Goal: Task Accomplishment & Management: Complete application form

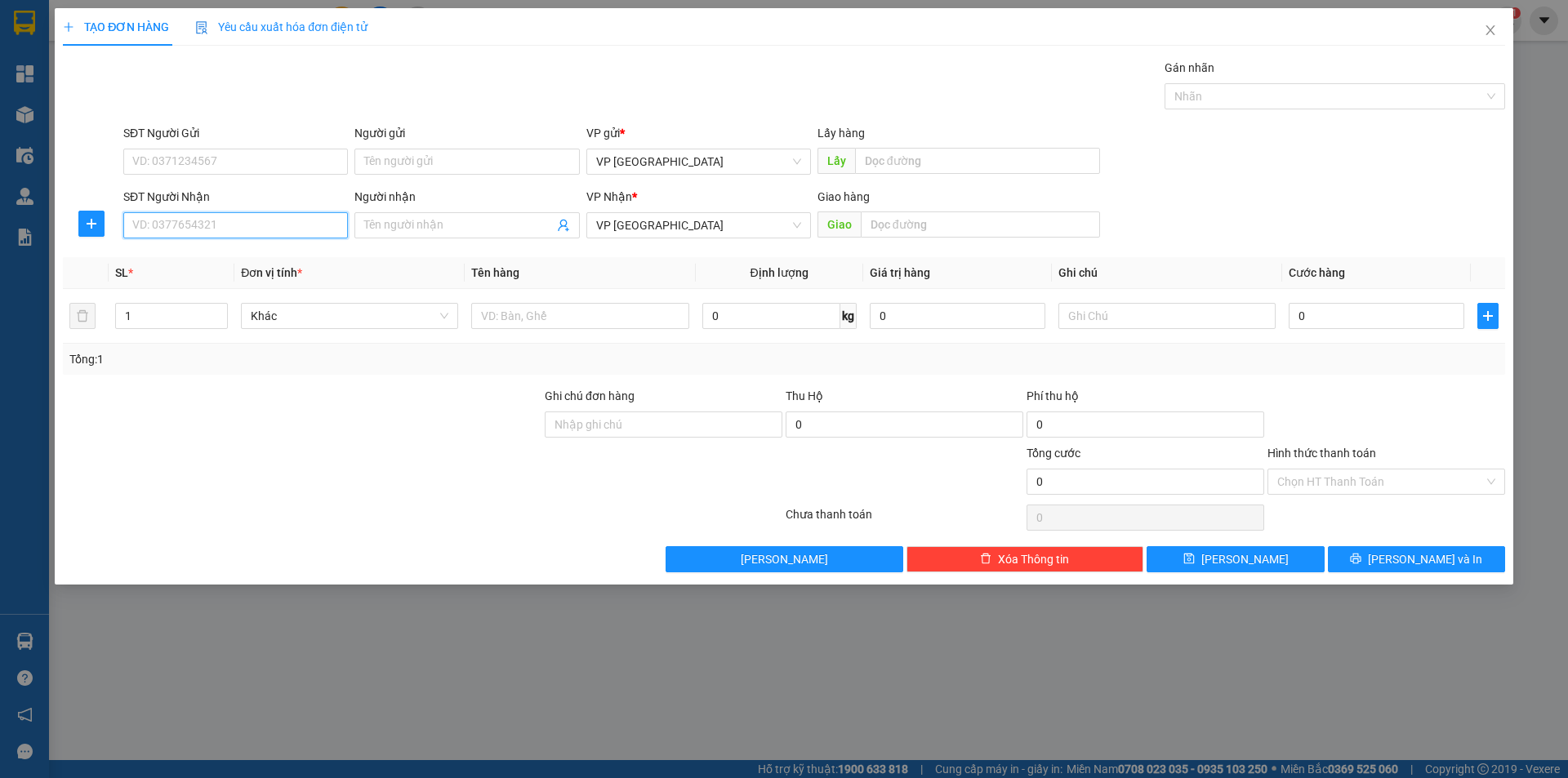
click at [177, 228] on input "SĐT Người Nhận" at bounding box center [235, 225] width 224 height 26
type input "0"
click at [398, 224] on input "Người nhận" at bounding box center [458, 225] width 188 height 18
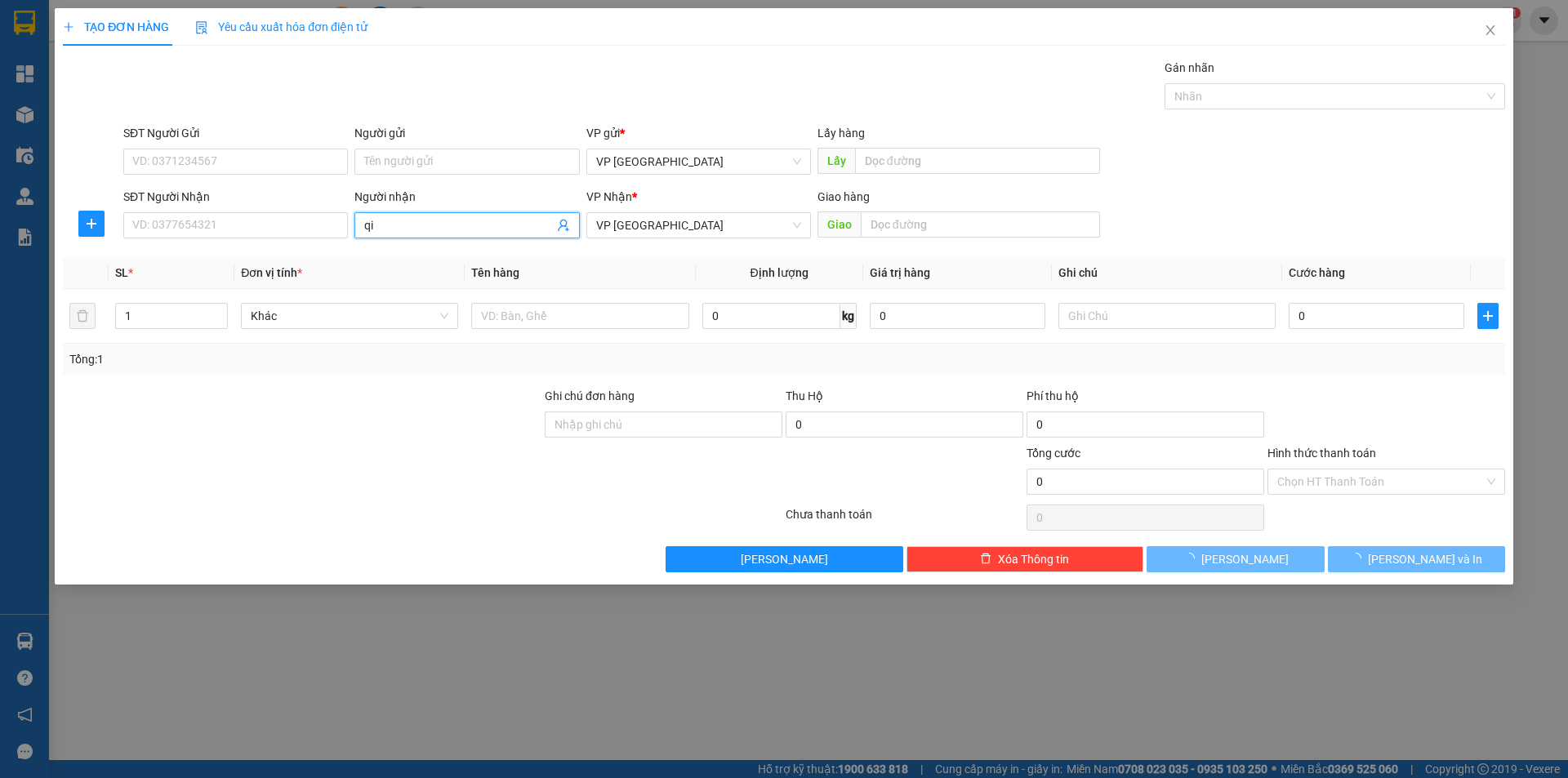
type input "q"
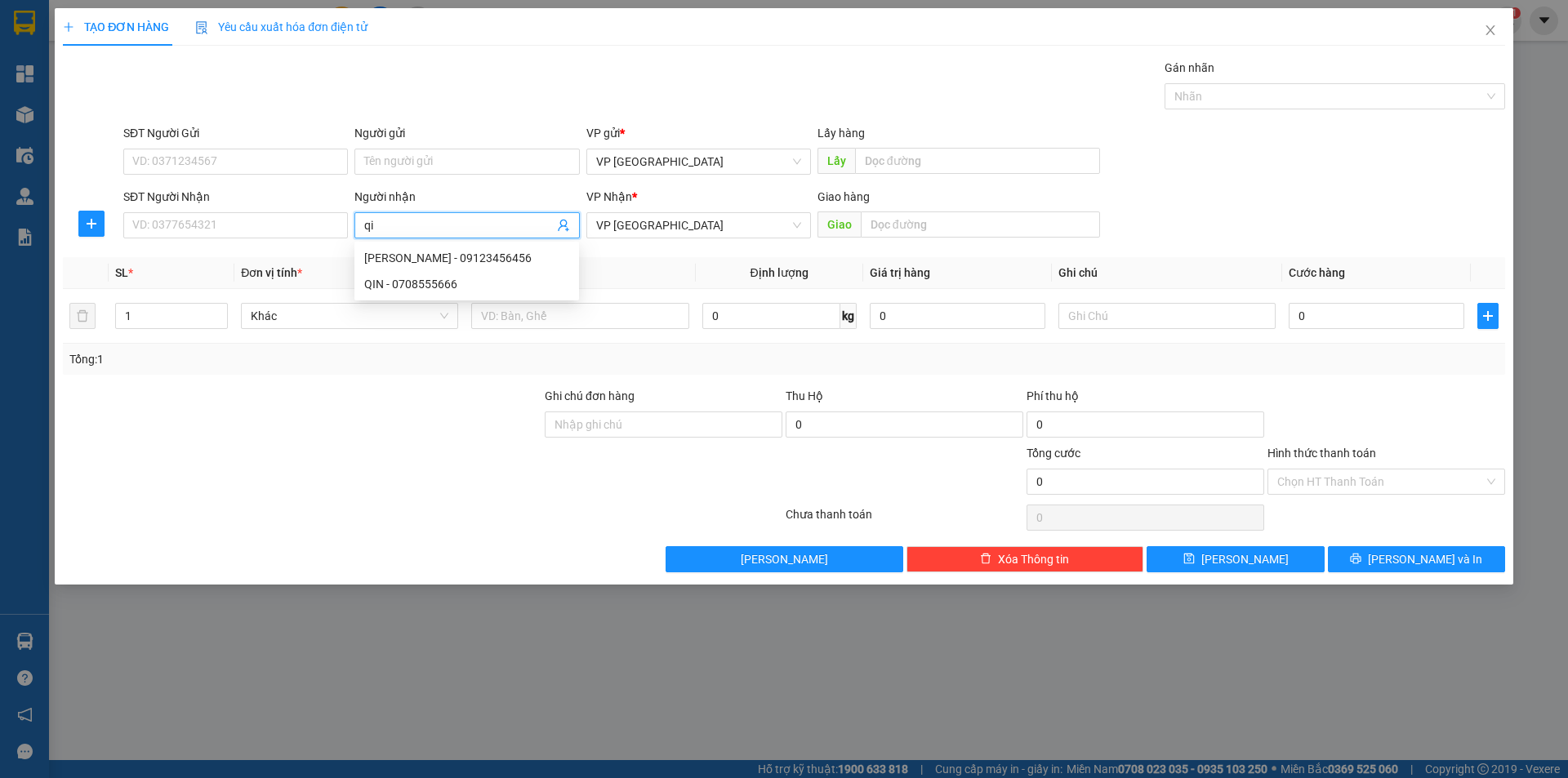
type input "qin"
click at [413, 255] on div "[PERSON_NAME] - 09123456456" at bounding box center [466, 258] width 205 height 18
type input "09123456456"
type input "[PERSON_NAME]"
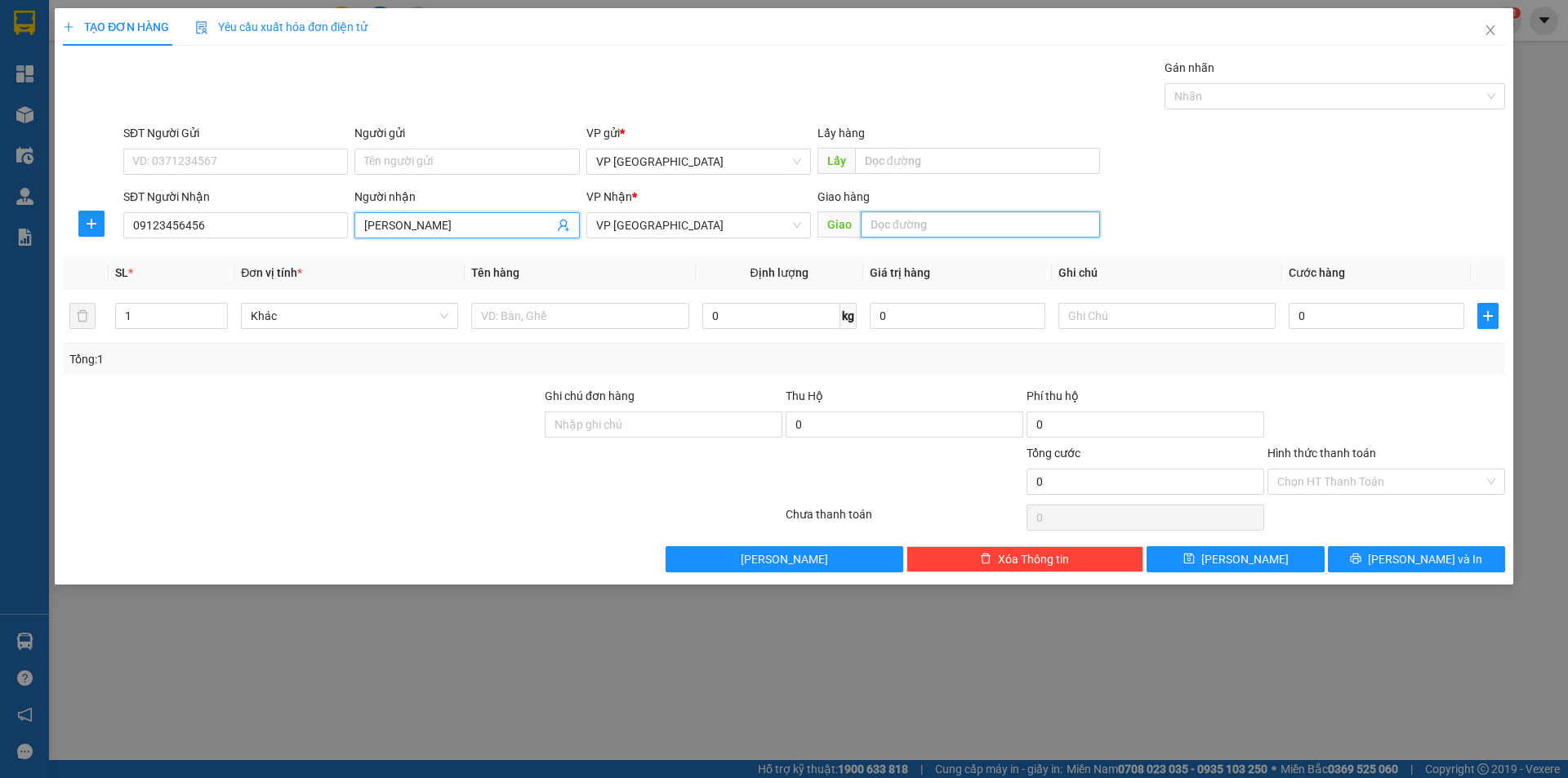
click at [925, 228] on input "text" at bounding box center [981, 224] width 239 height 26
type input "bình long"
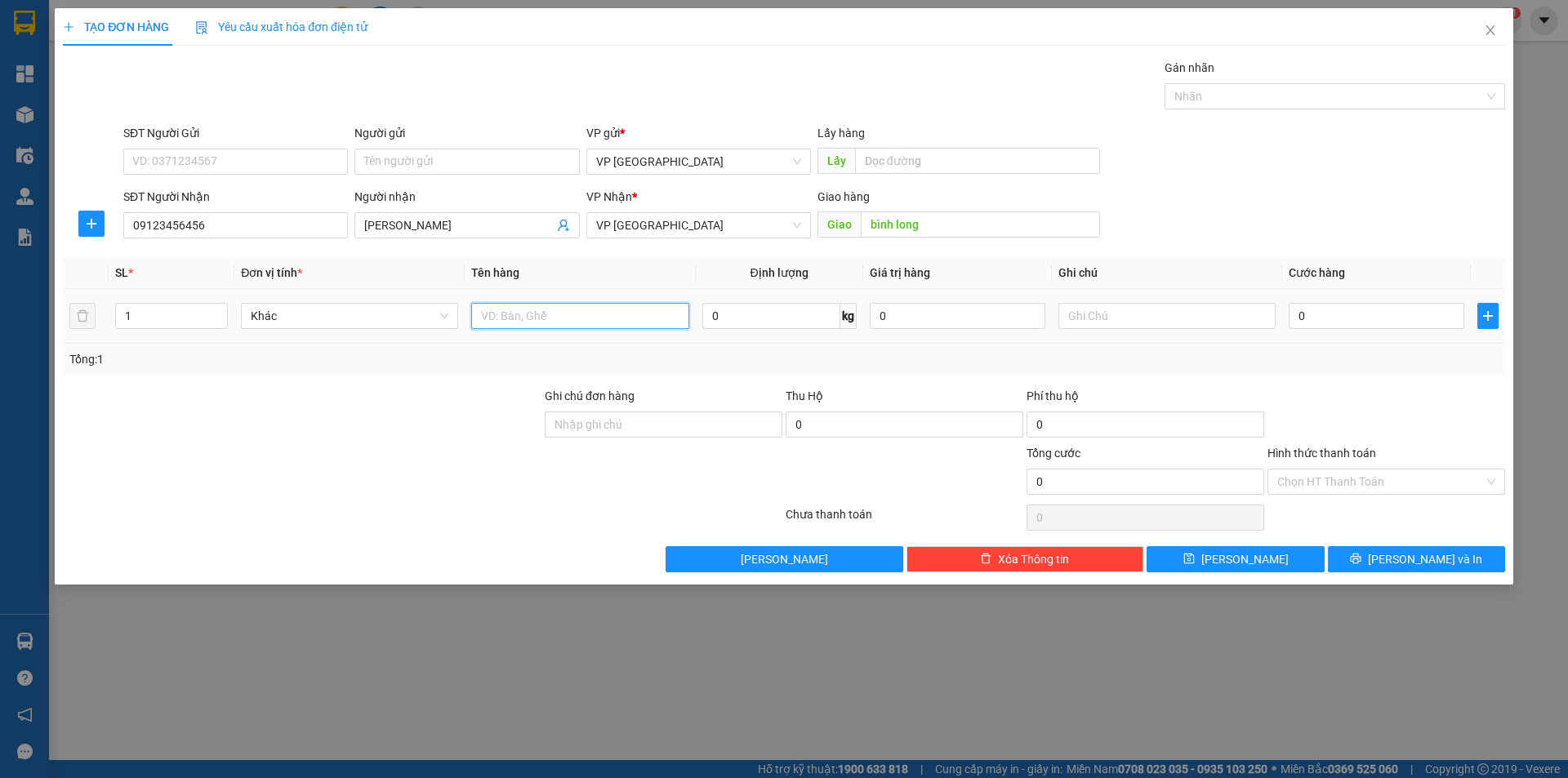
click at [590, 318] on input "text" at bounding box center [580, 316] width 217 height 26
type input "k"
type input "t"
type input "THÙNG CARTON"
click at [1307, 317] on input "0" at bounding box center [1376, 316] width 176 height 26
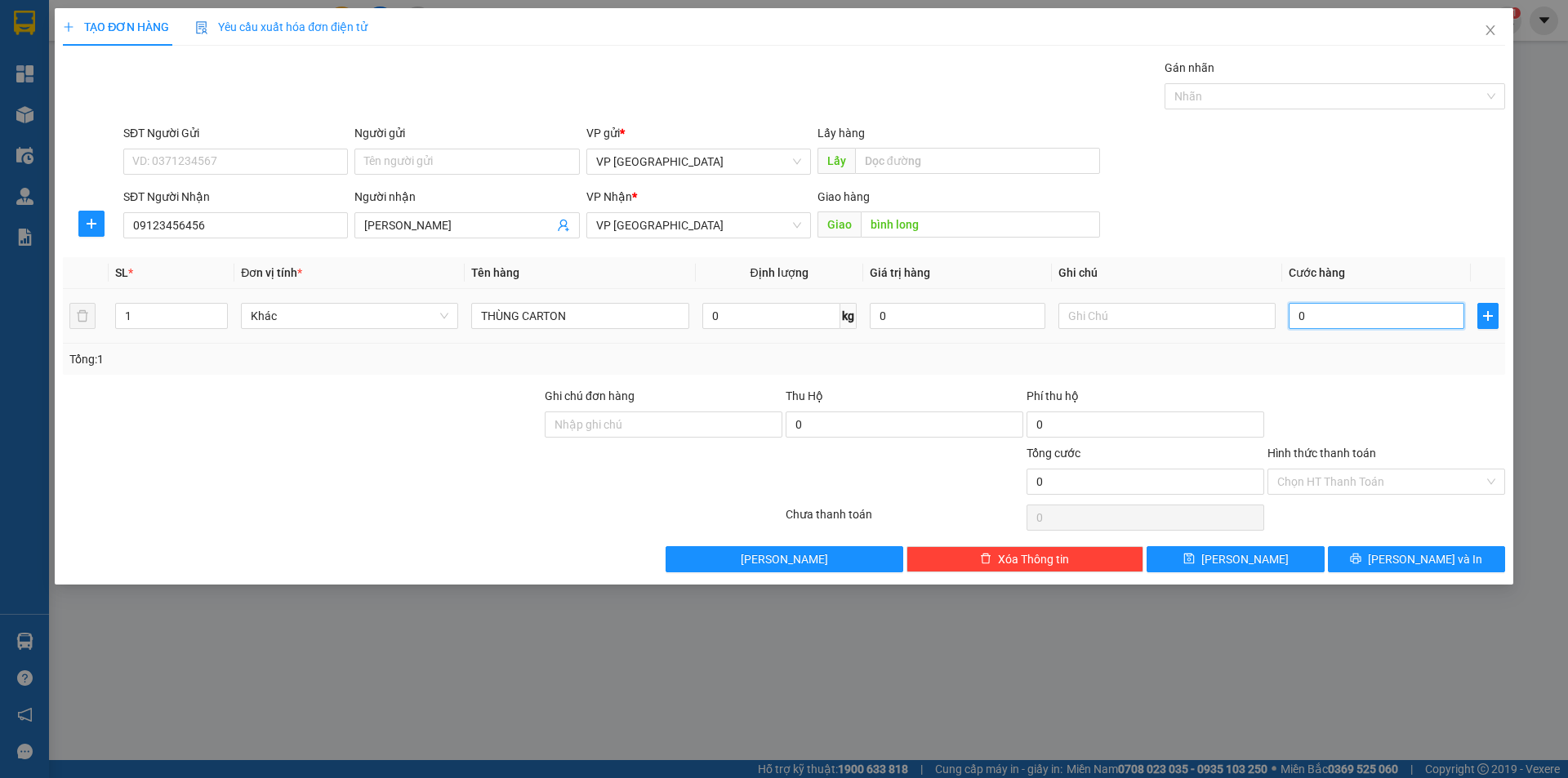
type input "1"
type input "13"
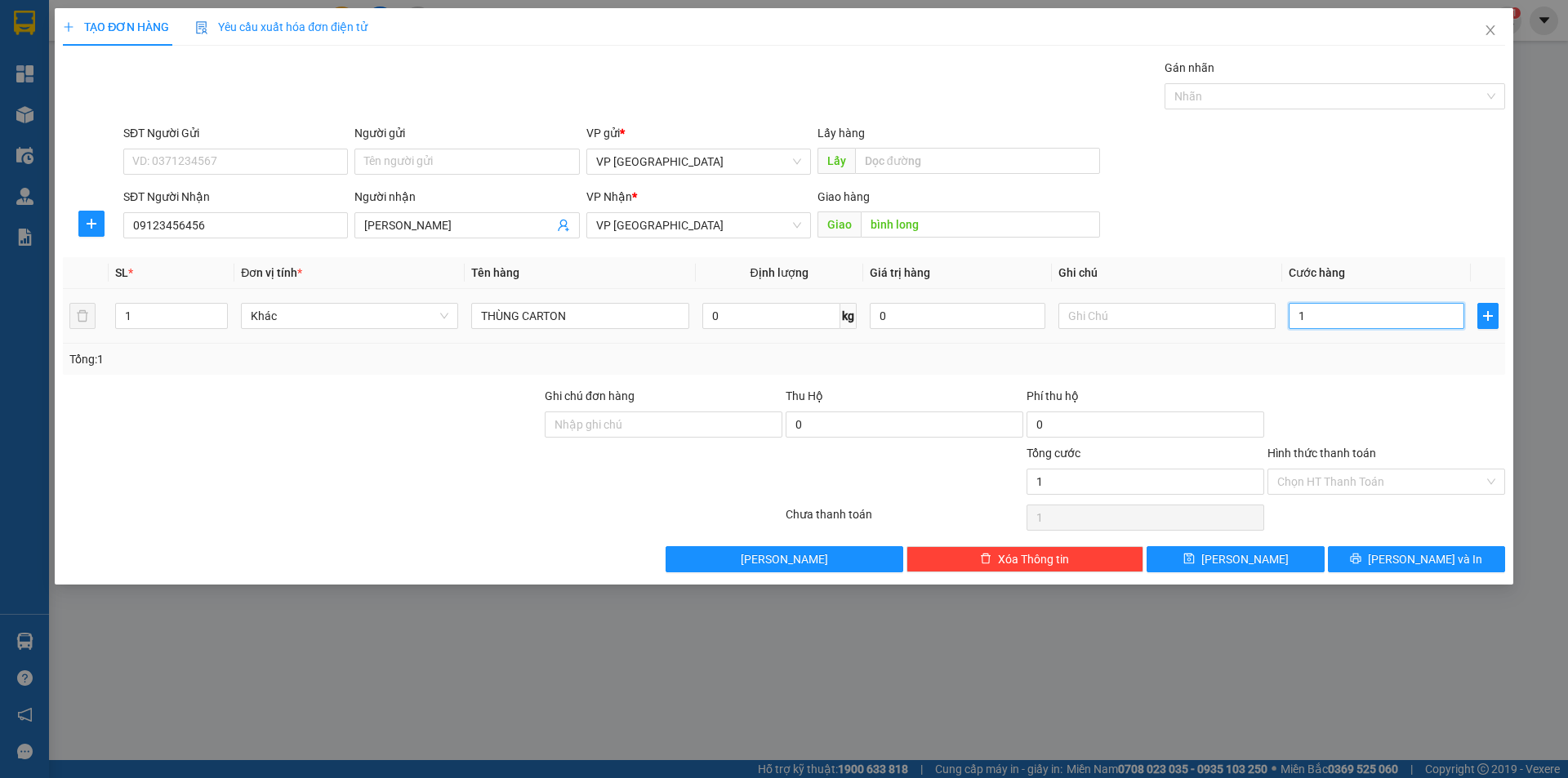
type input "13"
type input "130"
type input "130.000"
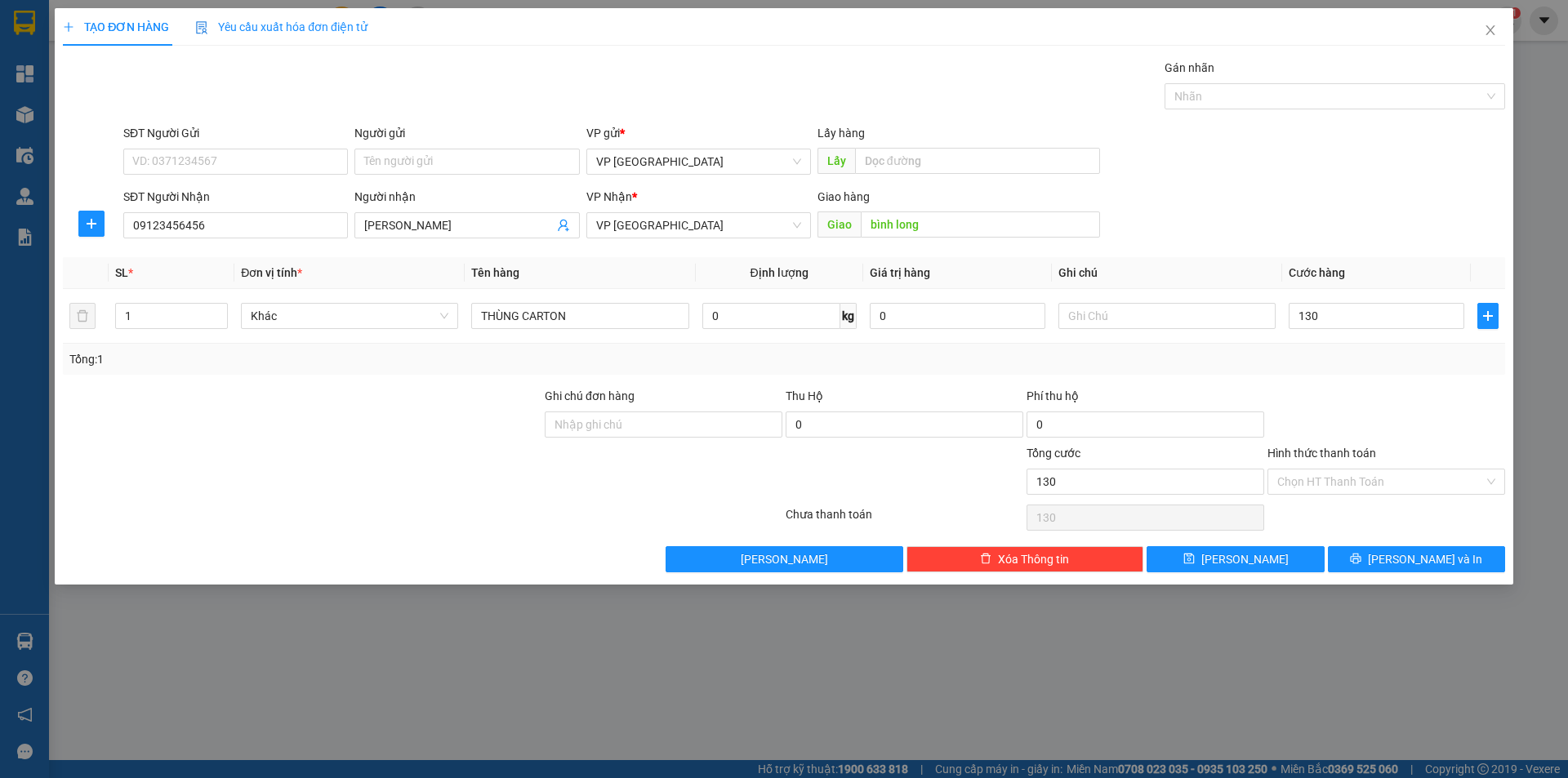
type input "130.000"
drag, startPoint x: 1342, startPoint y: 391, endPoint x: 1345, endPoint y: 494, distance: 103.0
click at [1346, 385] on div "Transit Pickup Surcharge Ids Transit Deliver Surcharge Ids Transit Deliver Surc…" at bounding box center [783, 315] width 1442 height 513
click at [1269, 559] on button "[PERSON_NAME]" at bounding box center [1235, 558] width 177 height 26
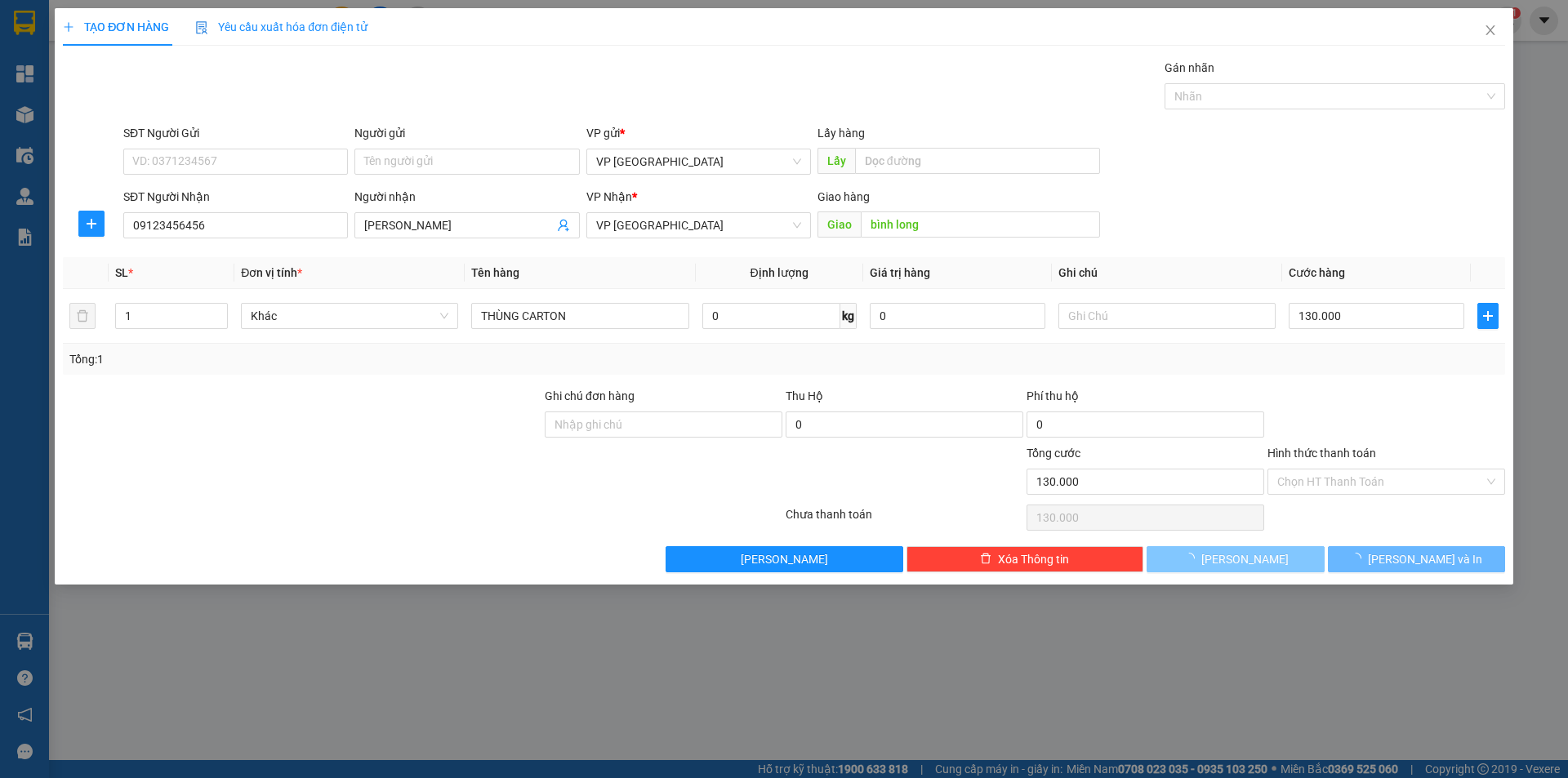
type input "0"
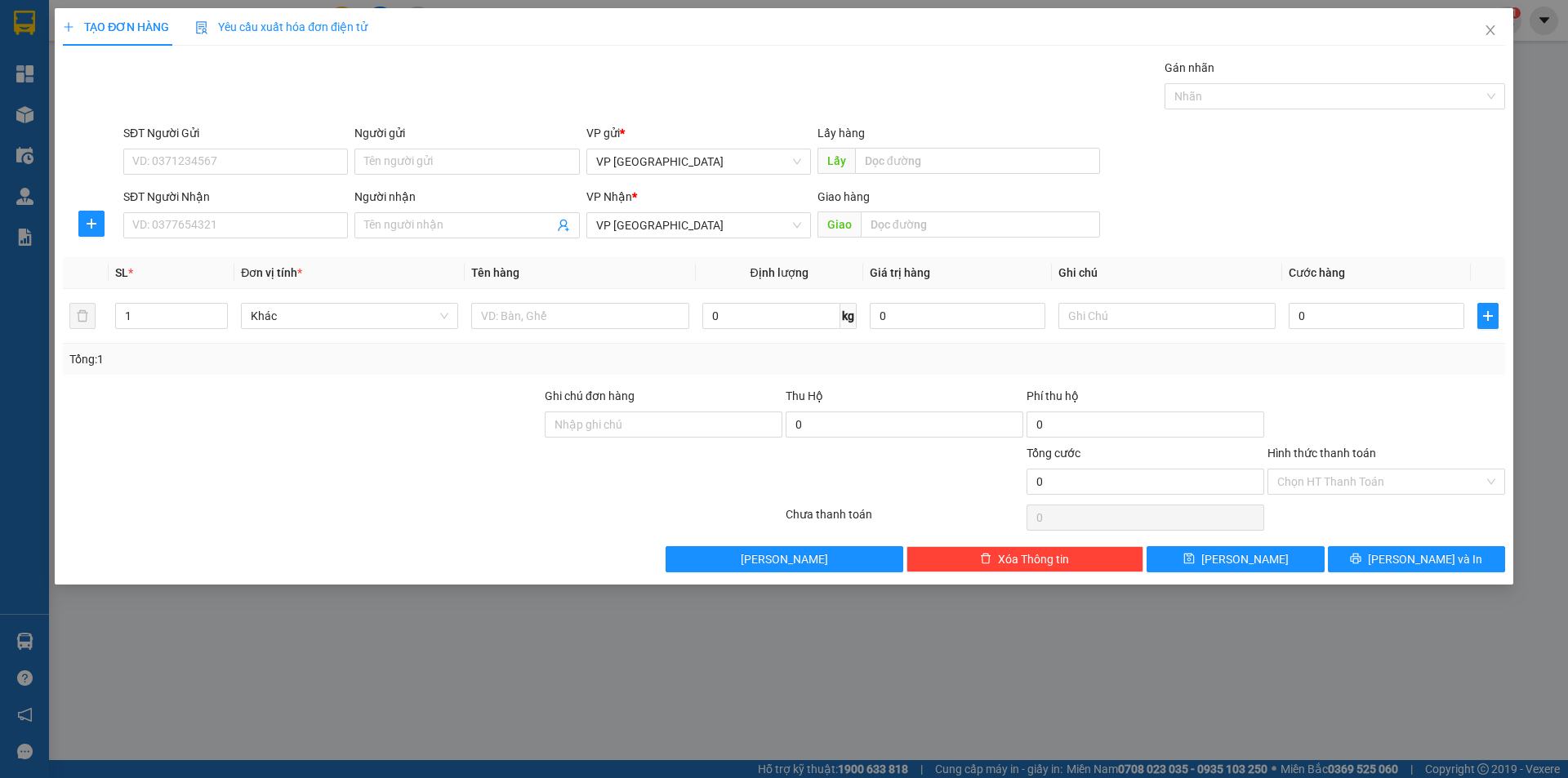
click at [204, 207] on div "SĐT Người Nhận" at bounding box center [235, 199] width 224 height 25
click at [202, 224] on input "SĐT Người Nhận" at bounding box center [235, 225] width 224 height 26
type input "0346186379"
click at [220, 266] on div "0346186379 - Sang" at bounding box center [235, 258] width 205 height 18
type input "Sang"
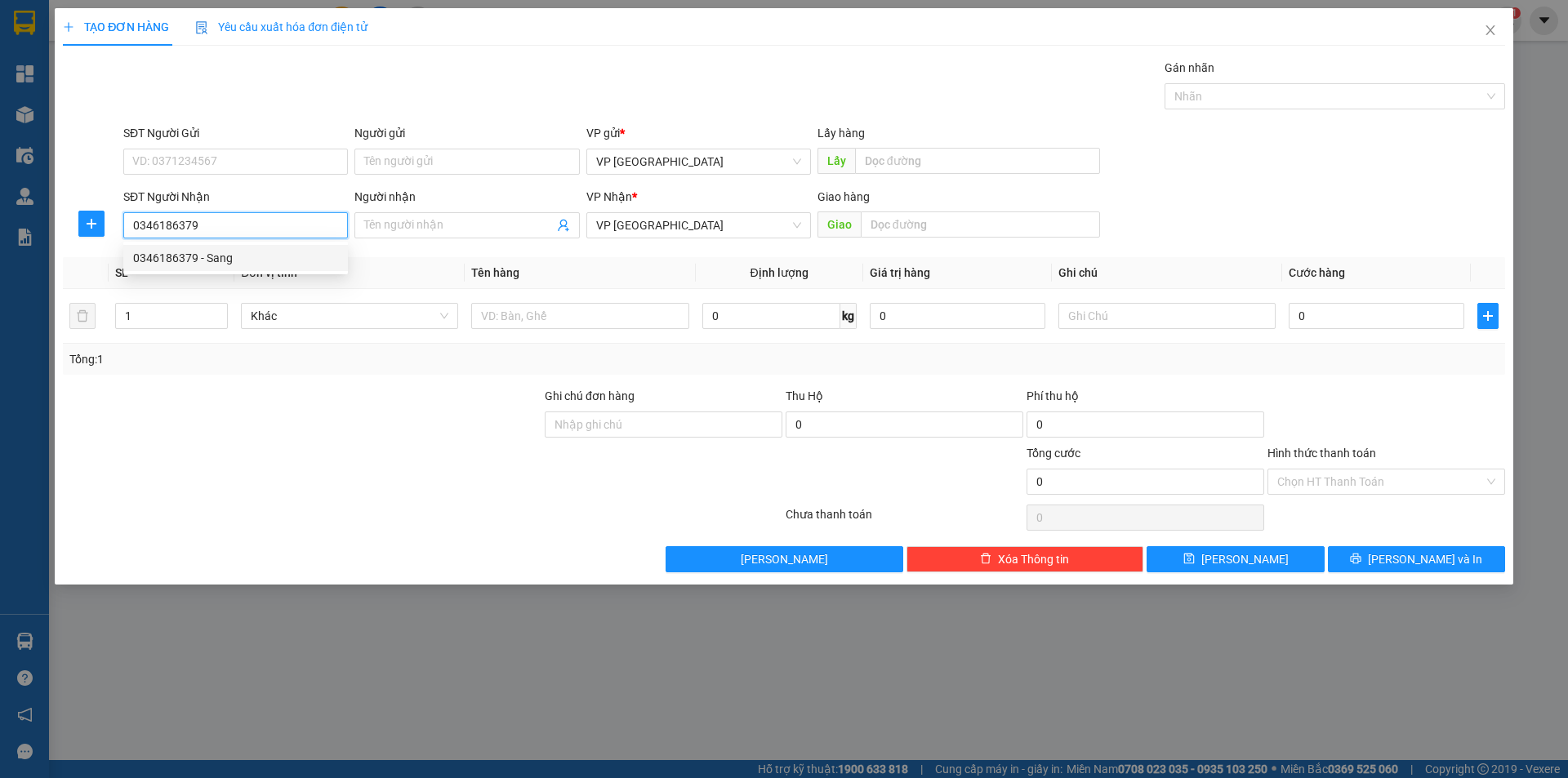
type input "bàu bàng"
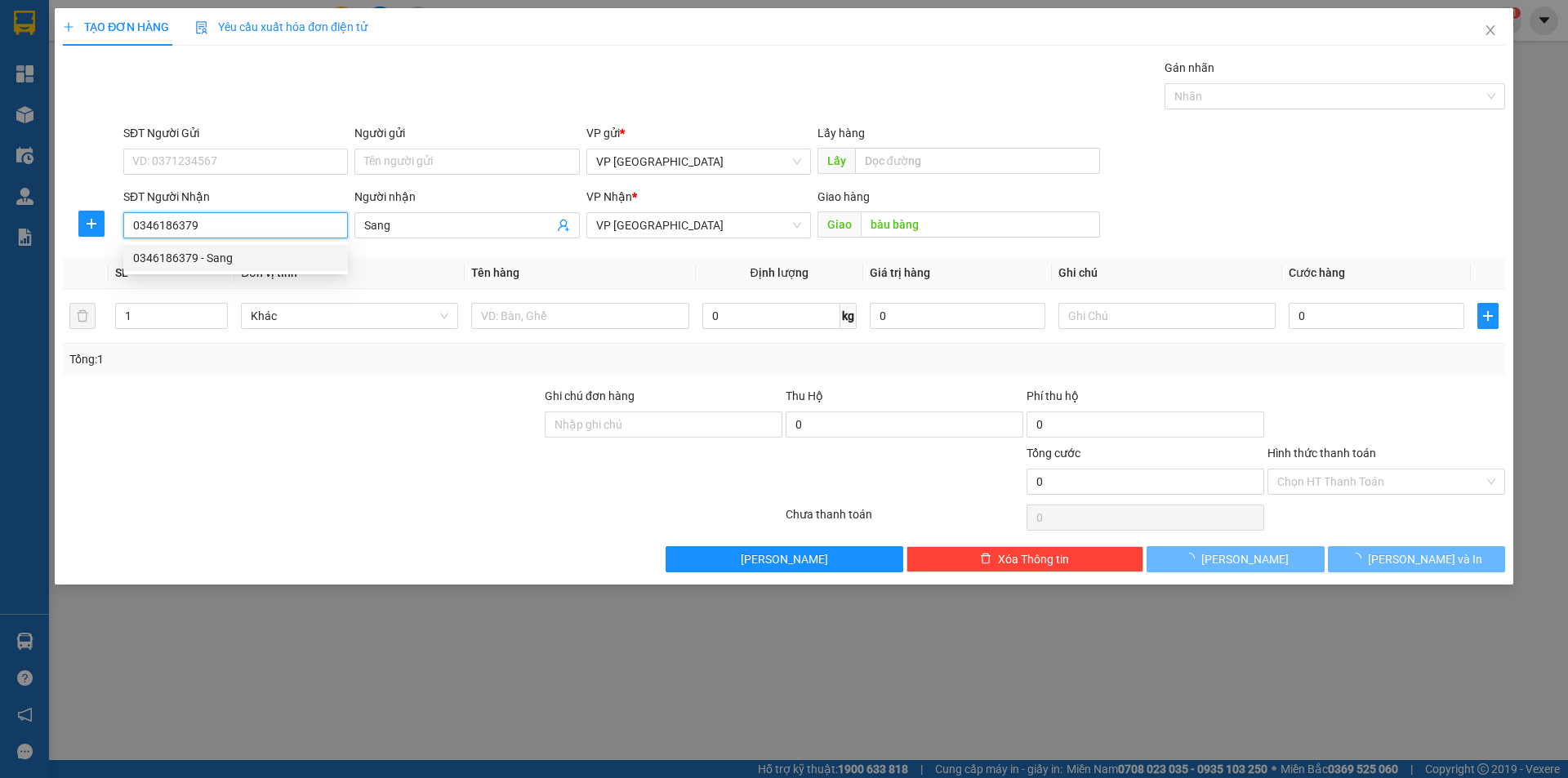
type input "30.000"
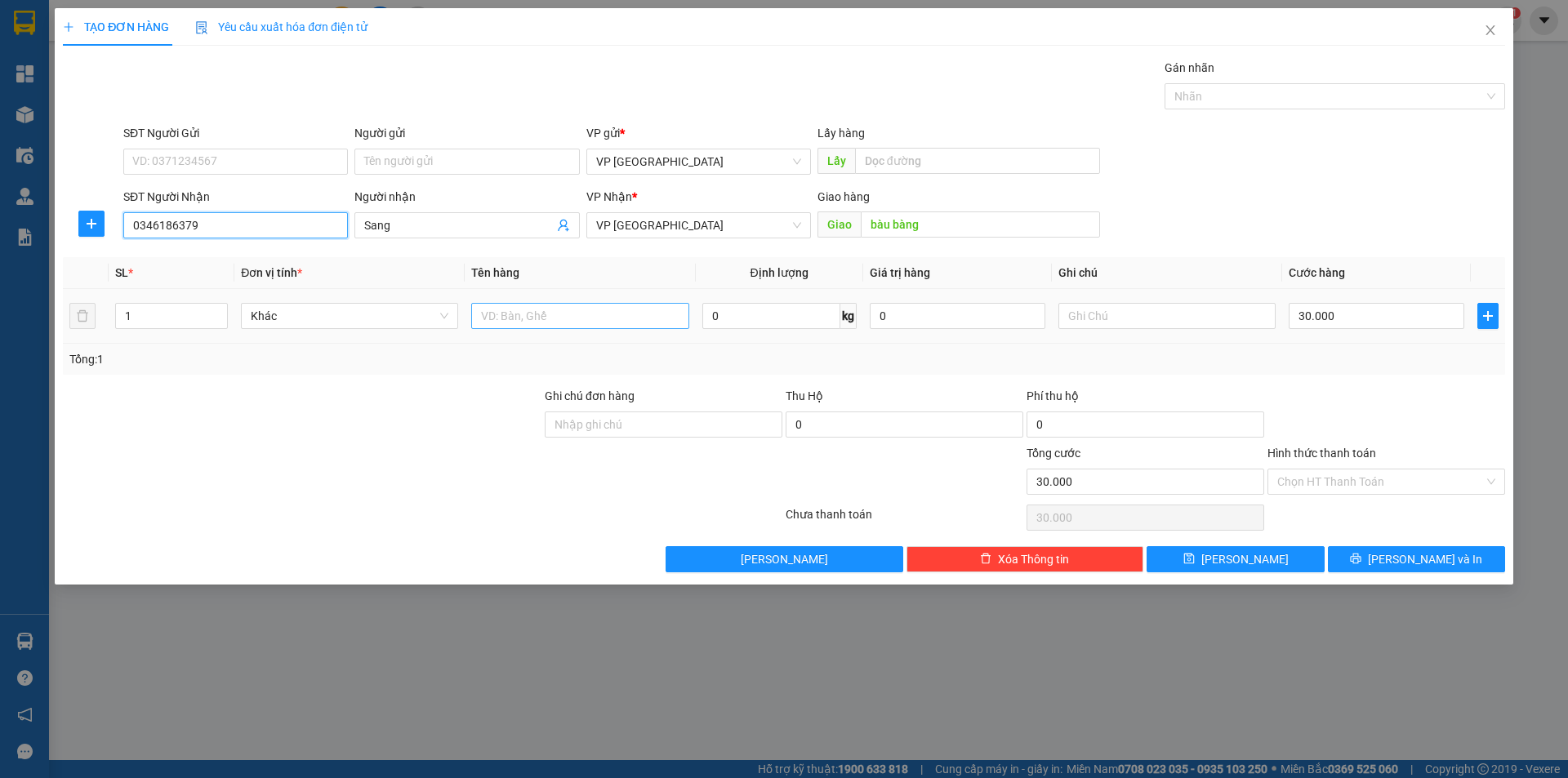
type input "0346186379"
click at [630, 316] on input "text" at bounding box center [580, 316] width 217 height 26
type input "1"
type input "K"
type input "KIỆN TRẮNG"
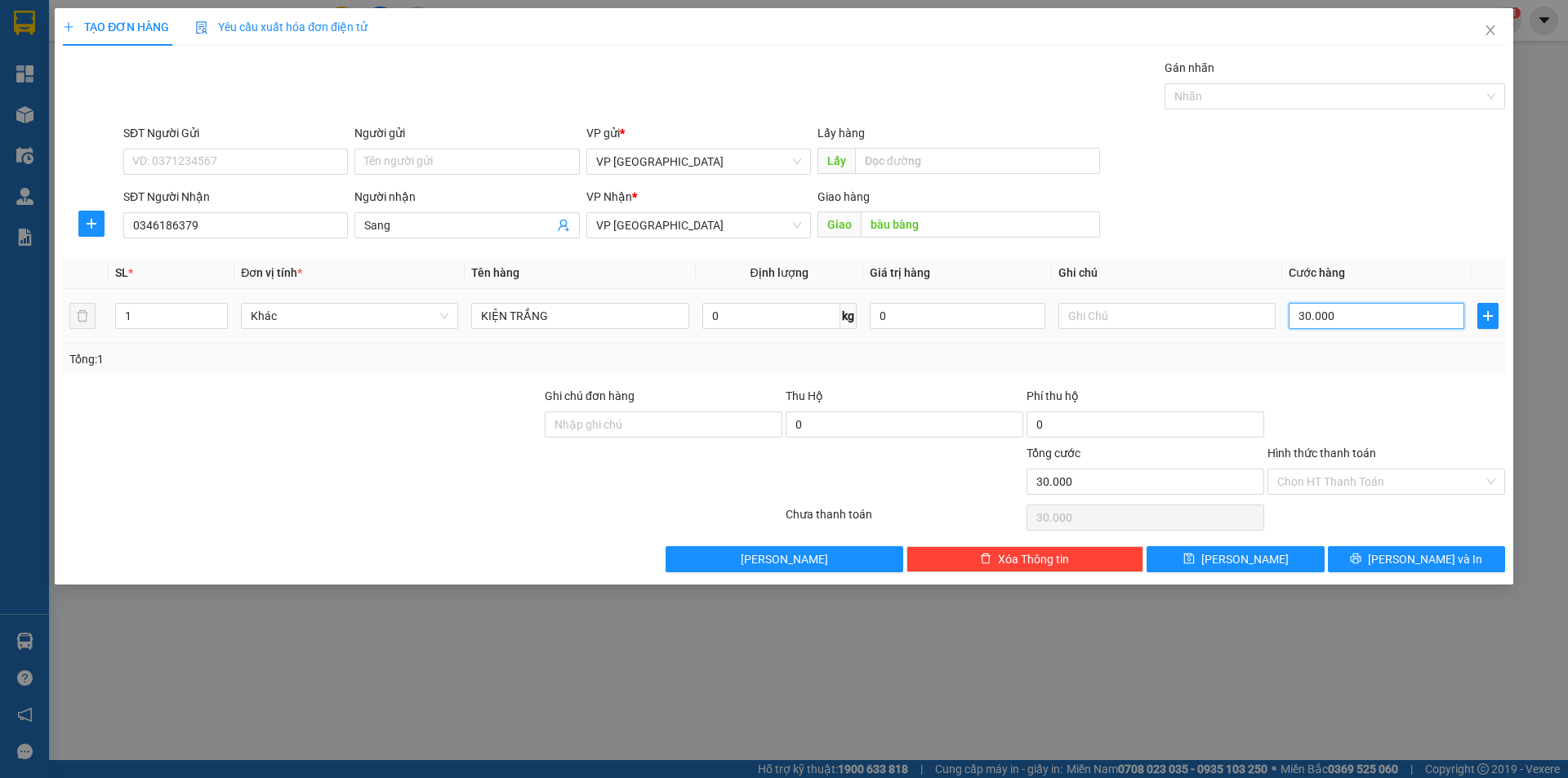
click at [1335, 324] on input "30.000" at bounding box center [1376, 316] width 176 height 26
type input "5"
type input "50"
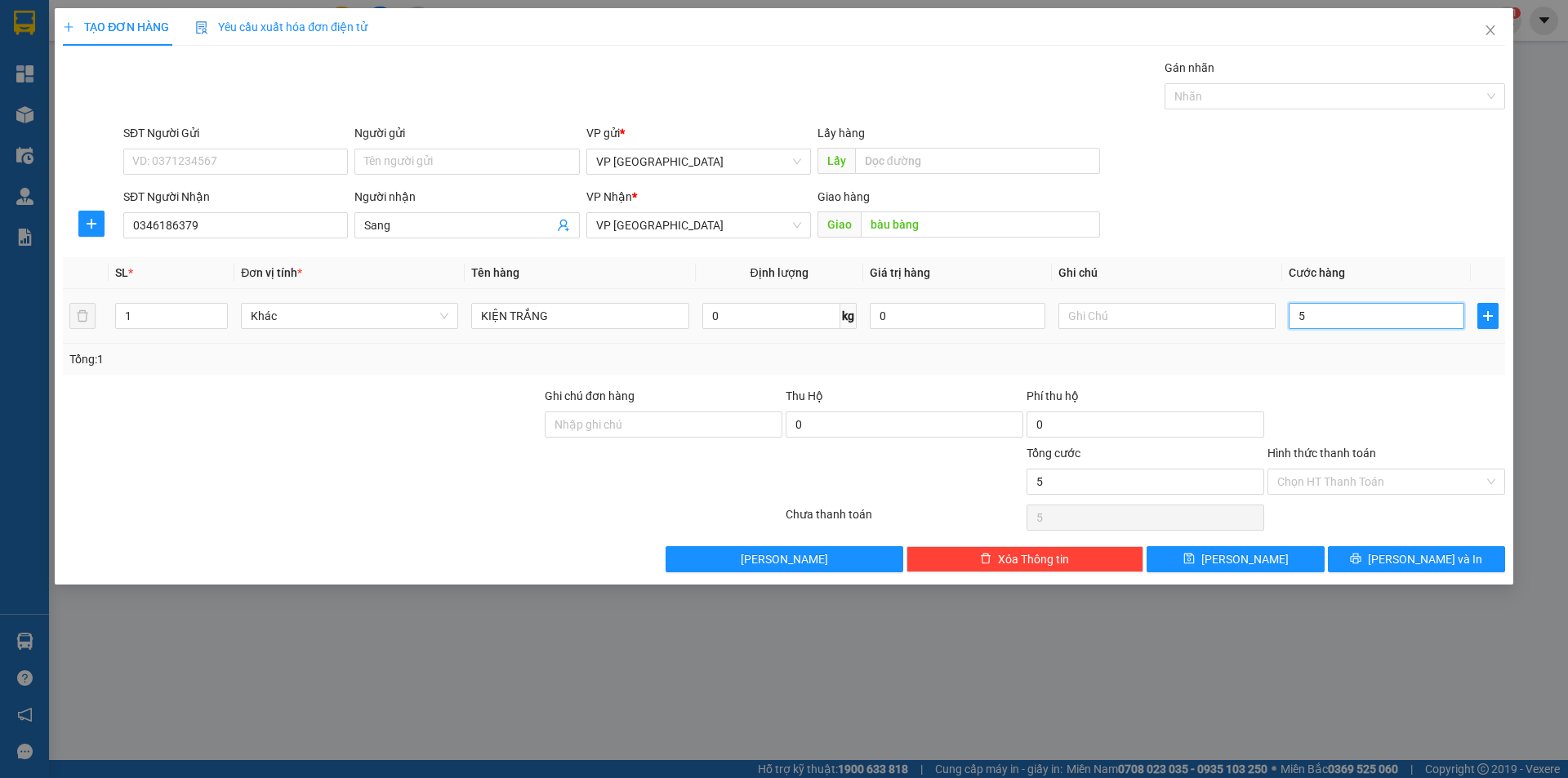
type input "50"
type input "50.000"
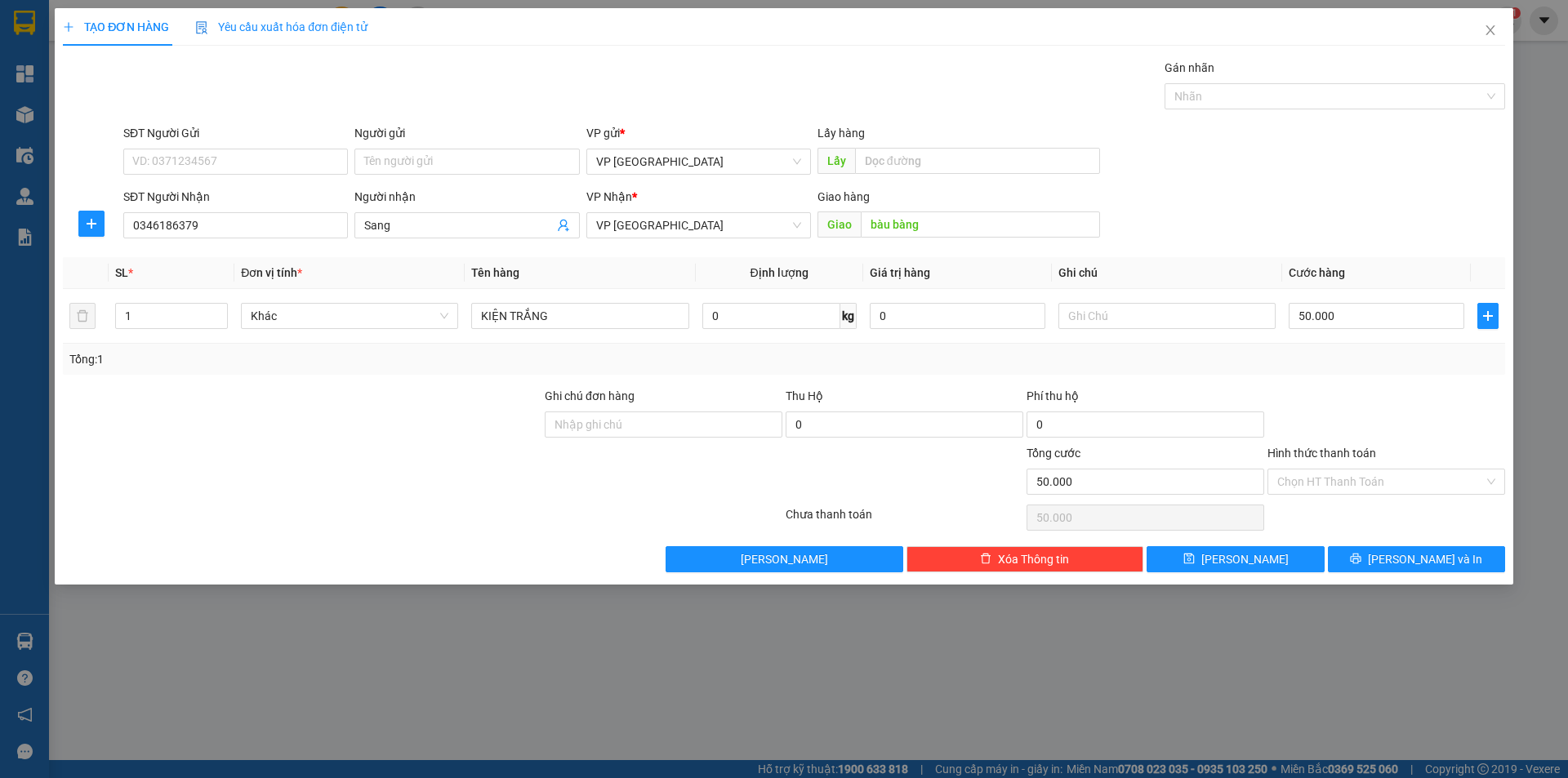
click at [1491, 389] on div at bounding box center [1386, 415] width 241 height 57
click at [1194, 556] on icon "save" at bounding box center [1188, 558] width 11 height 11
type input "0"
click at [1491, 32] on icon "close" at bounding box center [1490, 30] width 9 height 10
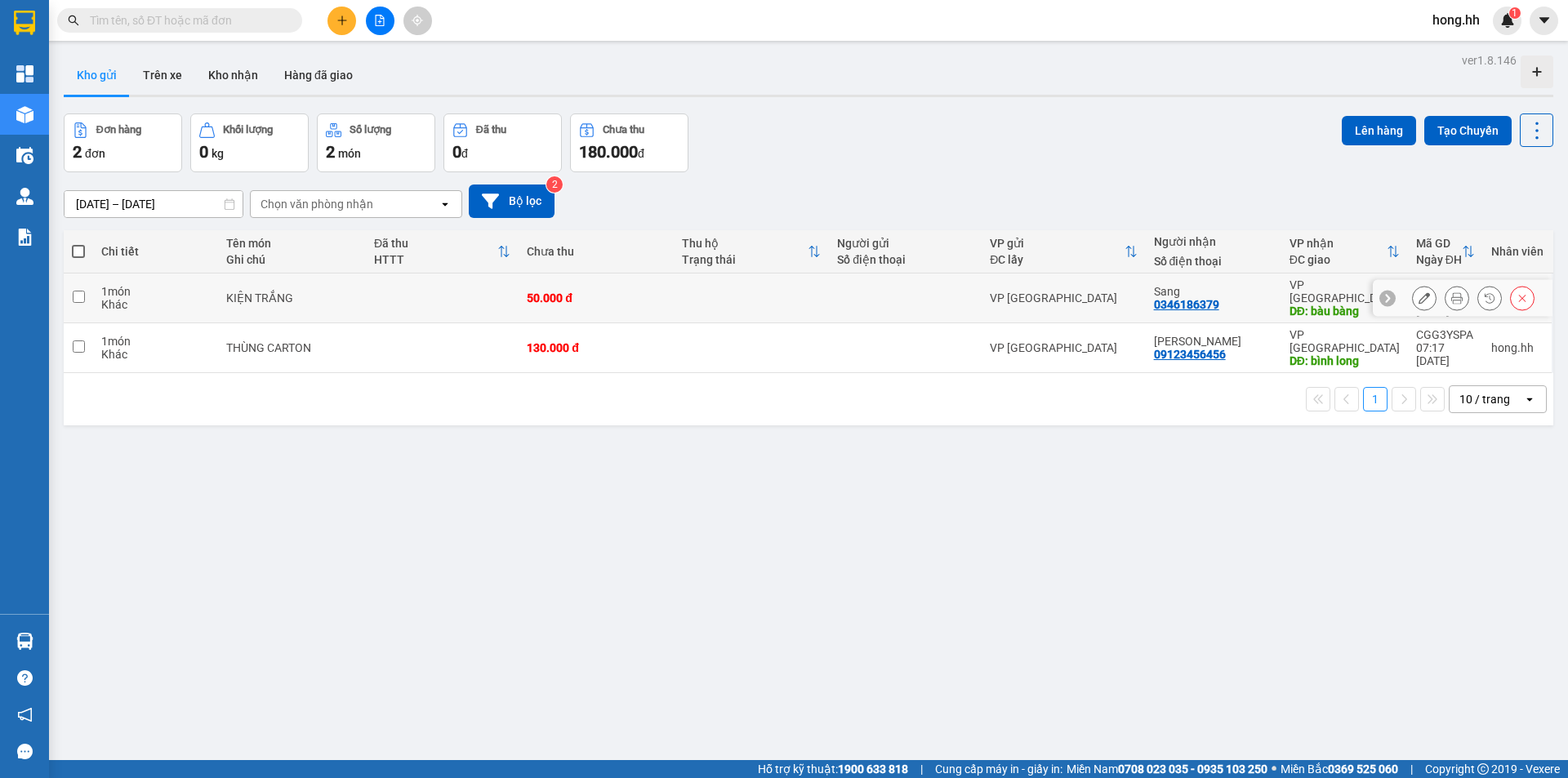
click at [1137, 283] on td "VP [GEOGRAPHIC_DATA]" at bounding box center [1063, 299] width 164 height 50
checkbox input "true"
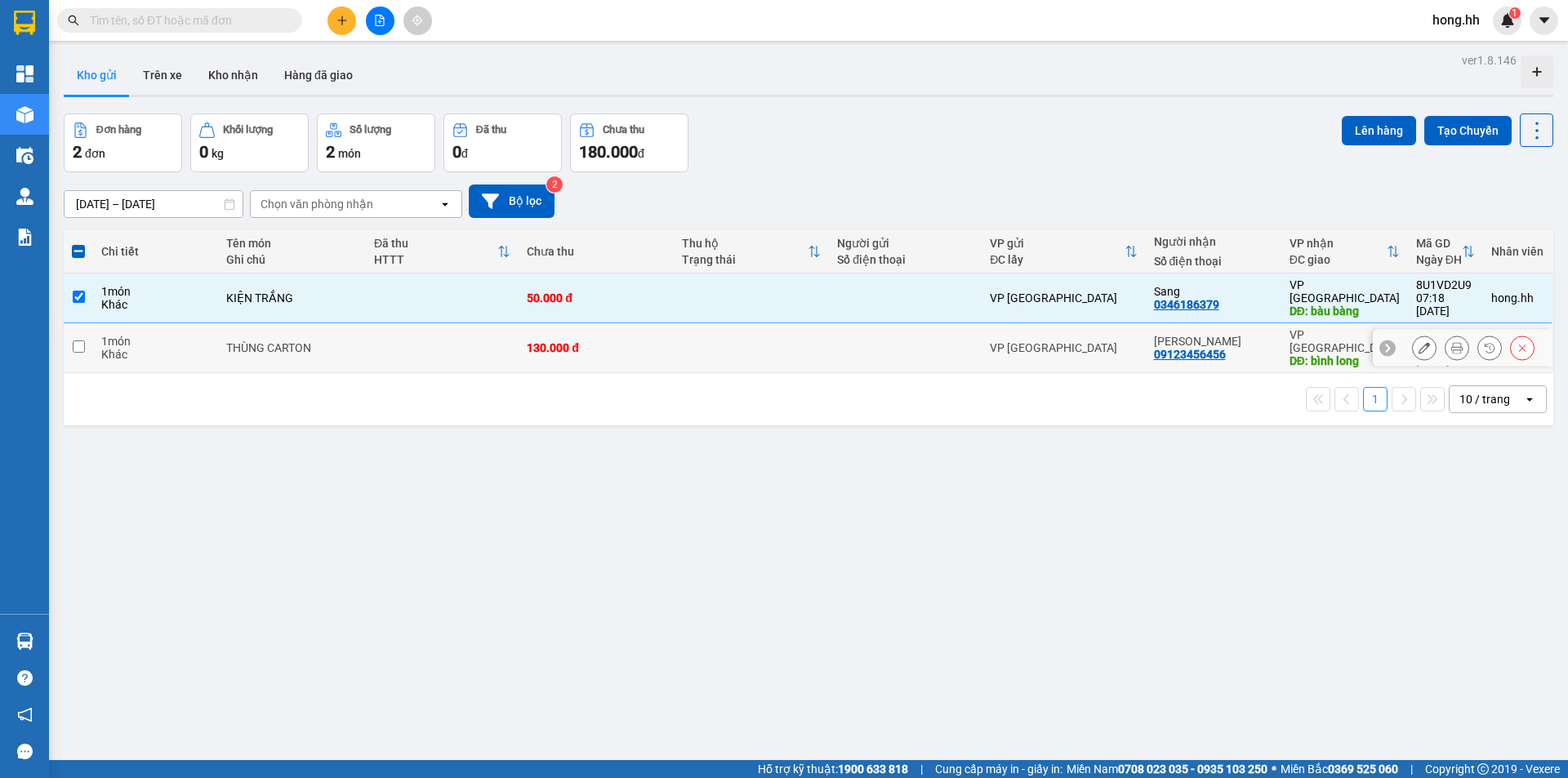
drag, startPoint x: 1105, startPoint y: 342, endPoint x: 1335, endPoint y: 226, distance: 257.6
click at [1107, 341] on td "VP [GEOGRAPHIC_DATA]" at bounding box center [1063, 348] width 164 height 50
checkbox input "true"
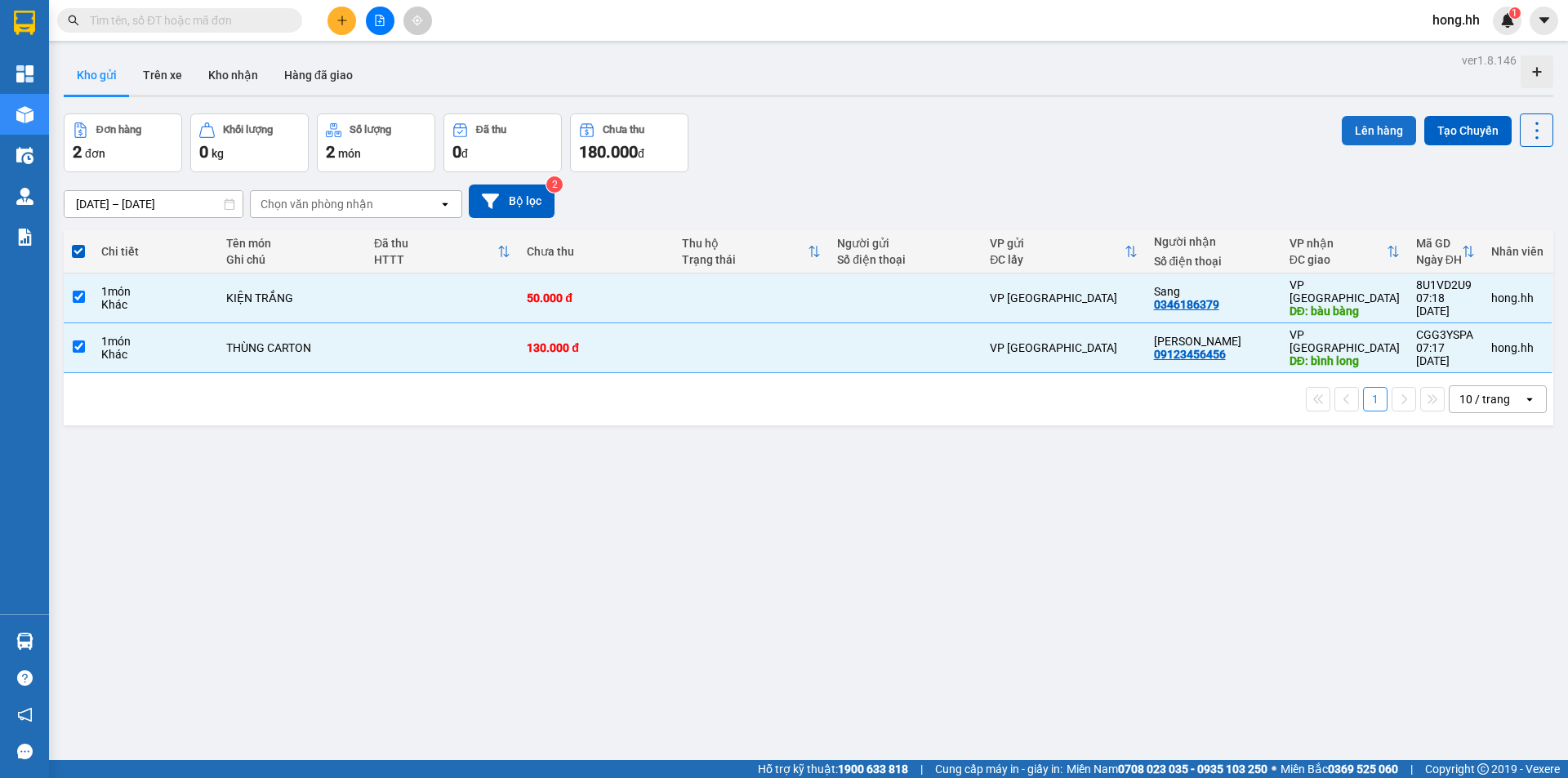
click at [1360, 116] on button "Lên hàng" at bounding box center [1379, 130] width 74 height 29
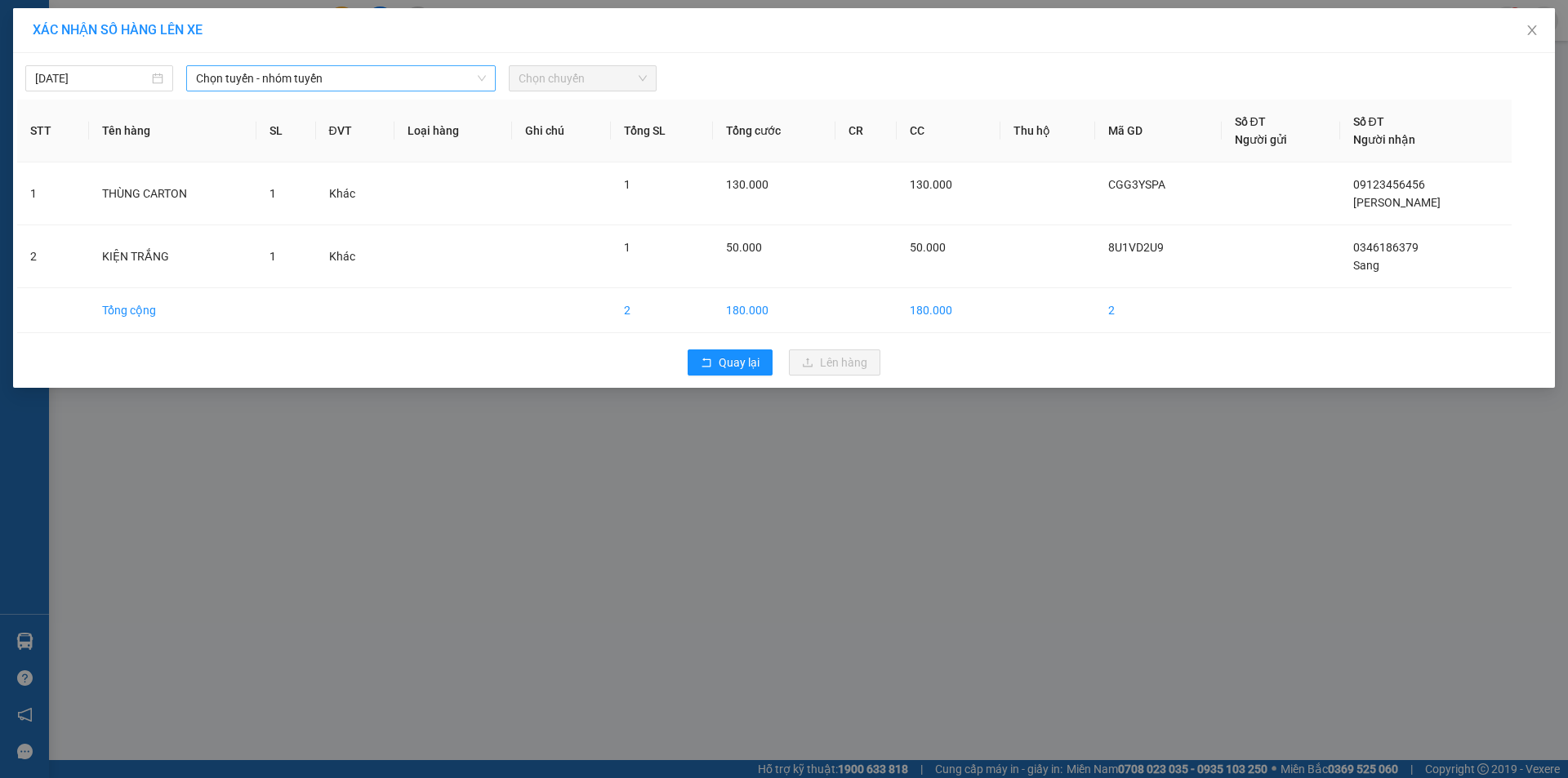
click at [234, 86] on span "Chọn tuyến - nhóm tuyến" at bounding box center [340, 78] width 290 height 25
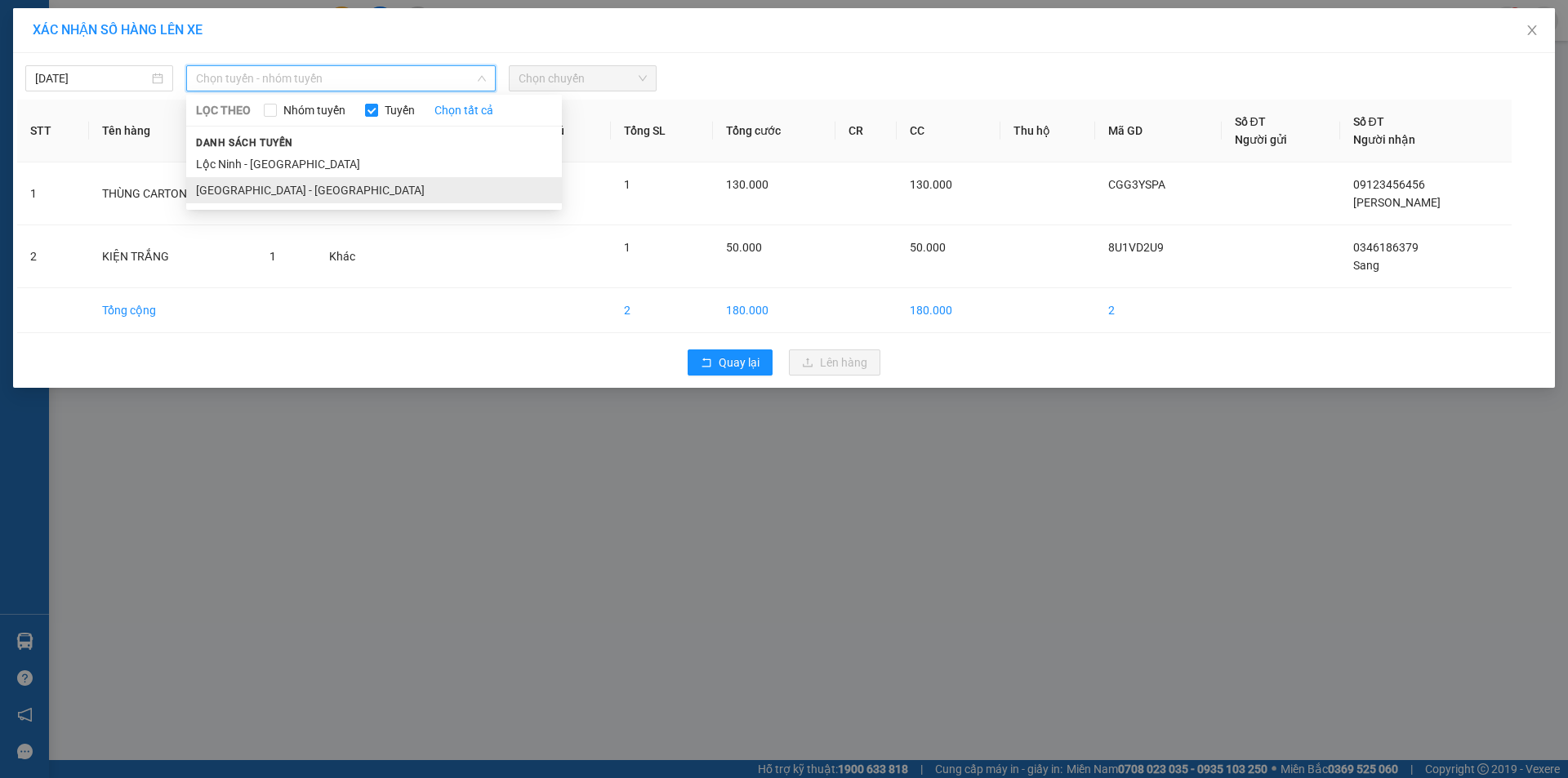
click at [256, 182] on li "[GEOGRAPHIC_DATA] - [GEOGRAPHIC_DATA]" at bounding box center [374, 190] width 376 height 26
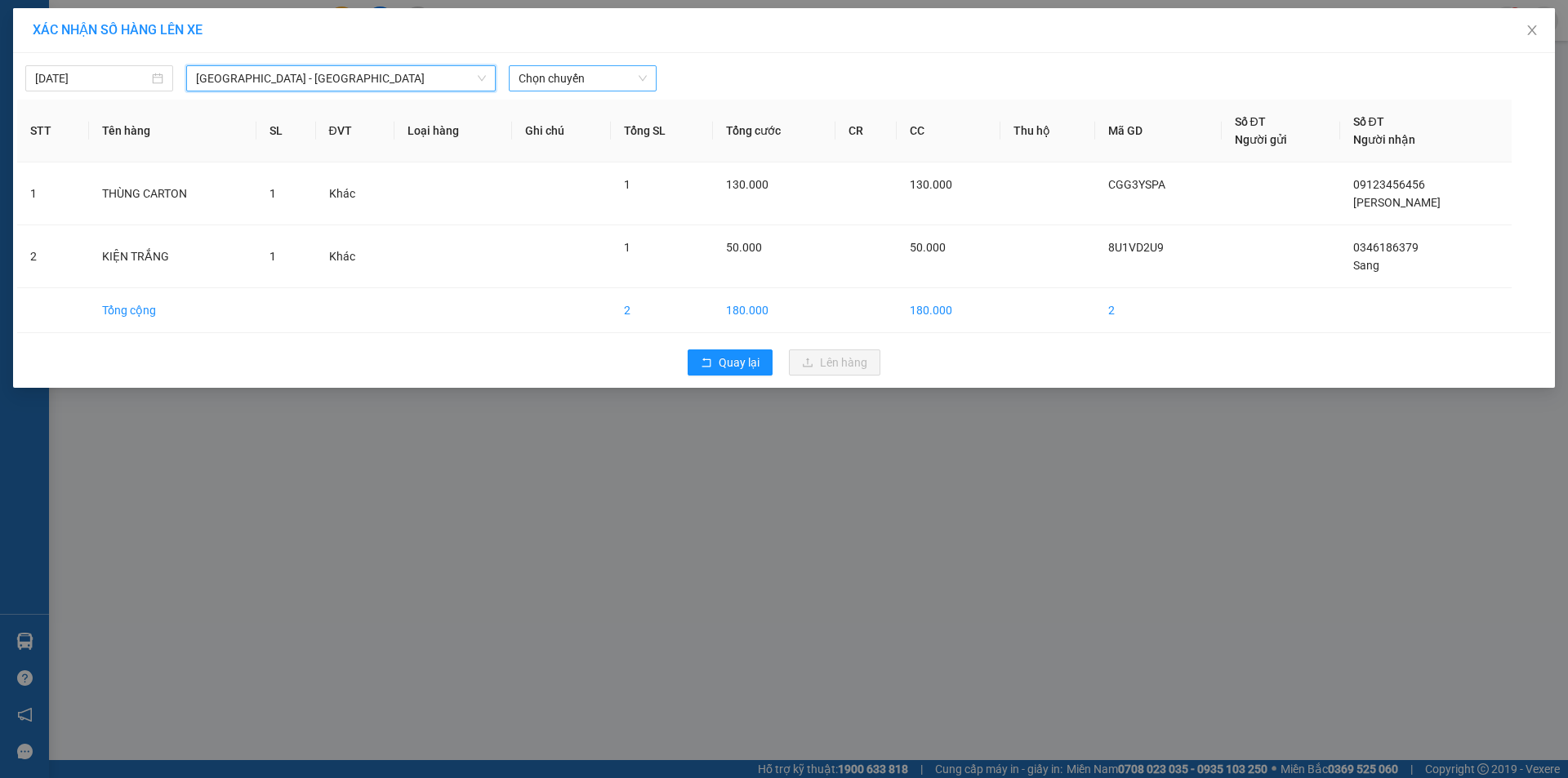
click at [622, 72] on span "Chọn chuyến" at bounding box center [583, 78] width 129 height 25
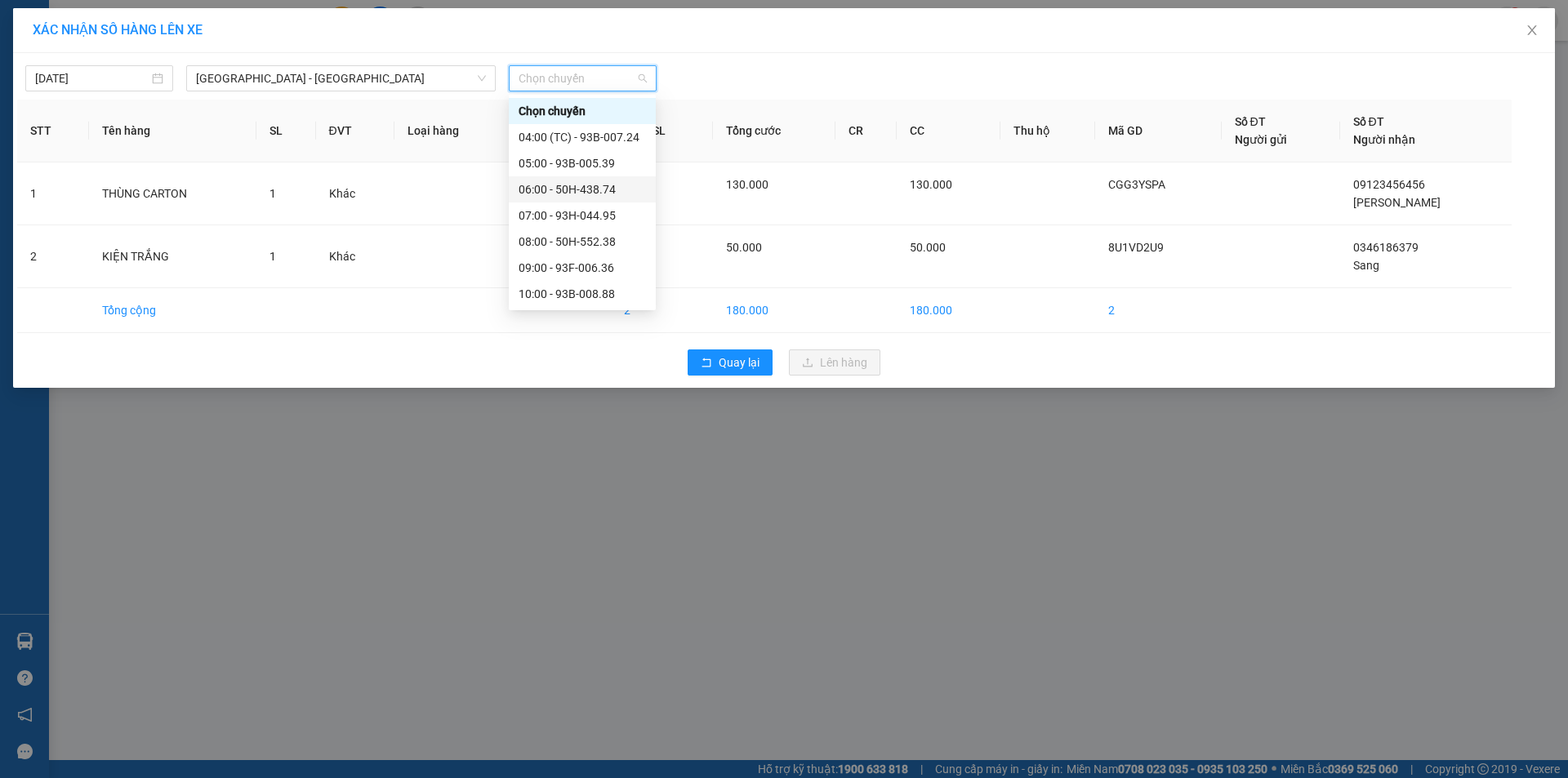
click at [603, 190] on div "06:00 - 50H-438.74" at bounding box center [582, 189] width 128 height 18
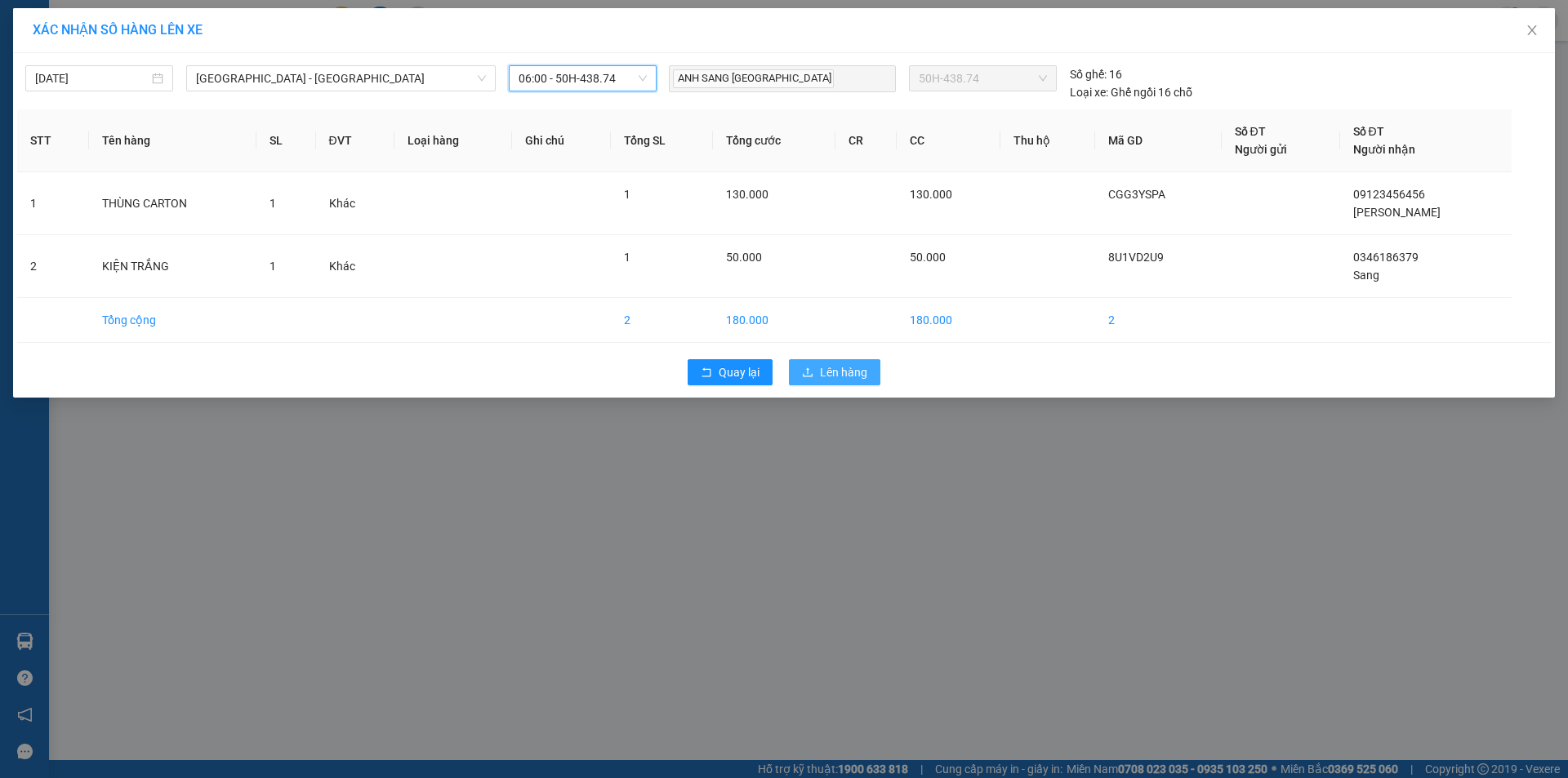
click at [855, 376] on span "Lên hàng" at bounding box center [844, 372] width 48 height 18
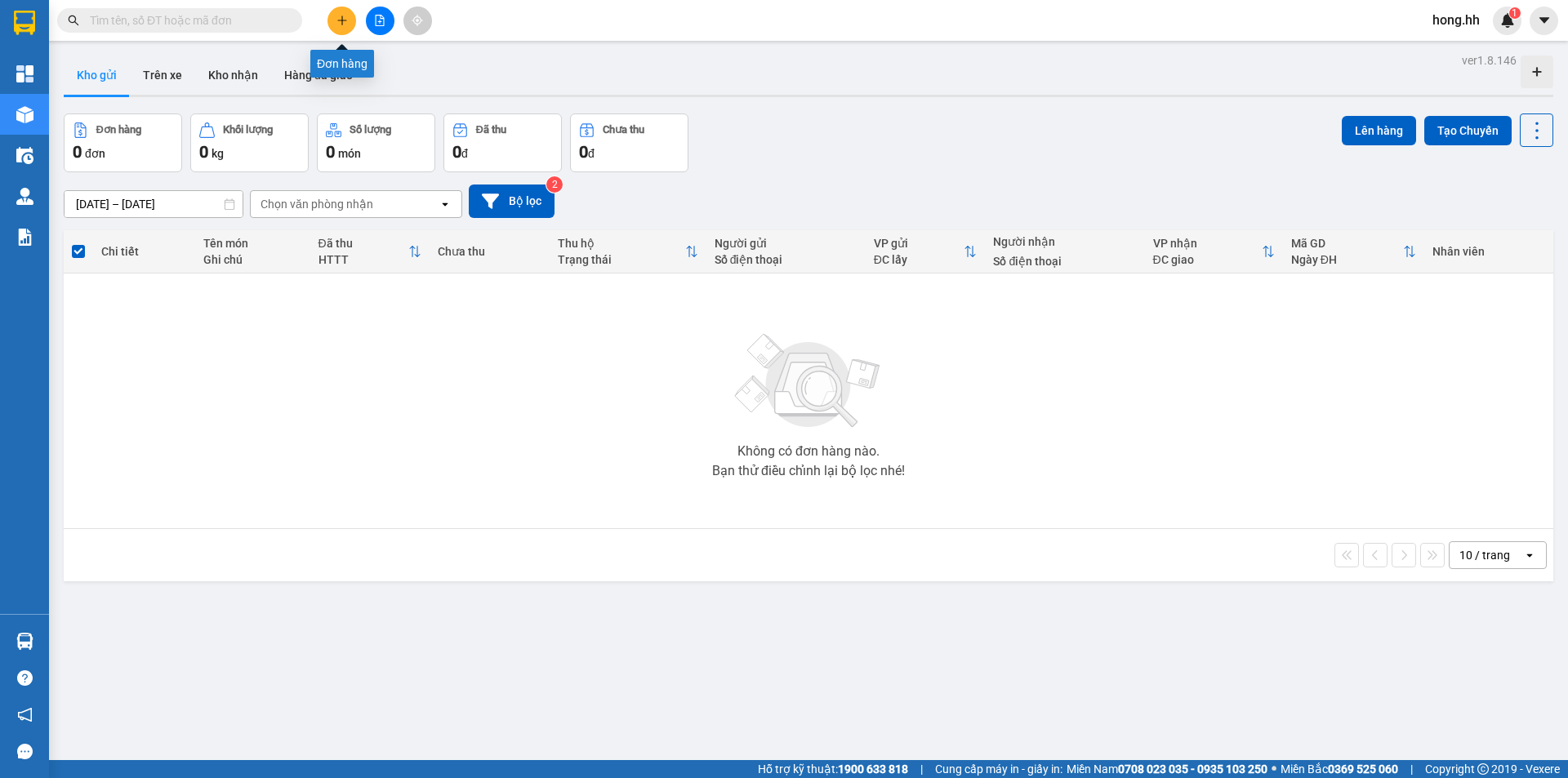
click at [335, 26] on button at bounding box center [341, 20] width 28 height 28
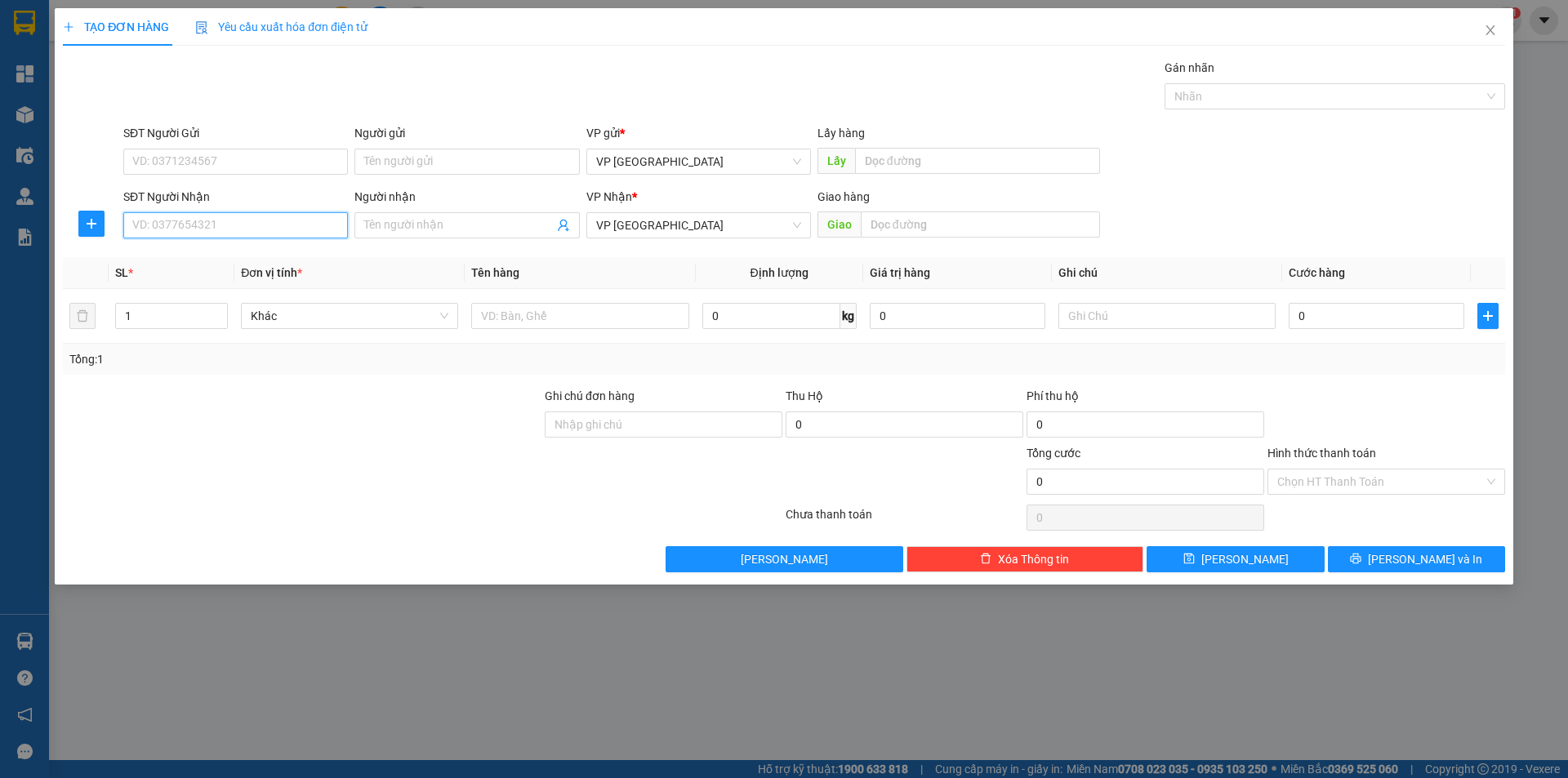
click at [179, 238] on input "SĐT Người Nhận" at bounding box center [235, 225] width 224 height 26
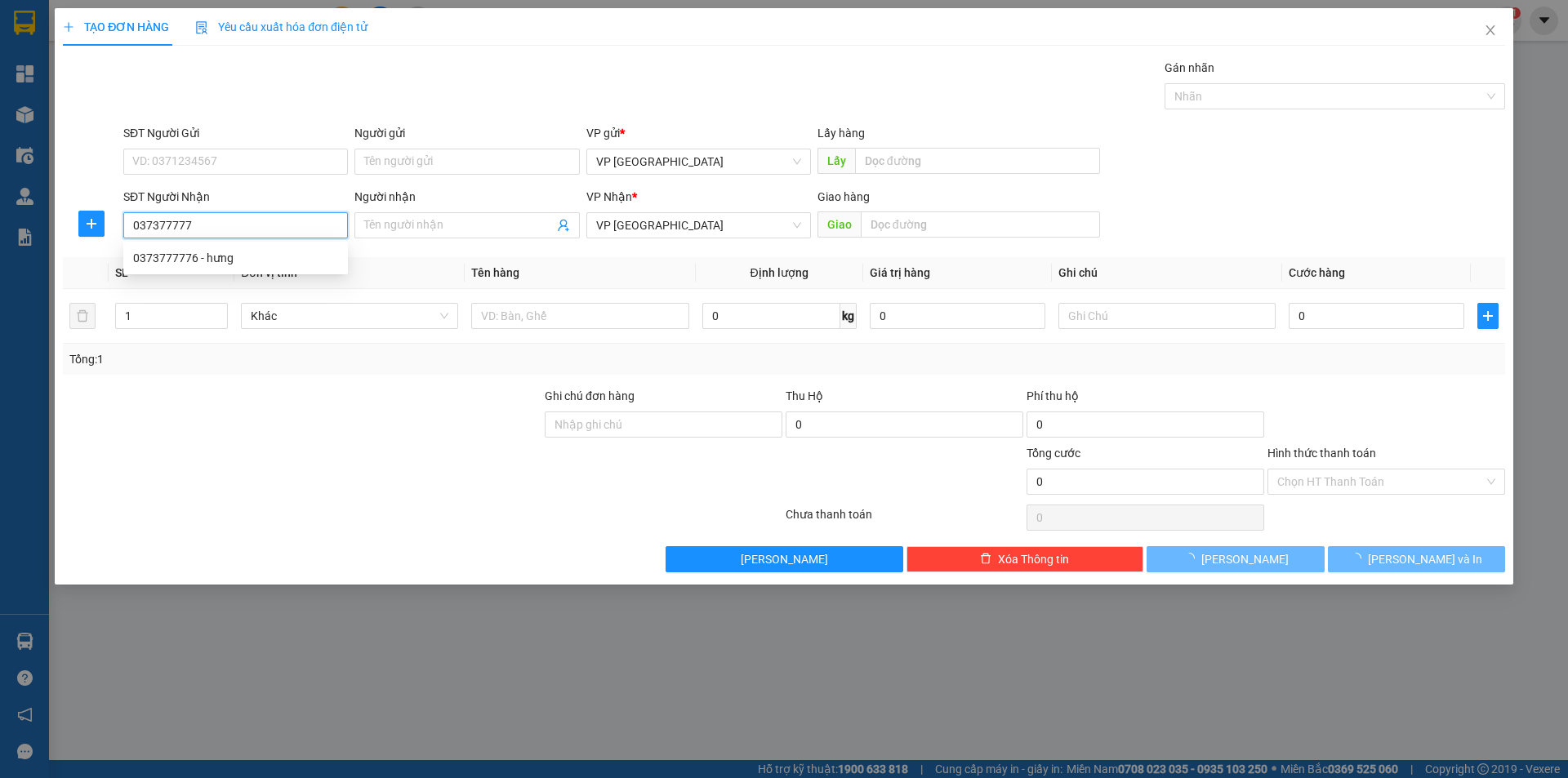
type input "0373777776"
click at [190, 261] on div "0373777776 - hưng" at bounding box center [235, 258] width 205 height 18
type input "hưng"
type input "CỔNG KCN BẦU BÀNG"
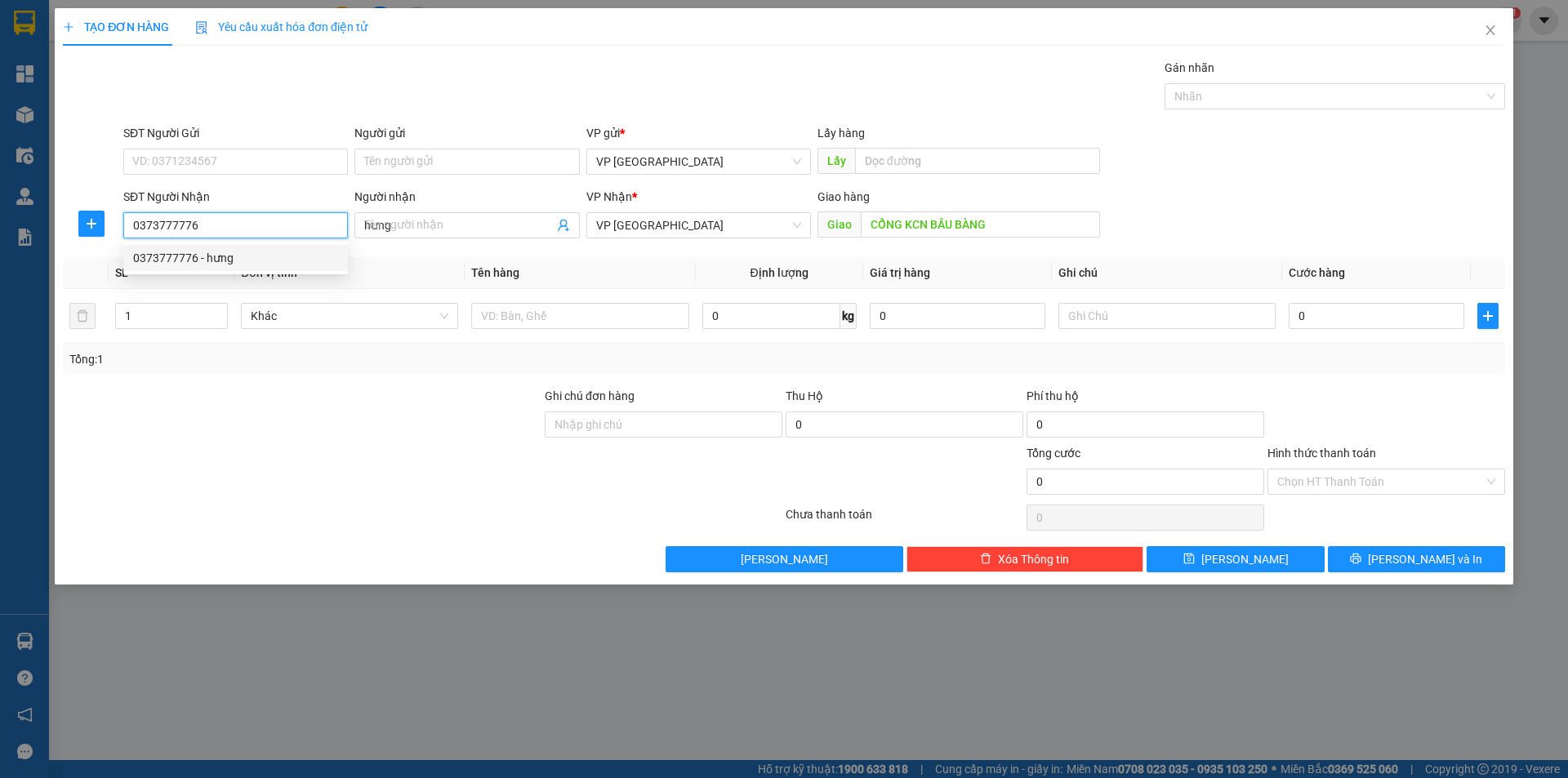
type input "50.000"
type input "0373777776"
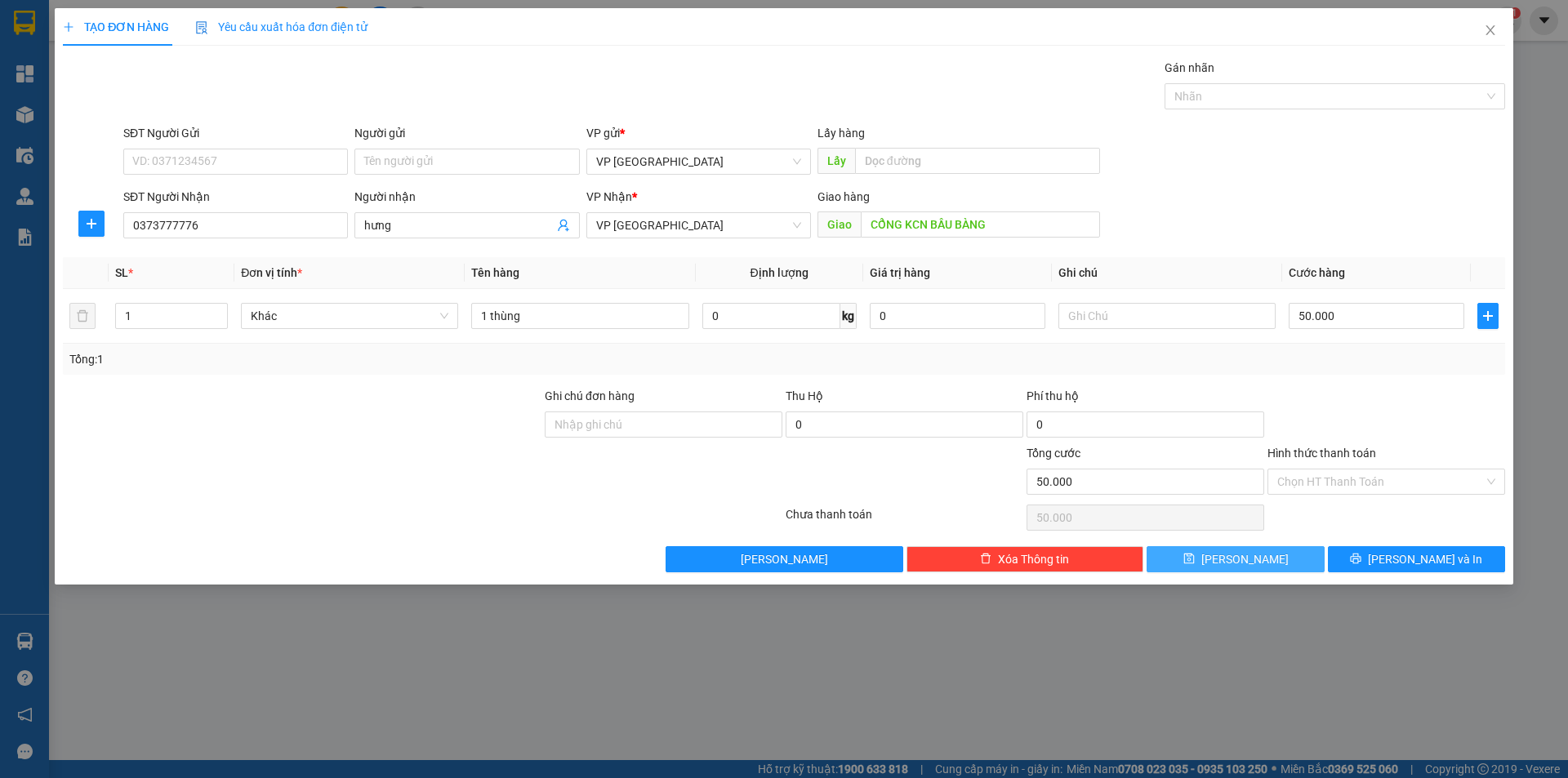
click at [1291, 564] on button "[PERSON_NAME]" at bounding box center [1235, 558] width 177 height 26
type input "0"
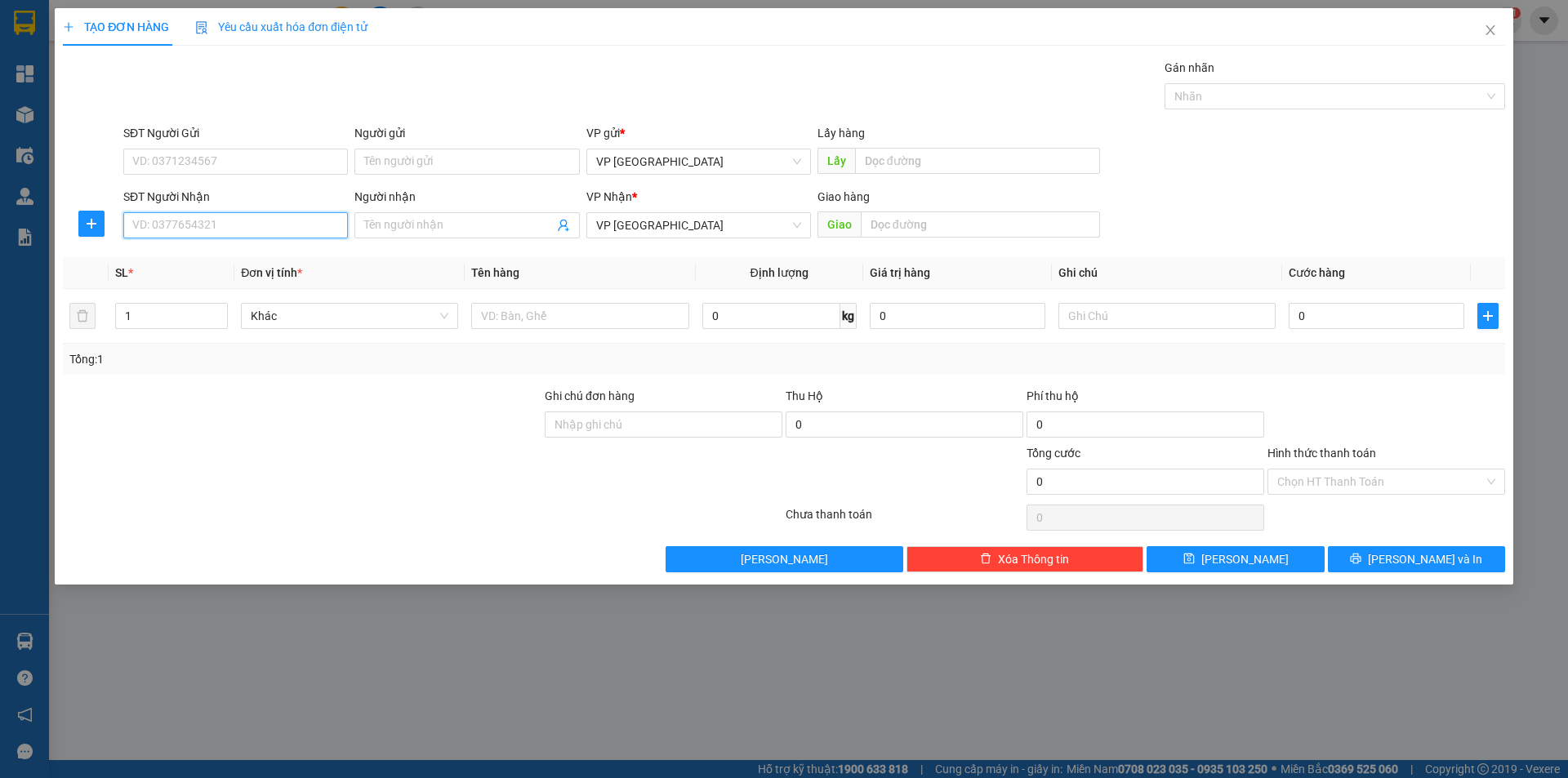
click at [175, 222] on input "SĐT Người Nhận" at bounding box center [235, 225] width 224 height 26
type input "0976020777"
click at [161, 221] on input "0976020777" at bounding box center [235, 225] width 224 height 26
click at [158, 221] on input "0976020777" at bounding box center [235, 225] width 224 height 26
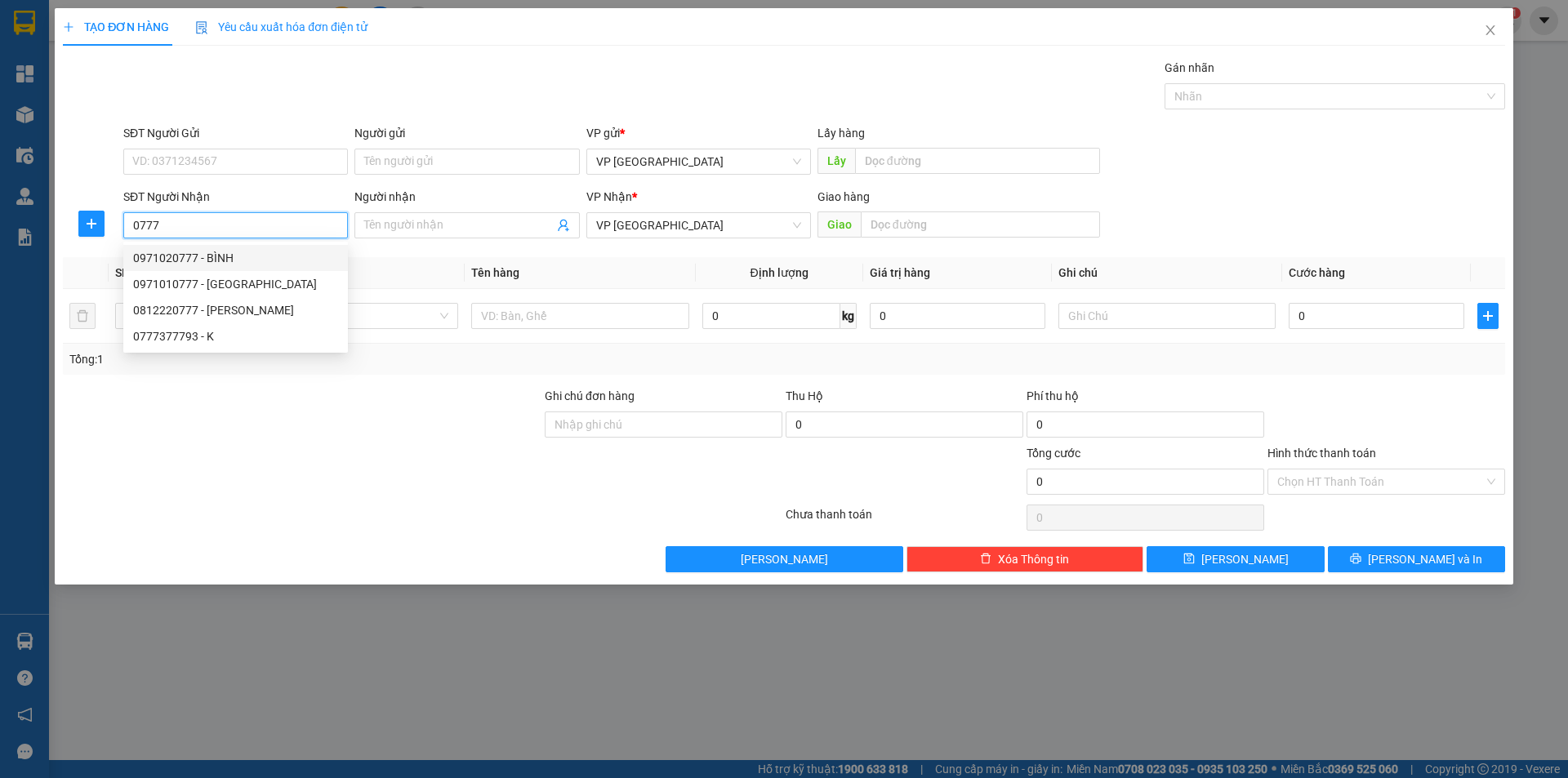
click at [195, 262] on div "0971020777 - BÌNH" at bounding box center [235, 258] width 205 height 18
type input "0971020777"
type input "BÌNH"
type input "BẦU BÀNG"
type input "50.000"
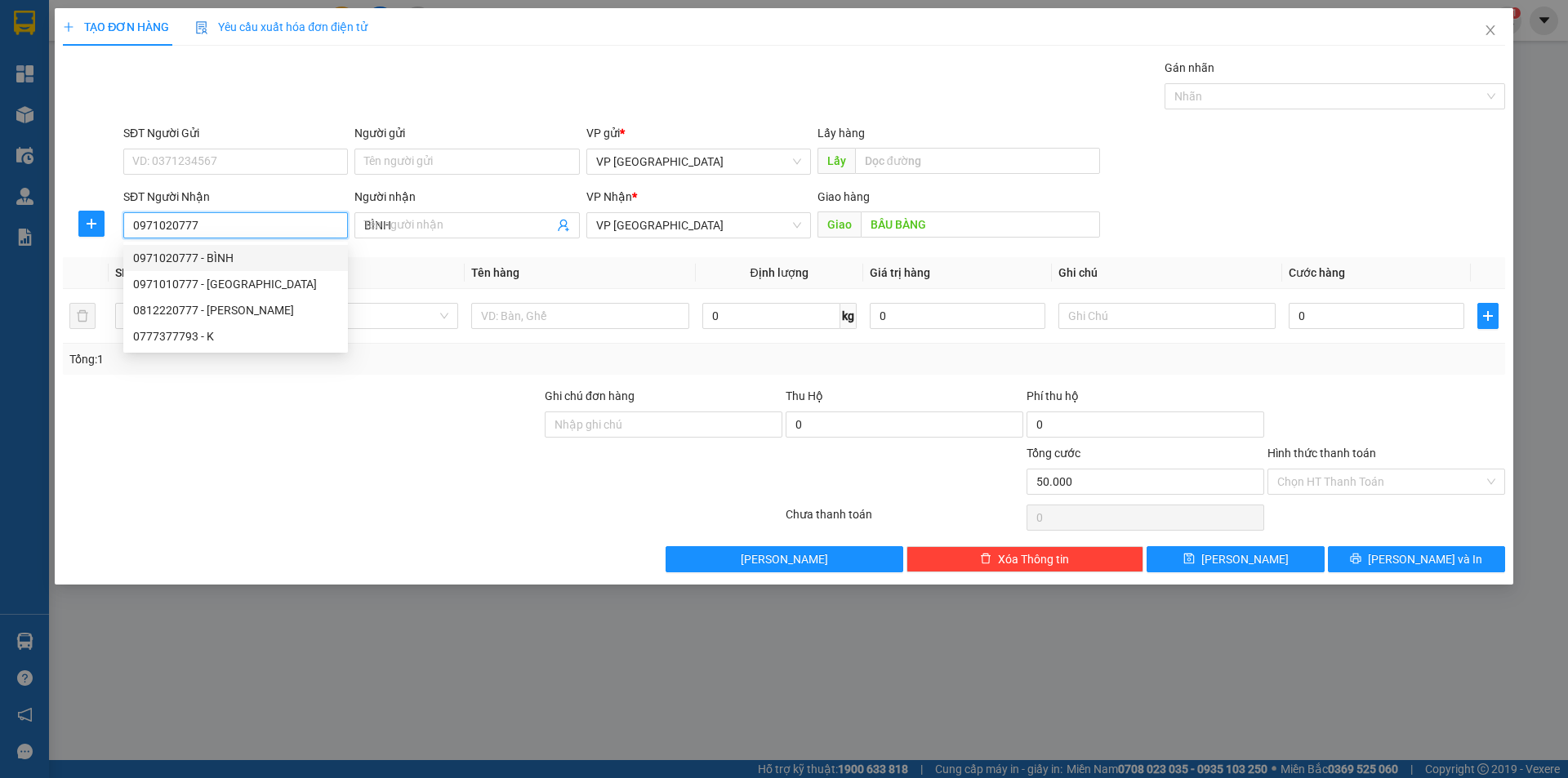
type input "50.000"
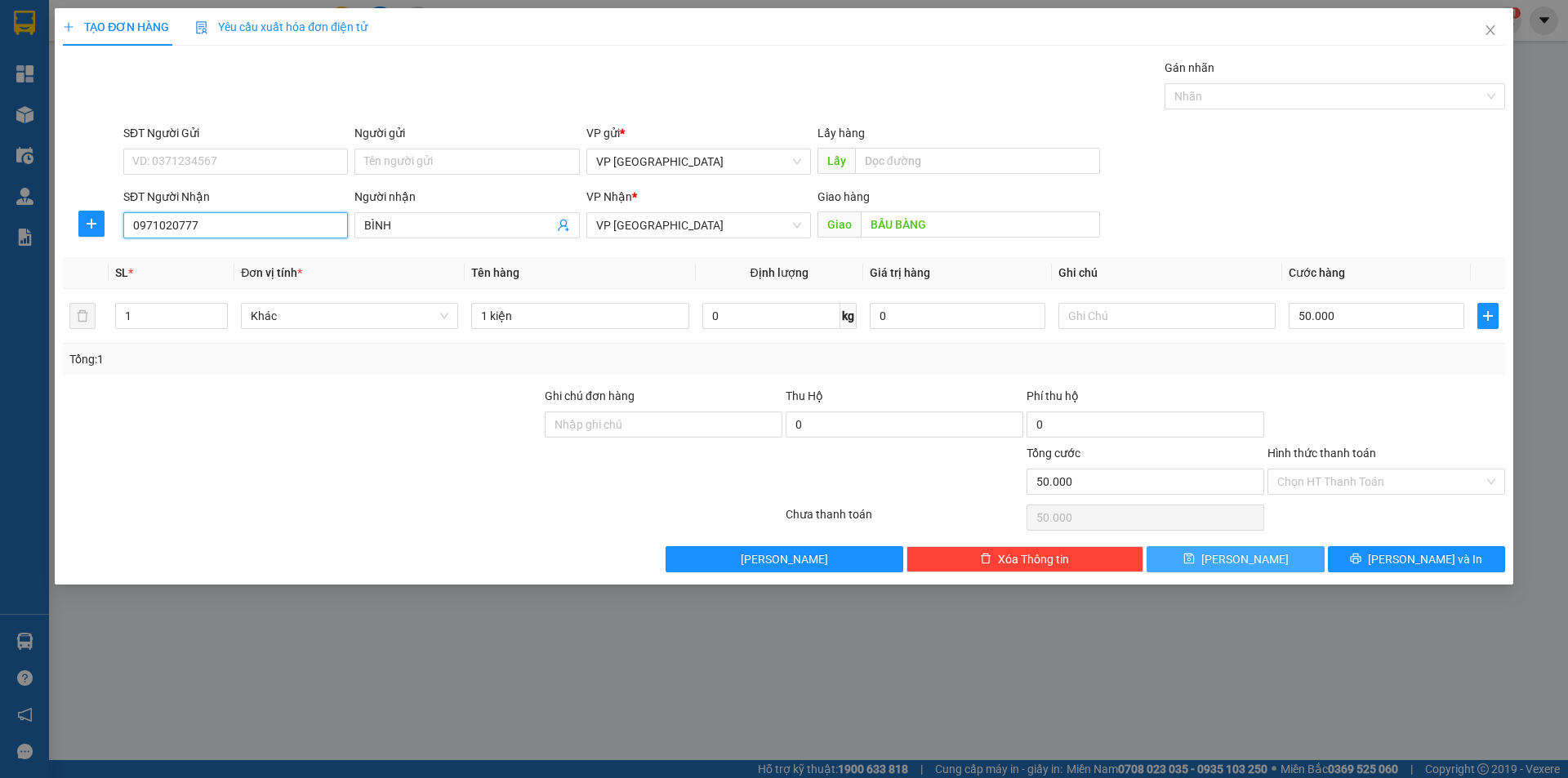
type input "0971020777"
click at [1285, 551] on button "[PERSON_NAME]" at bounding box center [1235, 558] width 177 height 26
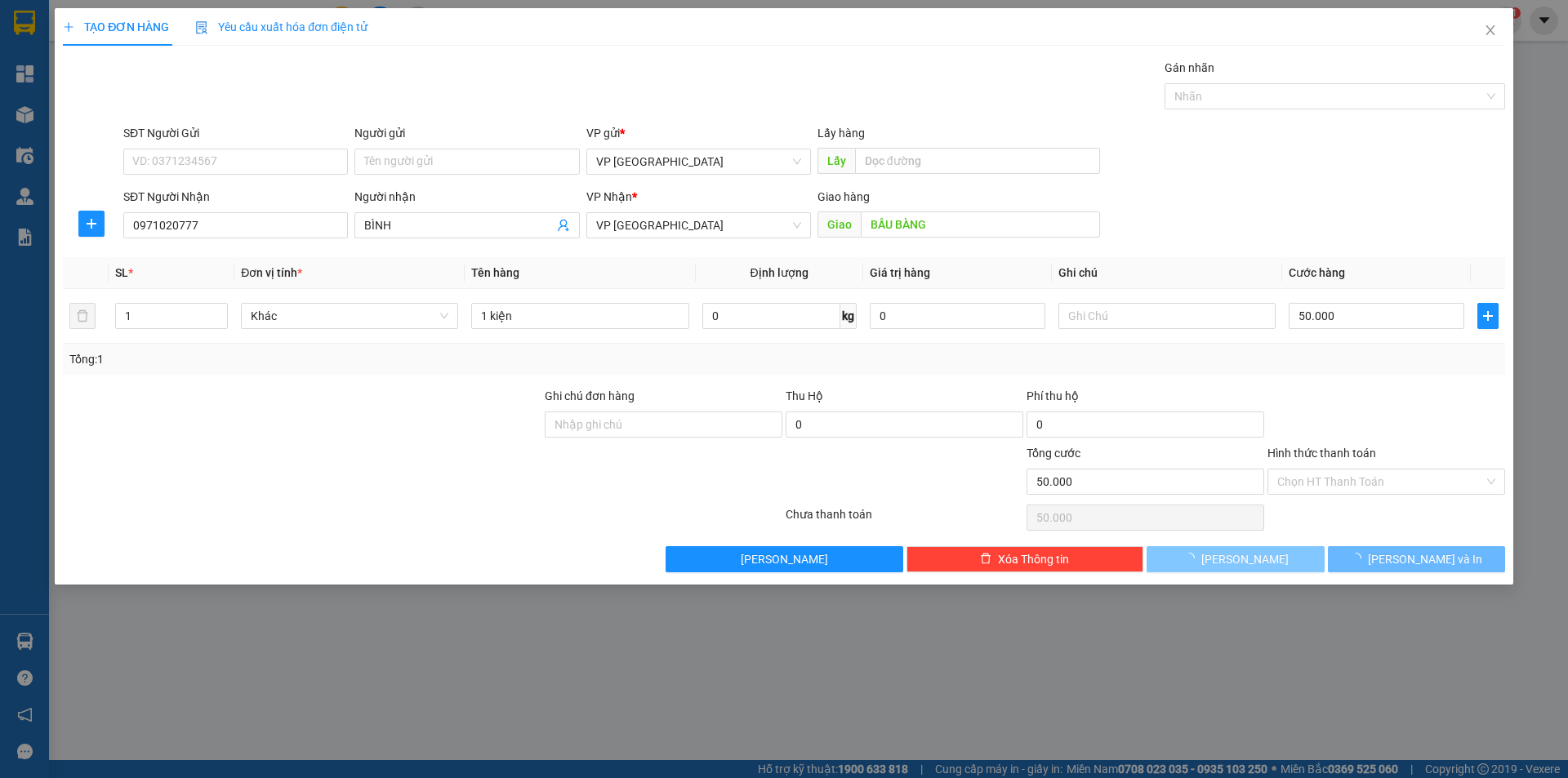
type input "0"
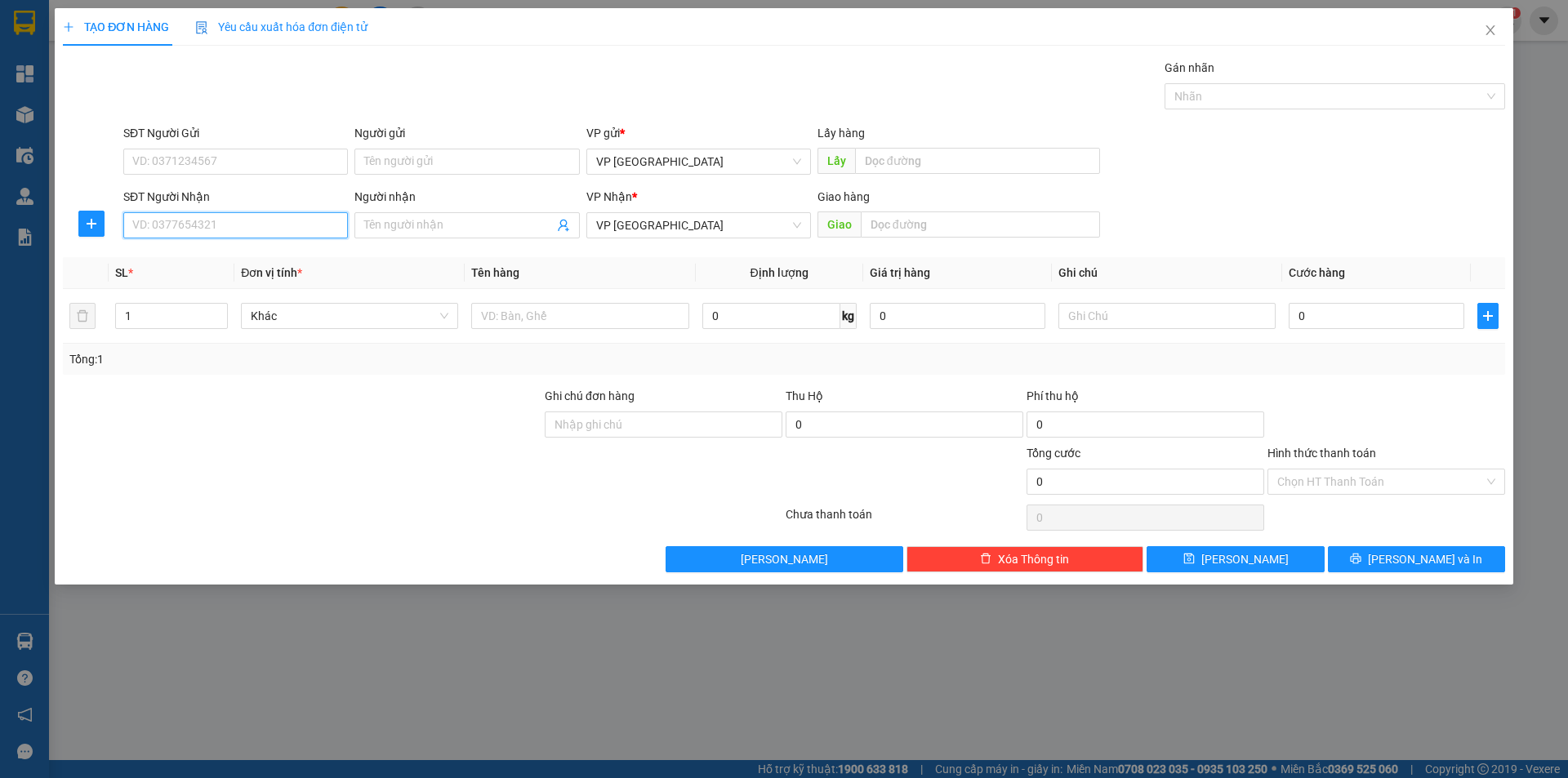
click at [260, 212] on input "SĐT Người Nhận" at bounding box center [235, 225] width 224 height 26
click at [191, 263] on div "0945046864 - [GEOGRAPHIC_DATA]" at bounding box center [235, 258] width 205 height 18
type input "0945046864"
type input "TÂN KHAI"
type input "THU PHÍ TÂN KHAI"
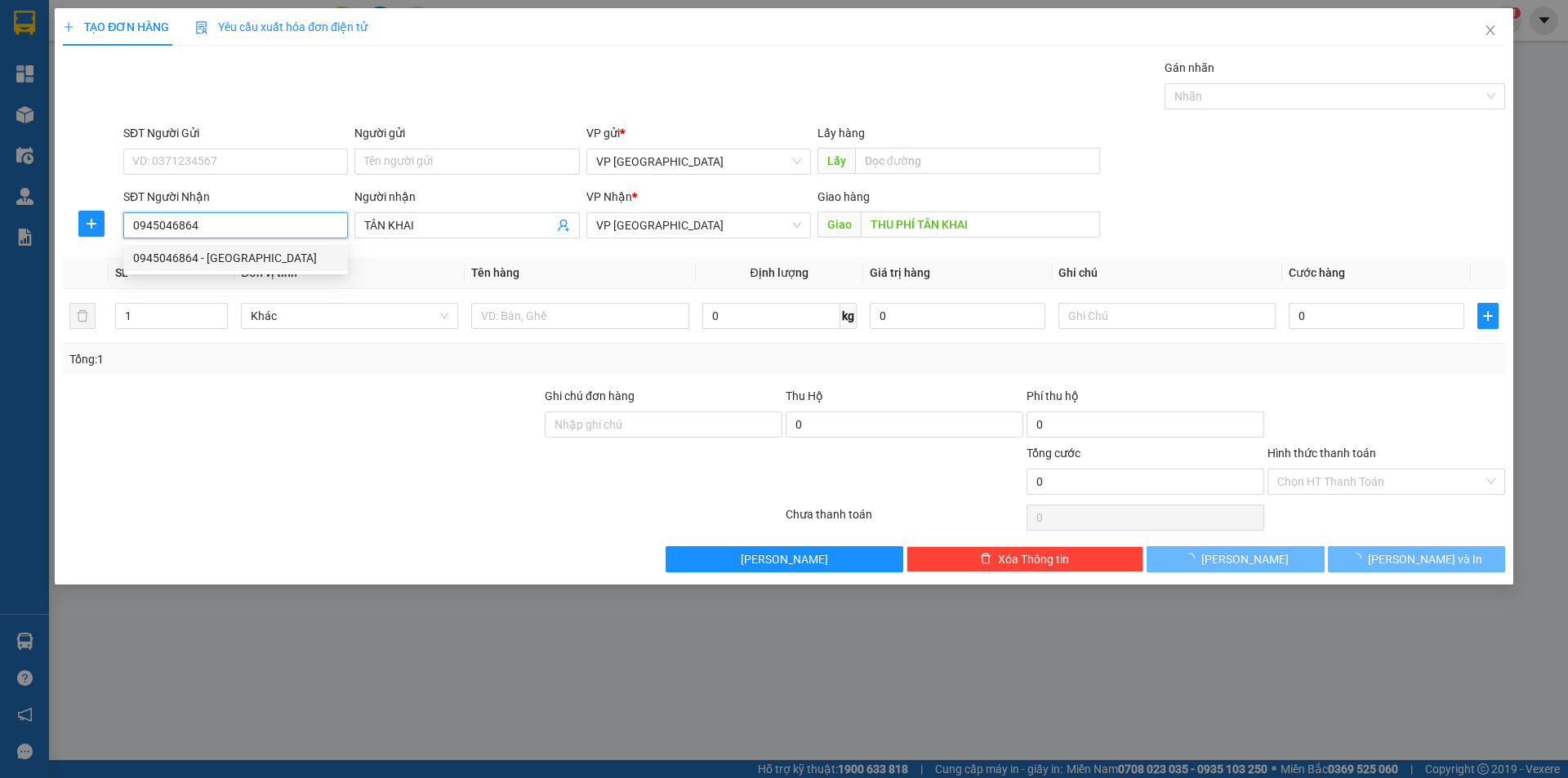
type input "80.000"
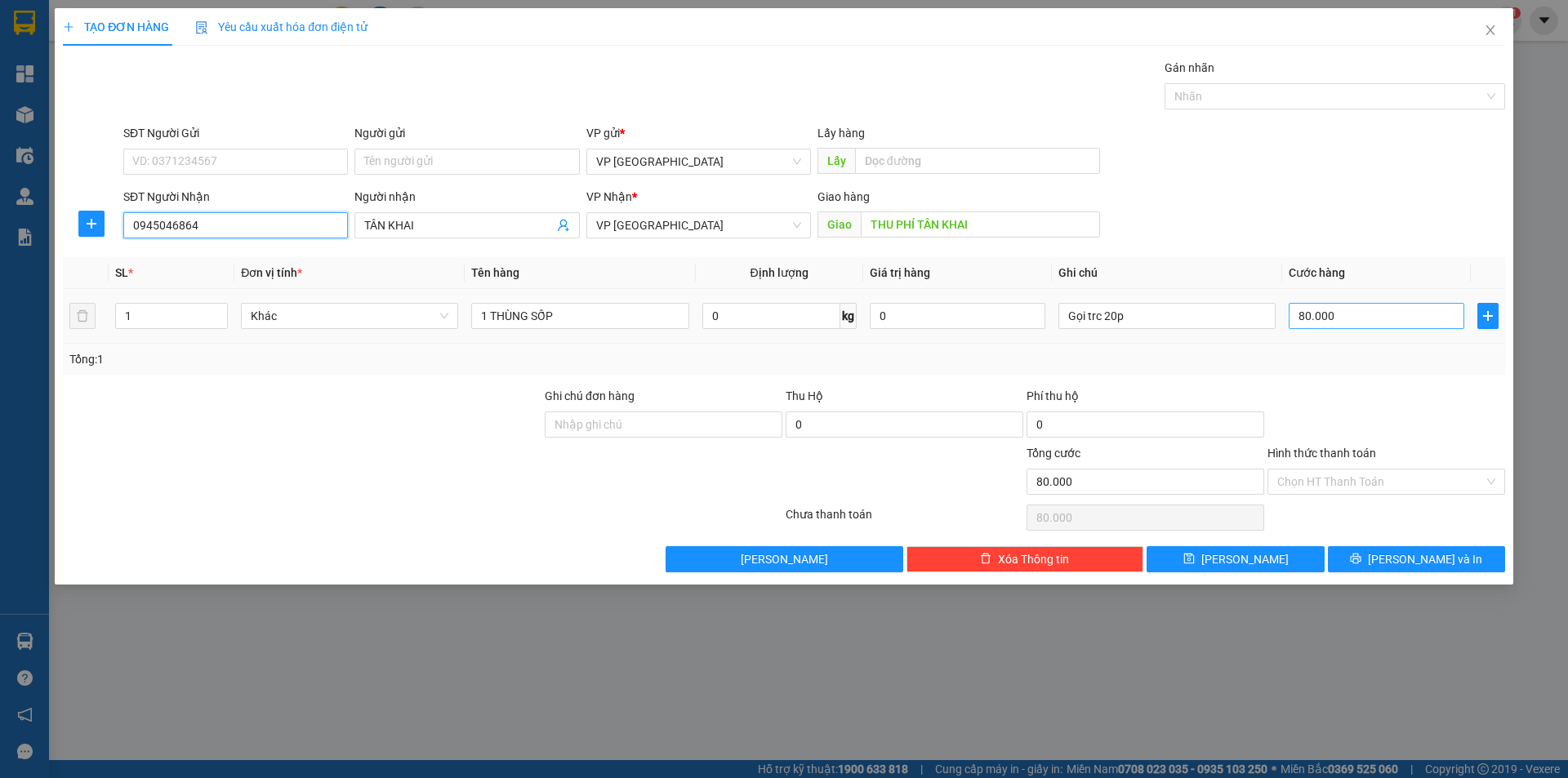
type input "0945046864"
click at [1344, 317] on input "80.000" at bounding box center [1376, 316] width 176 height 26
type input "5"
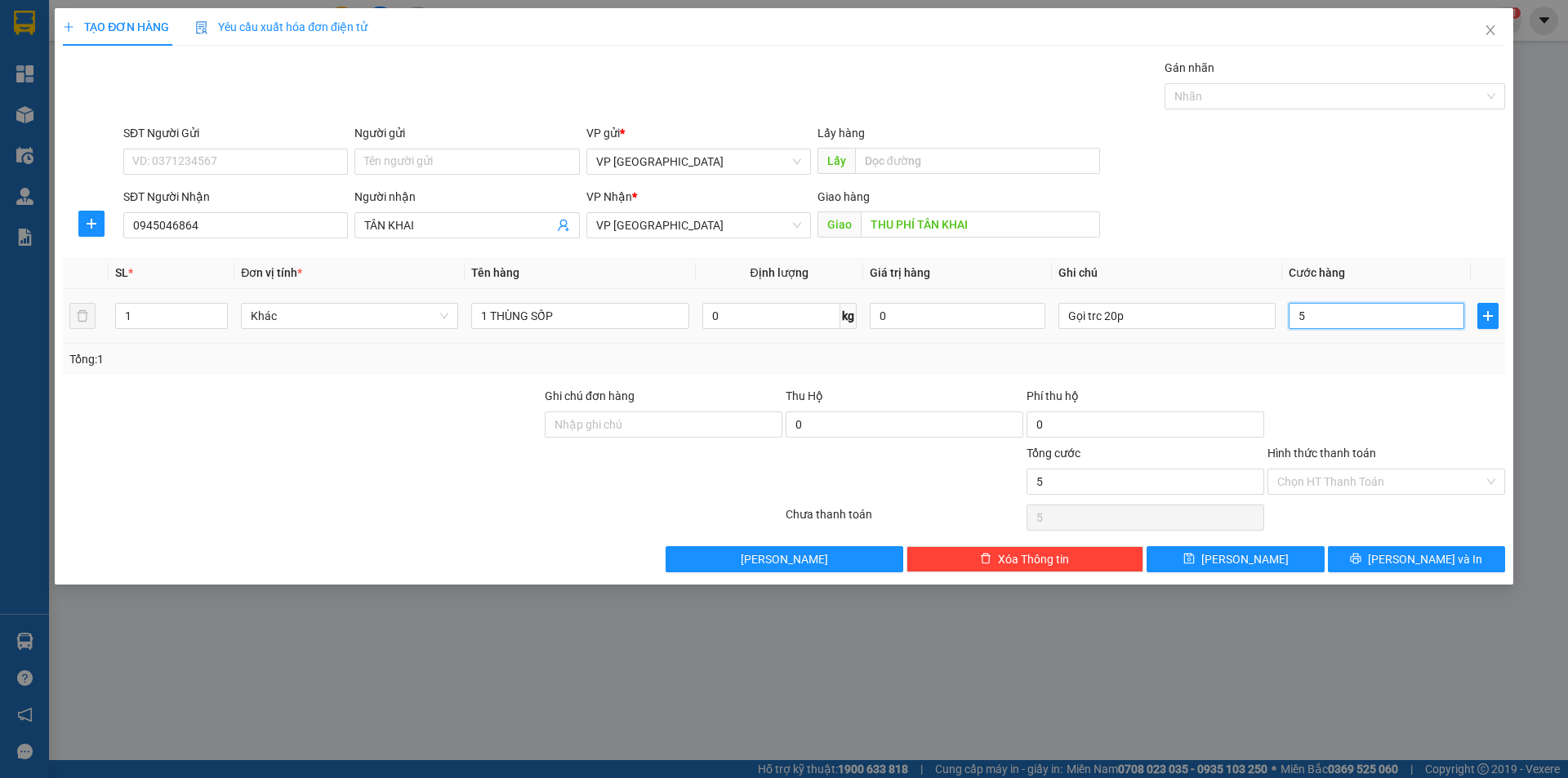
type input "50"
click at [1293, 387] on div at bounding box center [1386, 415] width 241 height 57
type input "50.000"
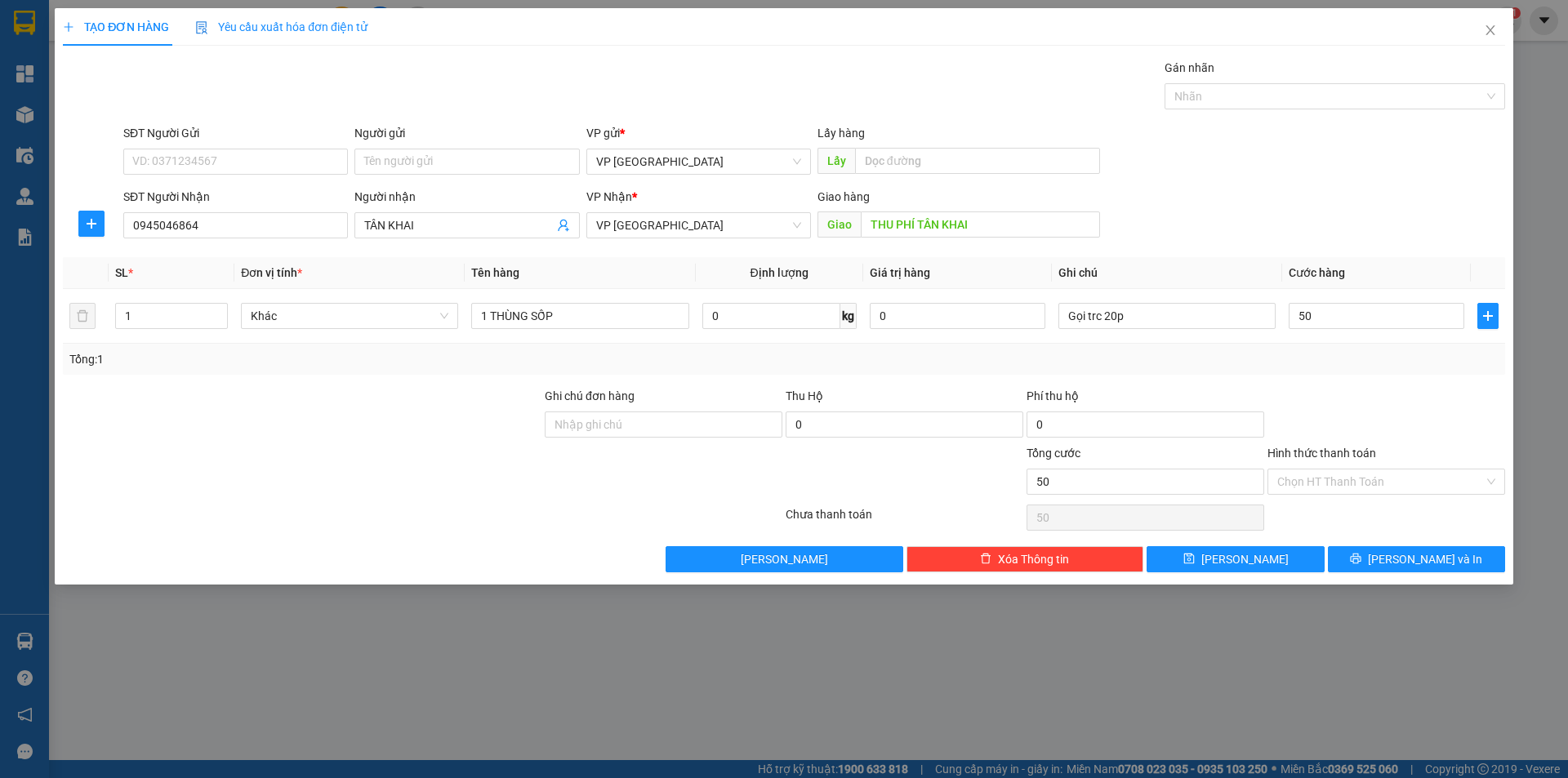
type input "50.000"
click at [1195, 566] on span "save" at bounding box center [1188, 559] width 11 height 13
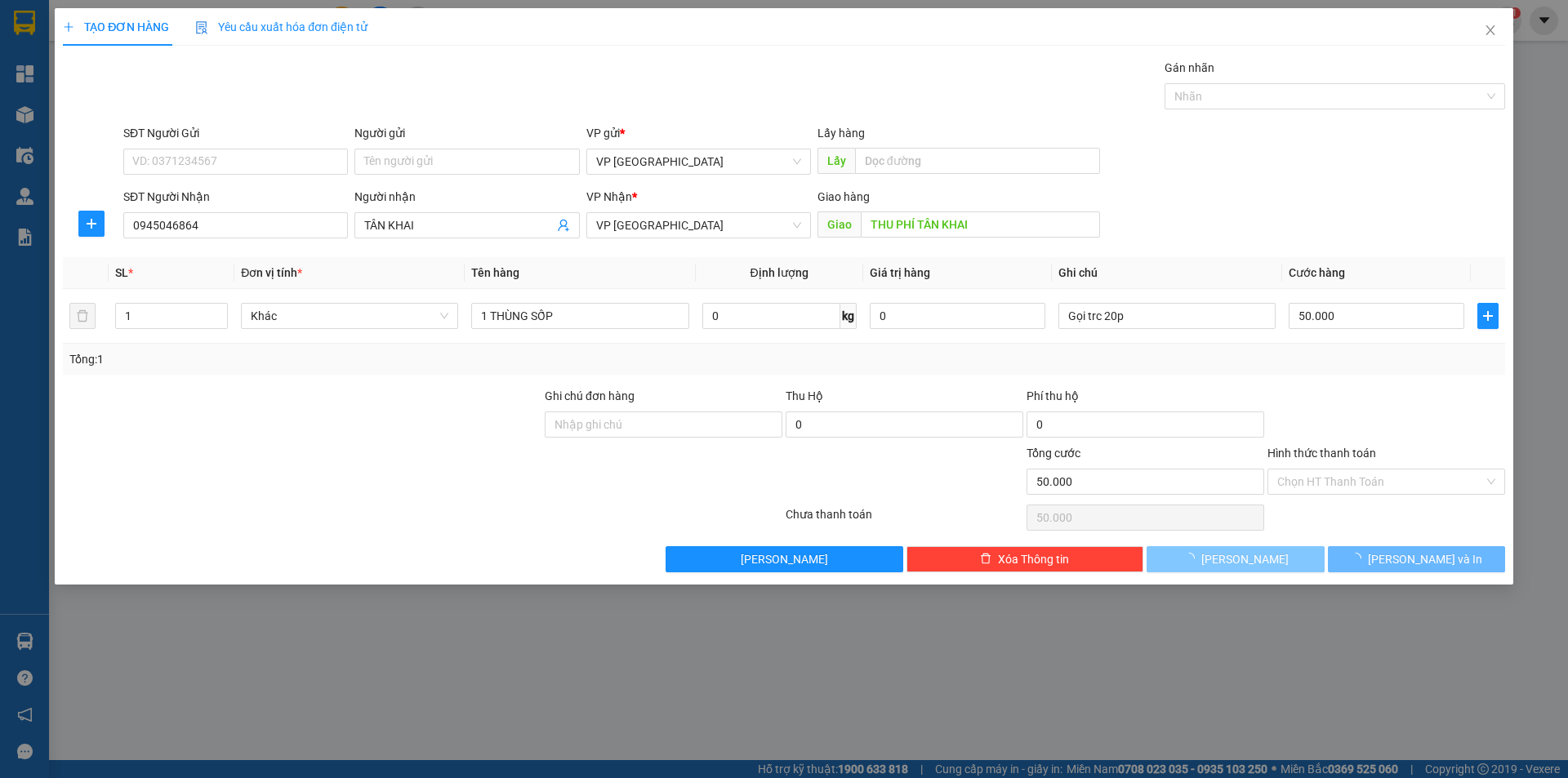
type input "0"
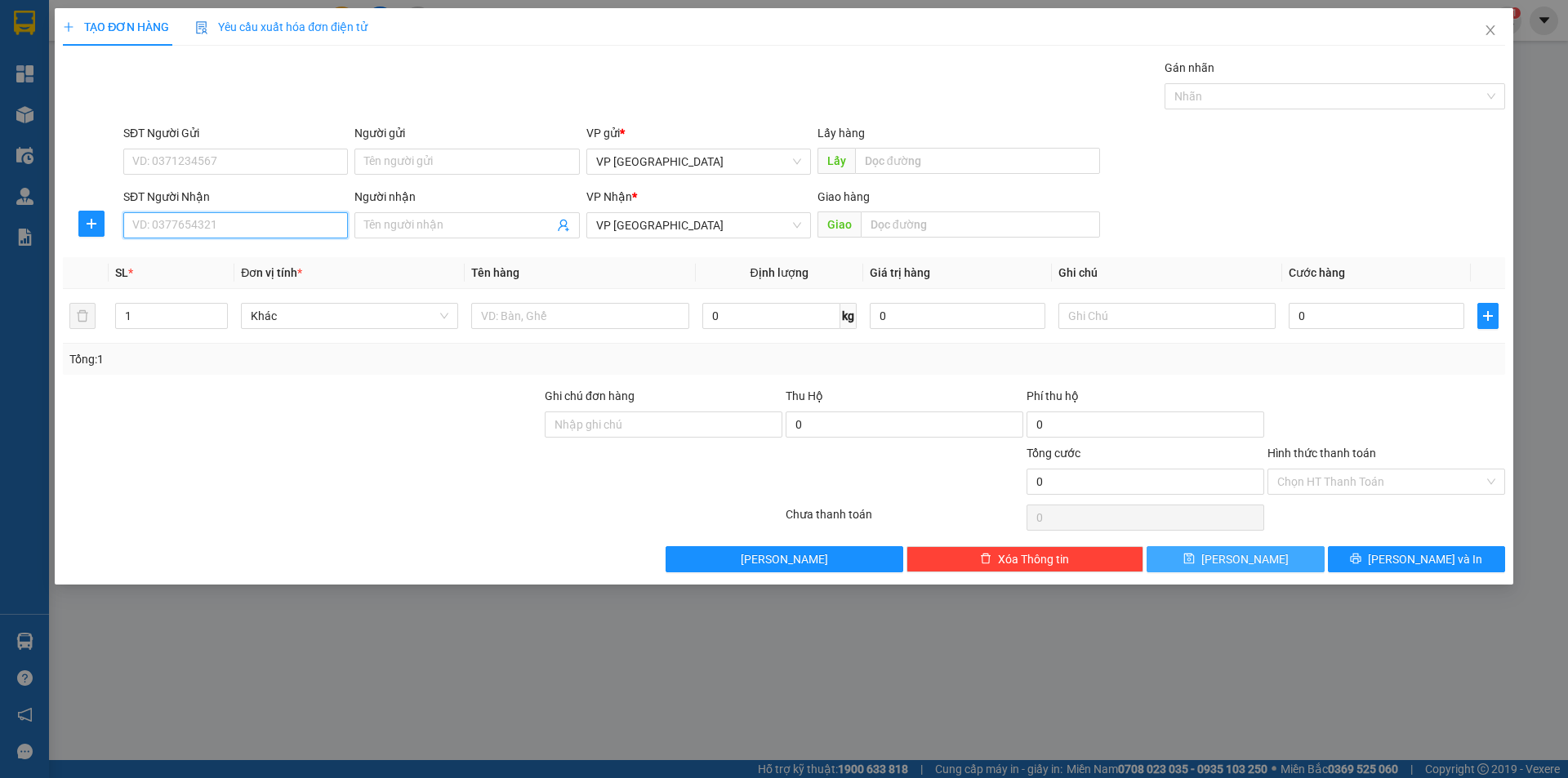
click at [178, 223] on input "SĐT Người Nhận" at bounding box center [235, 225] width 224 height 26
click at [202, 260] on div "0972244221 - Hương" at bounding box center [235, 258] width 205 height 18
type input "0972244221"
type input "Hương"
type input "huong binh long"
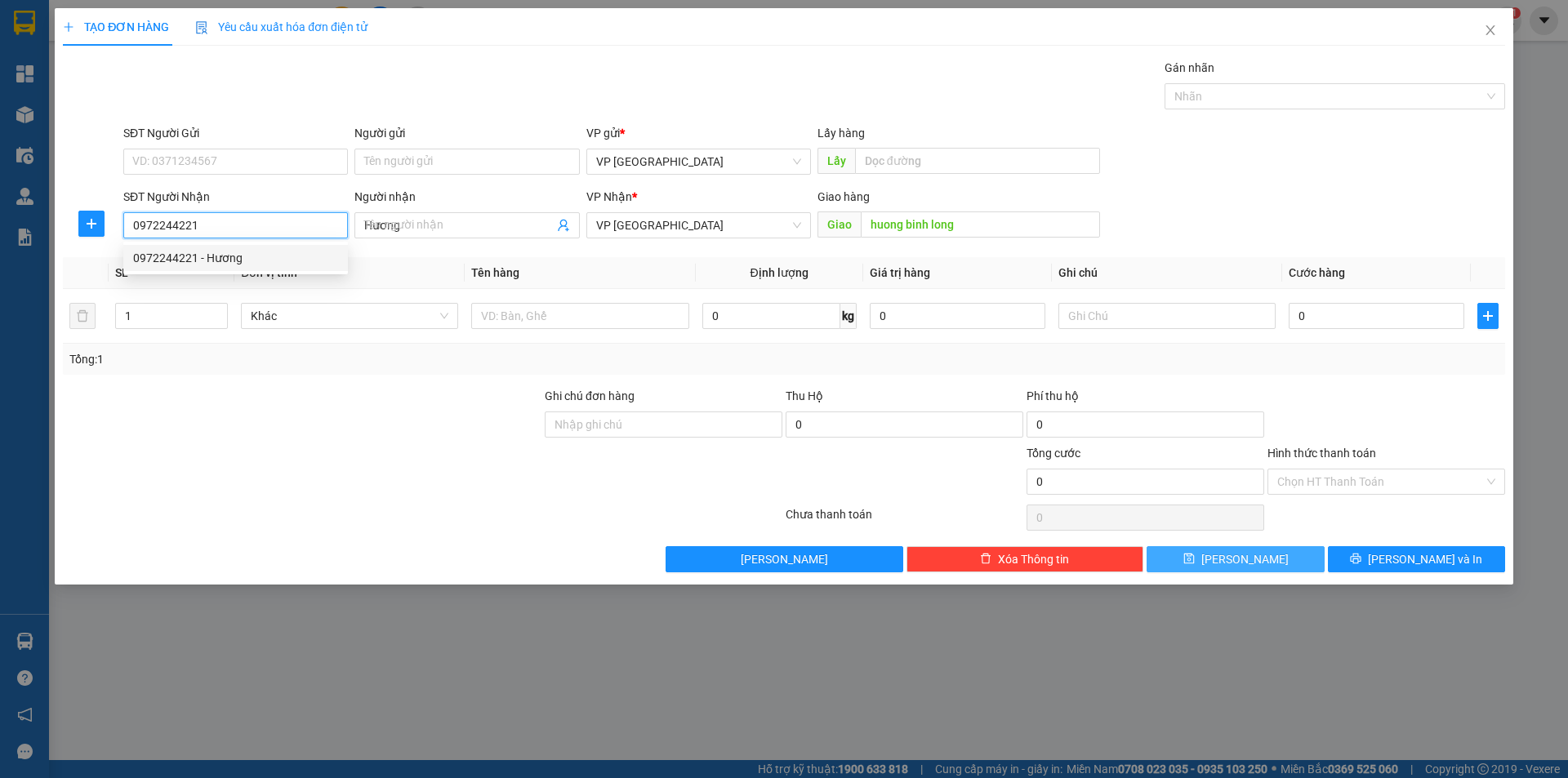
type input "50.000"
type input "0972244221"
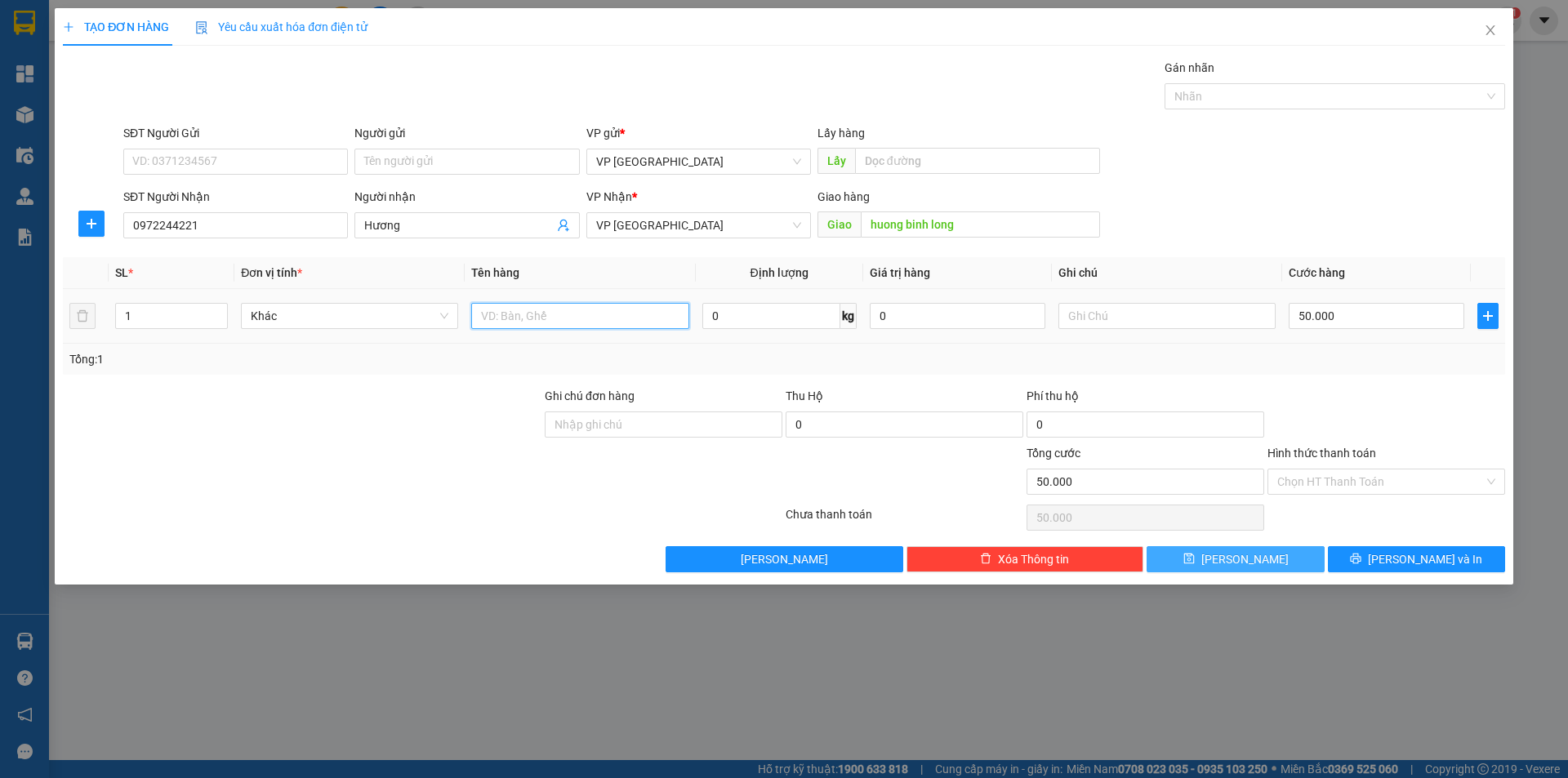
click at [548, 317] on input "text" at bounding box center [580, 316] width 217 height 26
type input "THÙNG SỐP"
click at [1321, 323] on input "50.000" at bounding box center [1376, 316] width 176 height 26
type input "3"
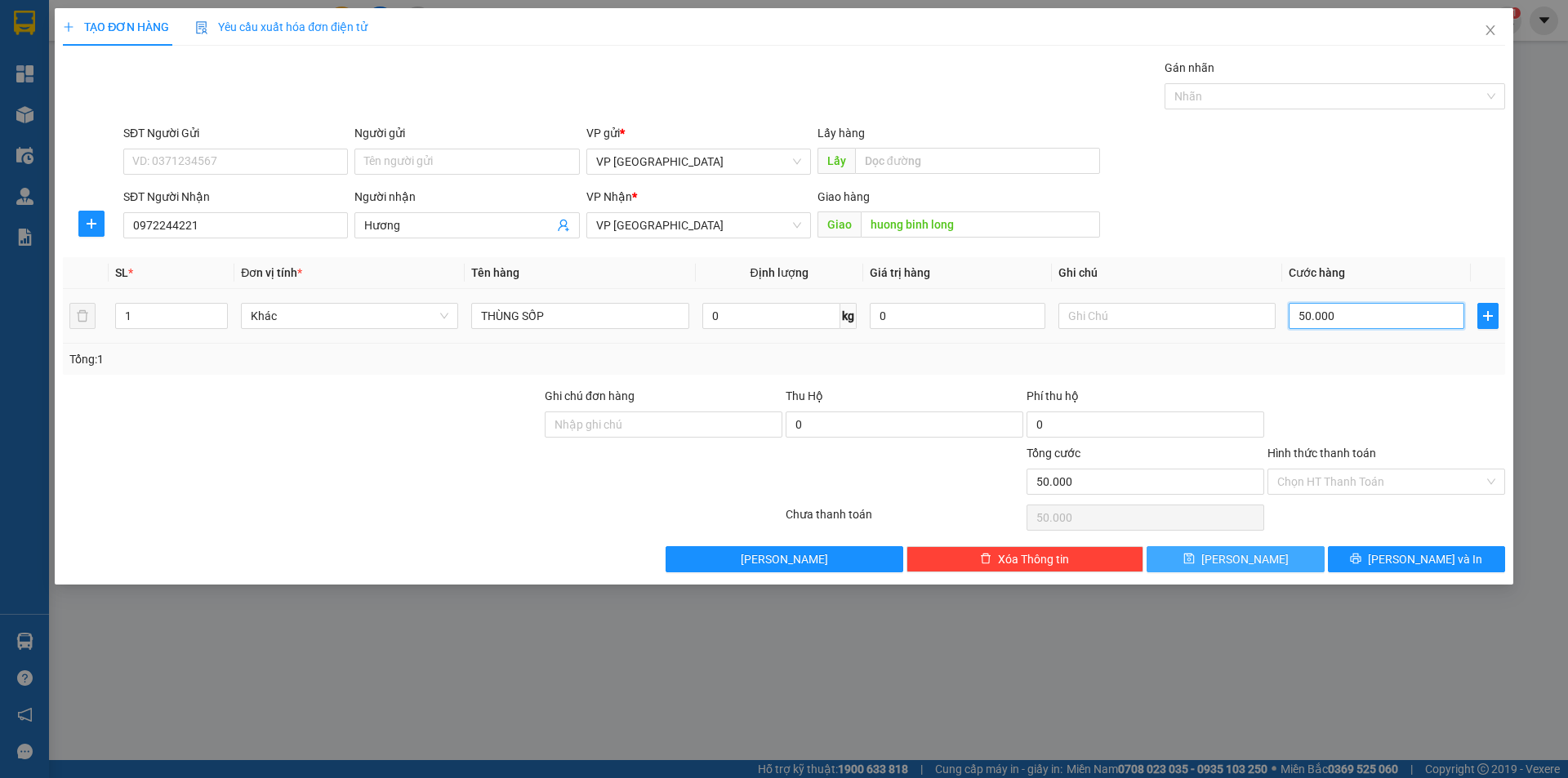
type input "3"
type input "30"
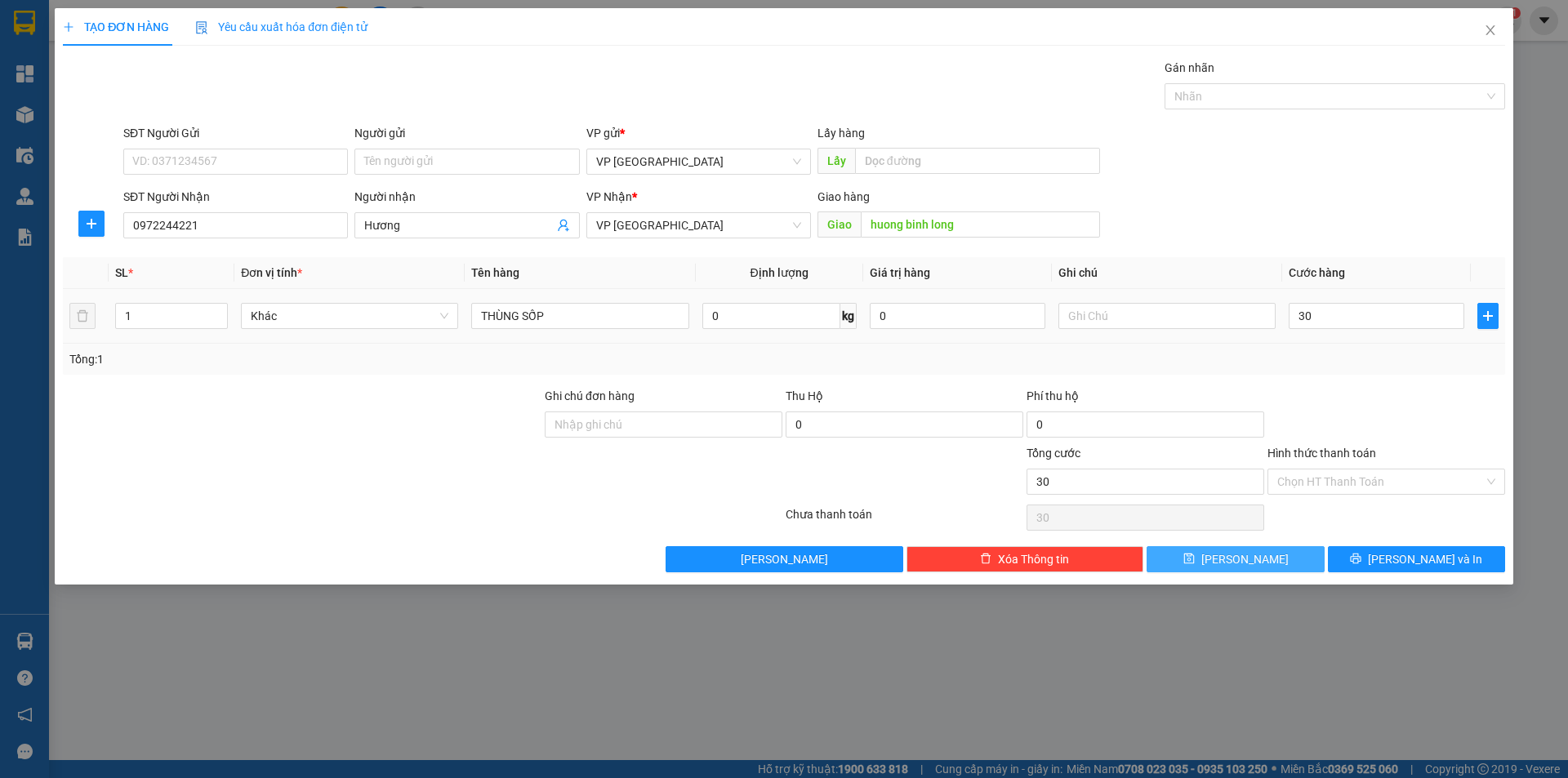
type input "30.000"
click at [1314, 344] on div "Tổng: 1" at bounding box center [783, 359] width 1442 height 31
click at [1195, 559] on icon "save" at bounding box center [1188, 558] width 11 height 11
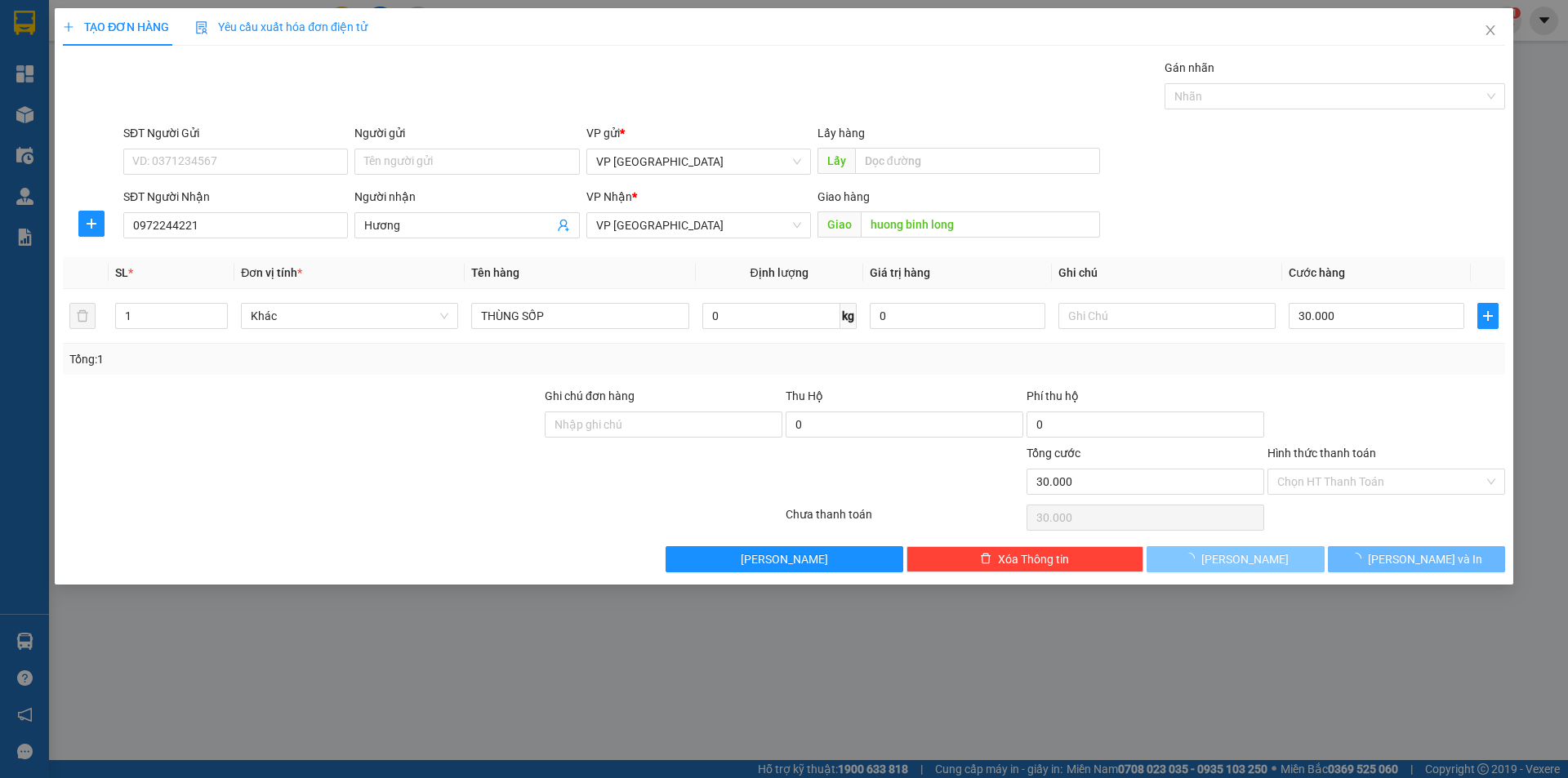
type input "0"
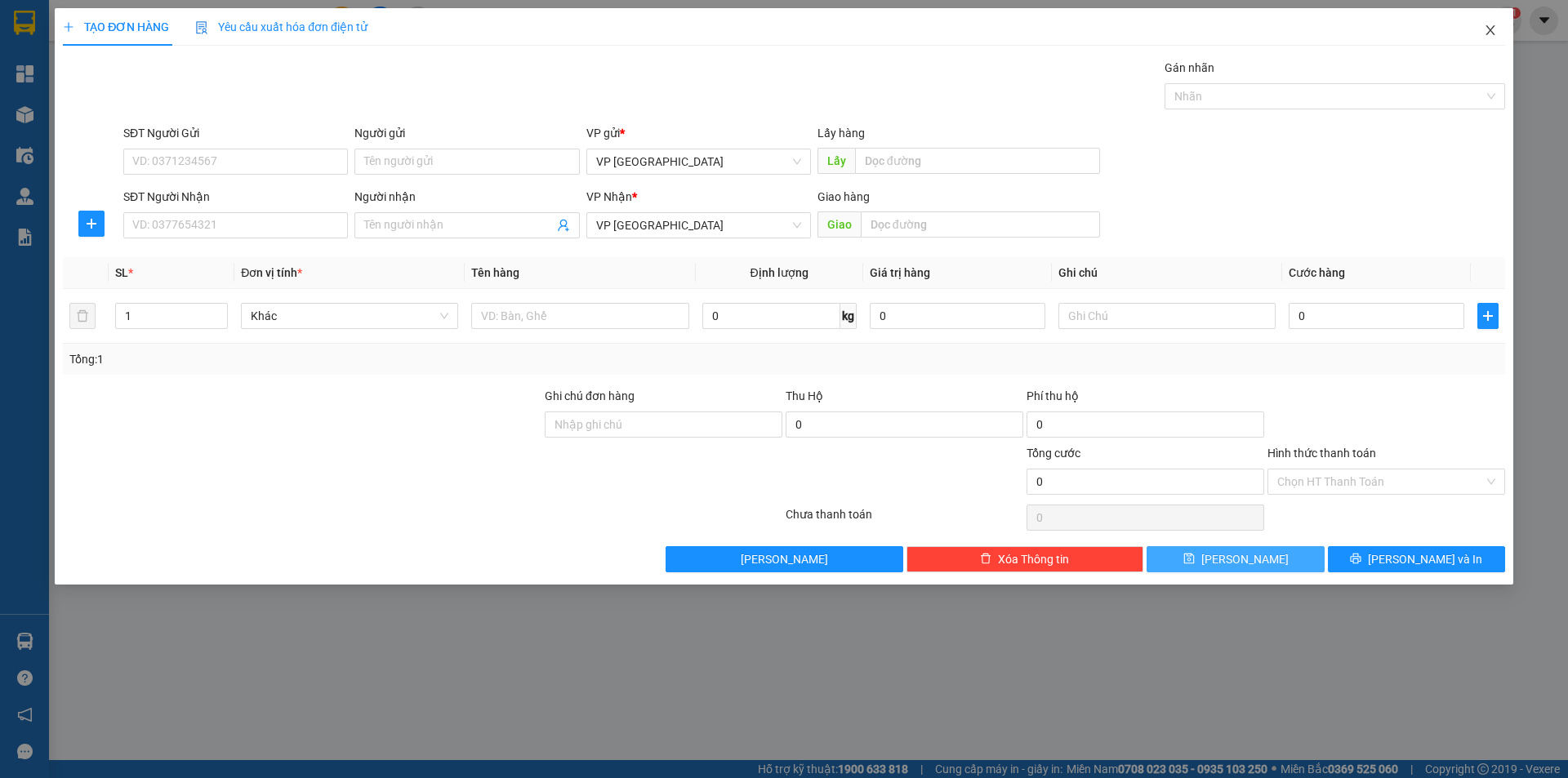
click at [1491, 29] on icon "close" at bounding box center [1490, 30] width 13 height 13
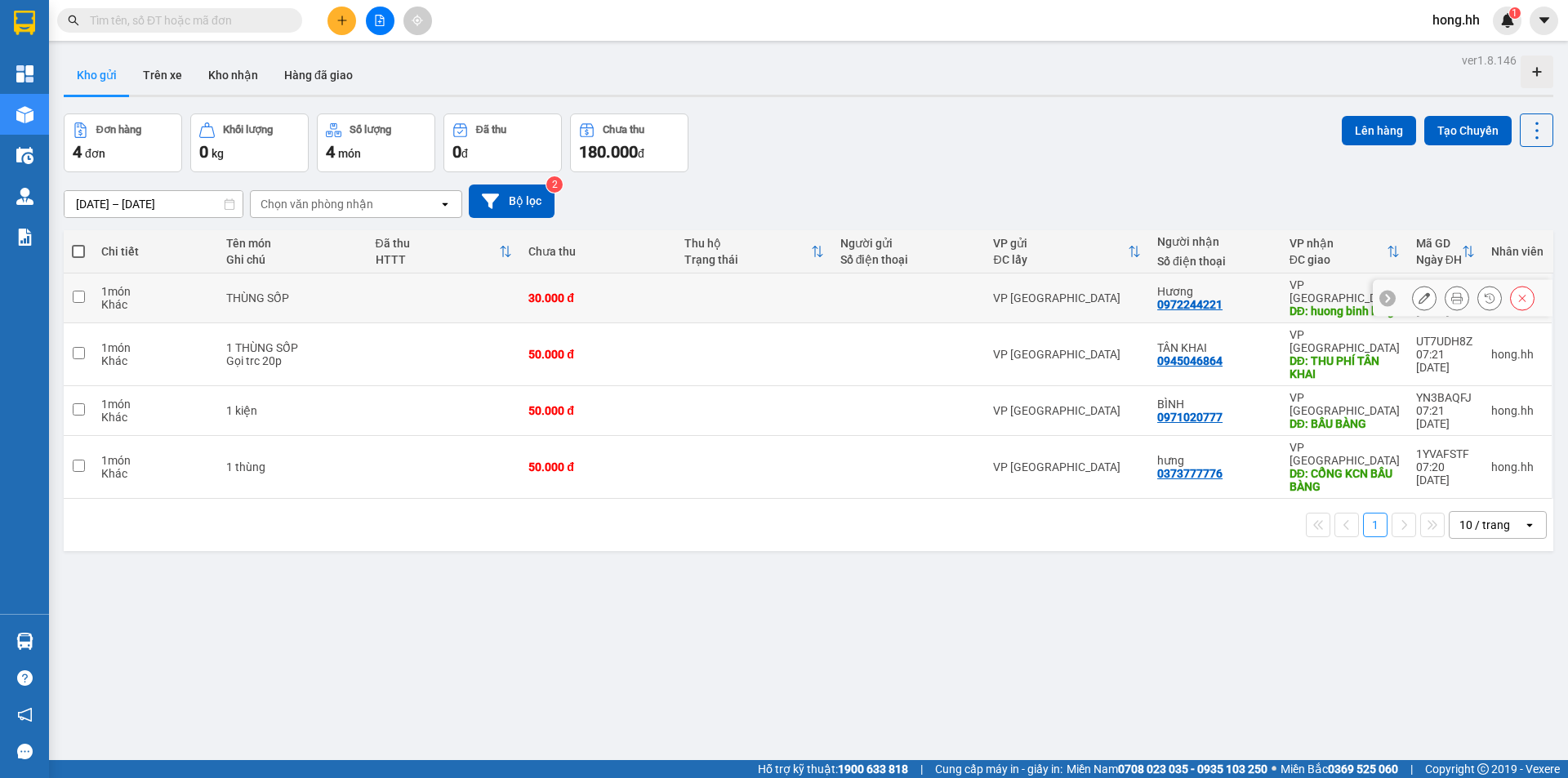
click at [336, 281] on td "THÙNG SỐP" at bounding box center [292, 299] width 149 height 50
checkbox input "true"
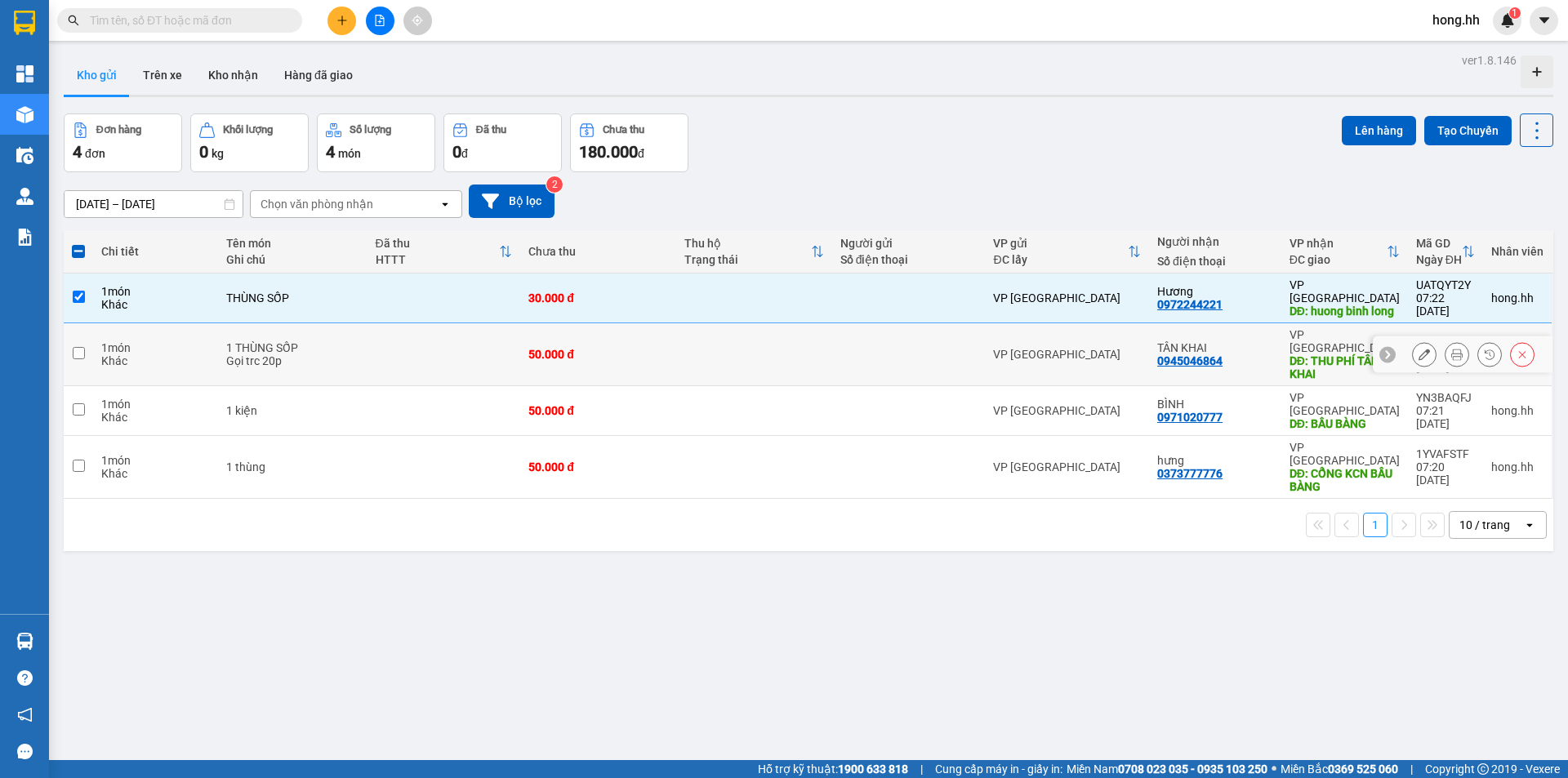
click at [298, 355] on div "Gọi trc 20p" at bounding box center [292, 361] width 132 height 13
checkbox input "true"
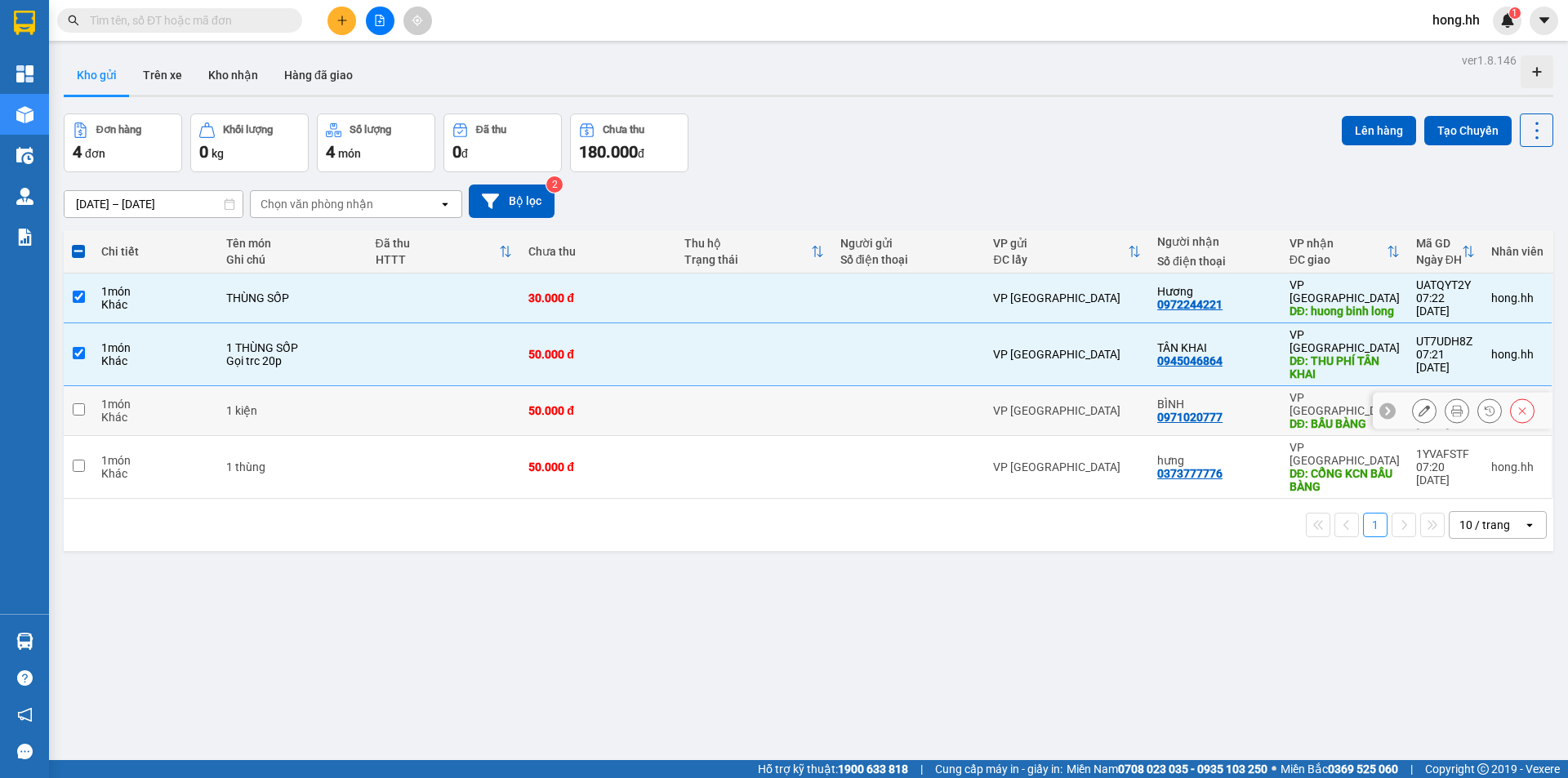
click at [293, 403] on td "1 kiện" at bounding box center [292, 411] width 149 height 50
checkbox input "true"
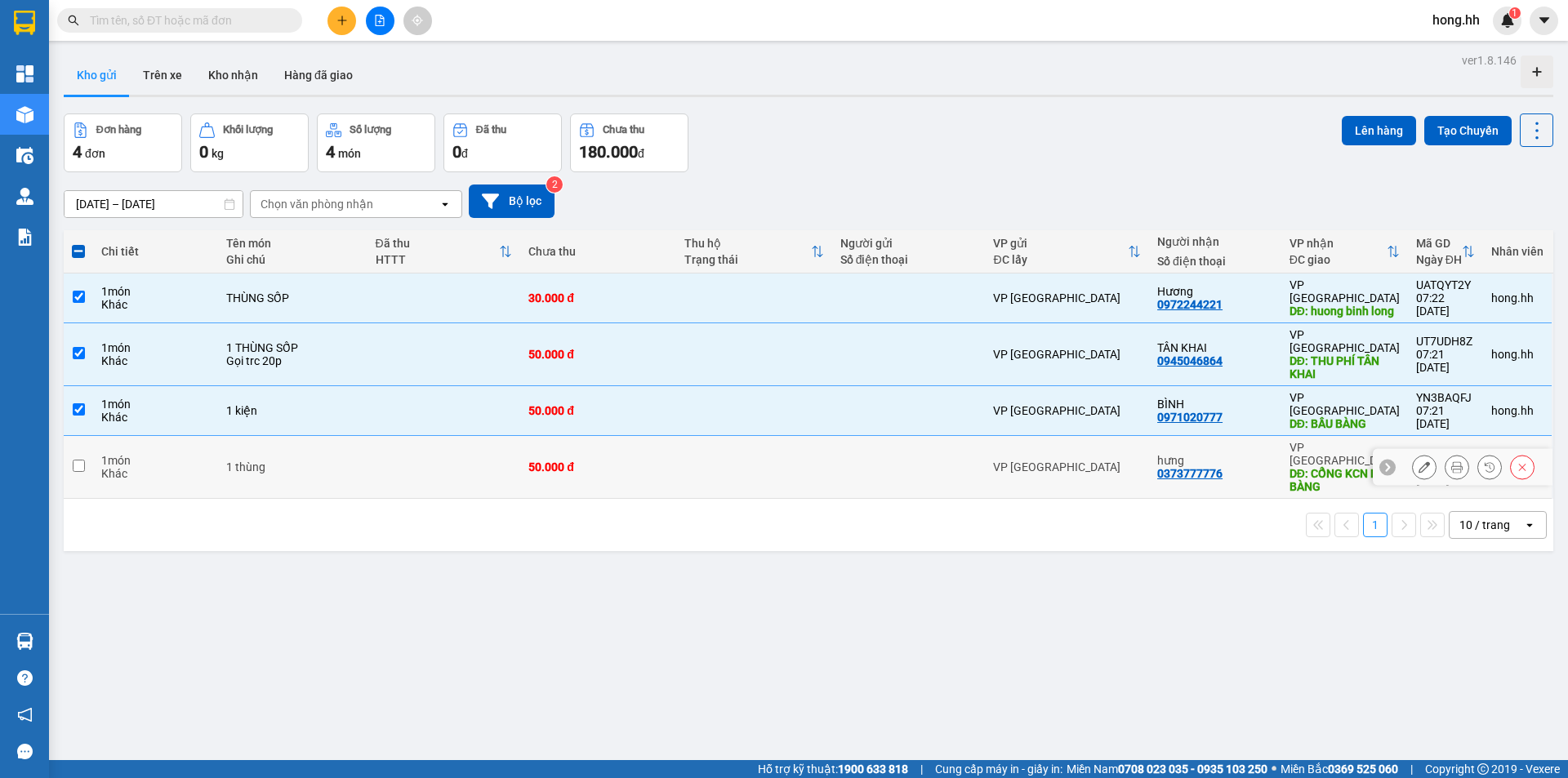
click at [281, 448] on td "1 thùng" at bounding box center [292, 467] width 149 height 62
checkbox input "true"
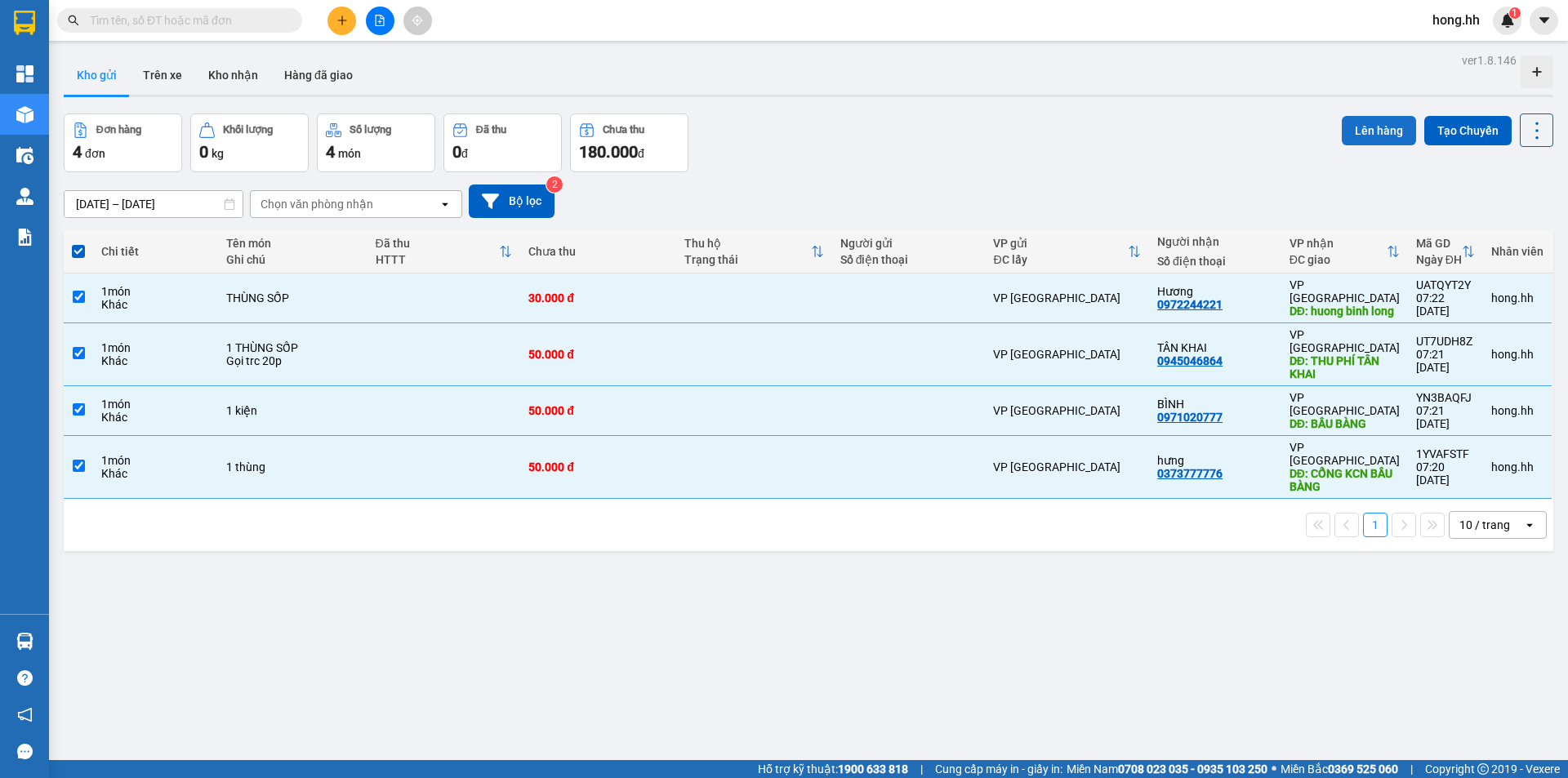
click at [1350, 121] on button "Lên hàng" at bounding box center [1379, 130] width 74 height 29
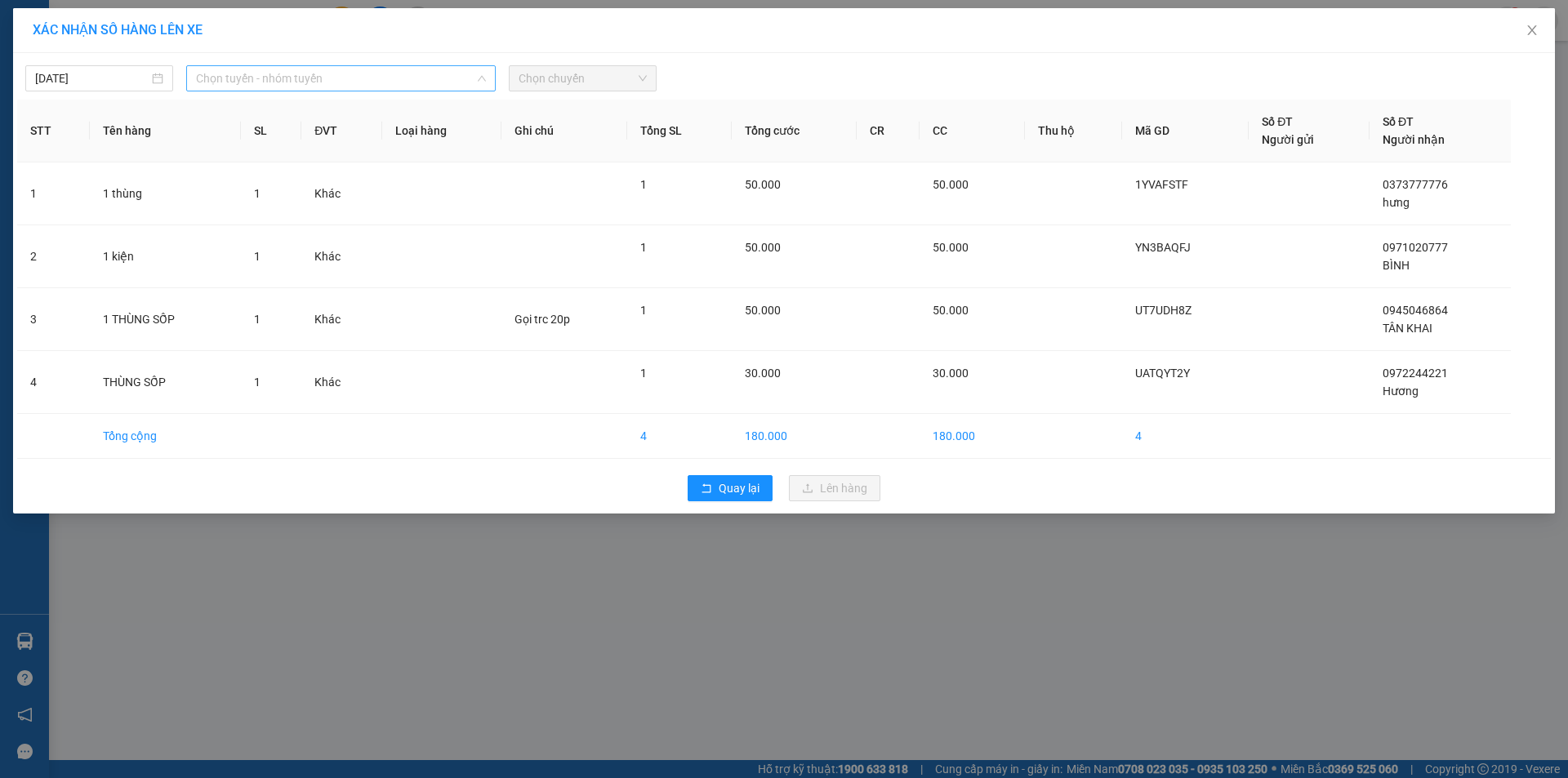
click at [248, 85] on span "Chọn tuyến - nhóm tuyến" at bounding box center [340, 78] width 290 height 25
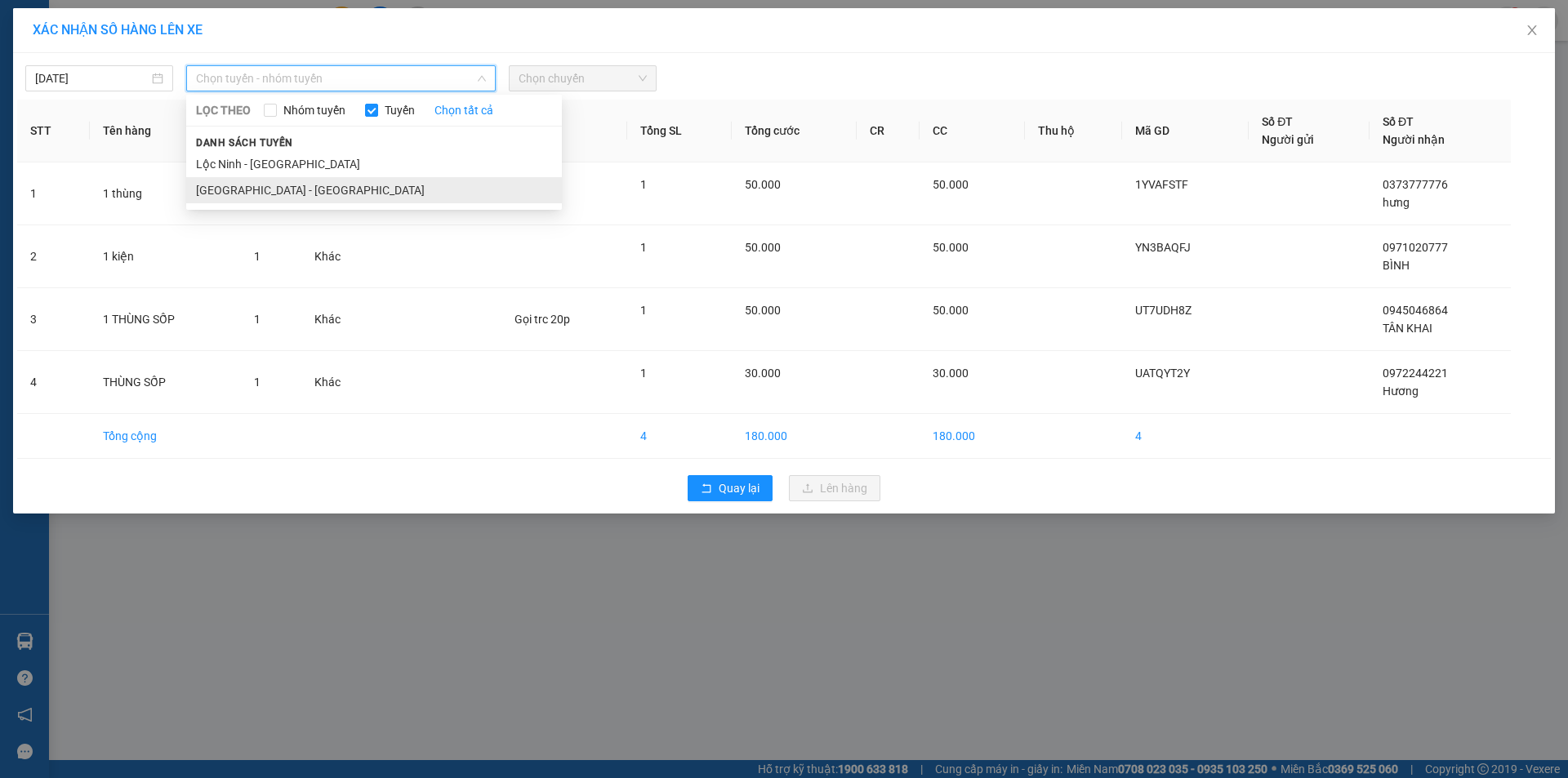
click at [264, 200] on li "[GEOGRAPHIC_DATA] - [GEOGRAPHIC_DATA]" at bounding box center [374, 190] width 376 height 26
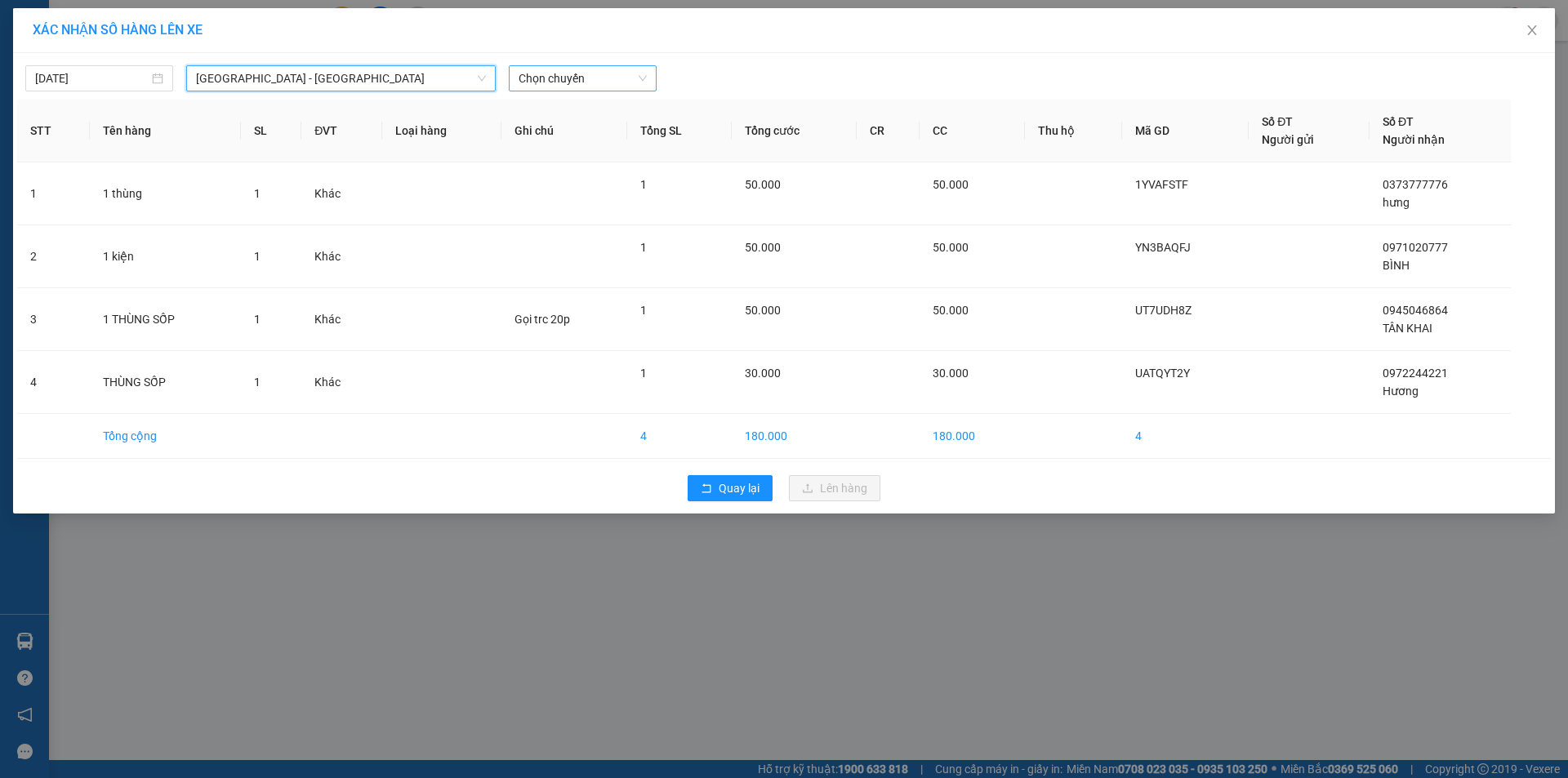
click at [574, 76] on span "Chọn chuyến" at bounding box center [583, 78] width 129 height 25
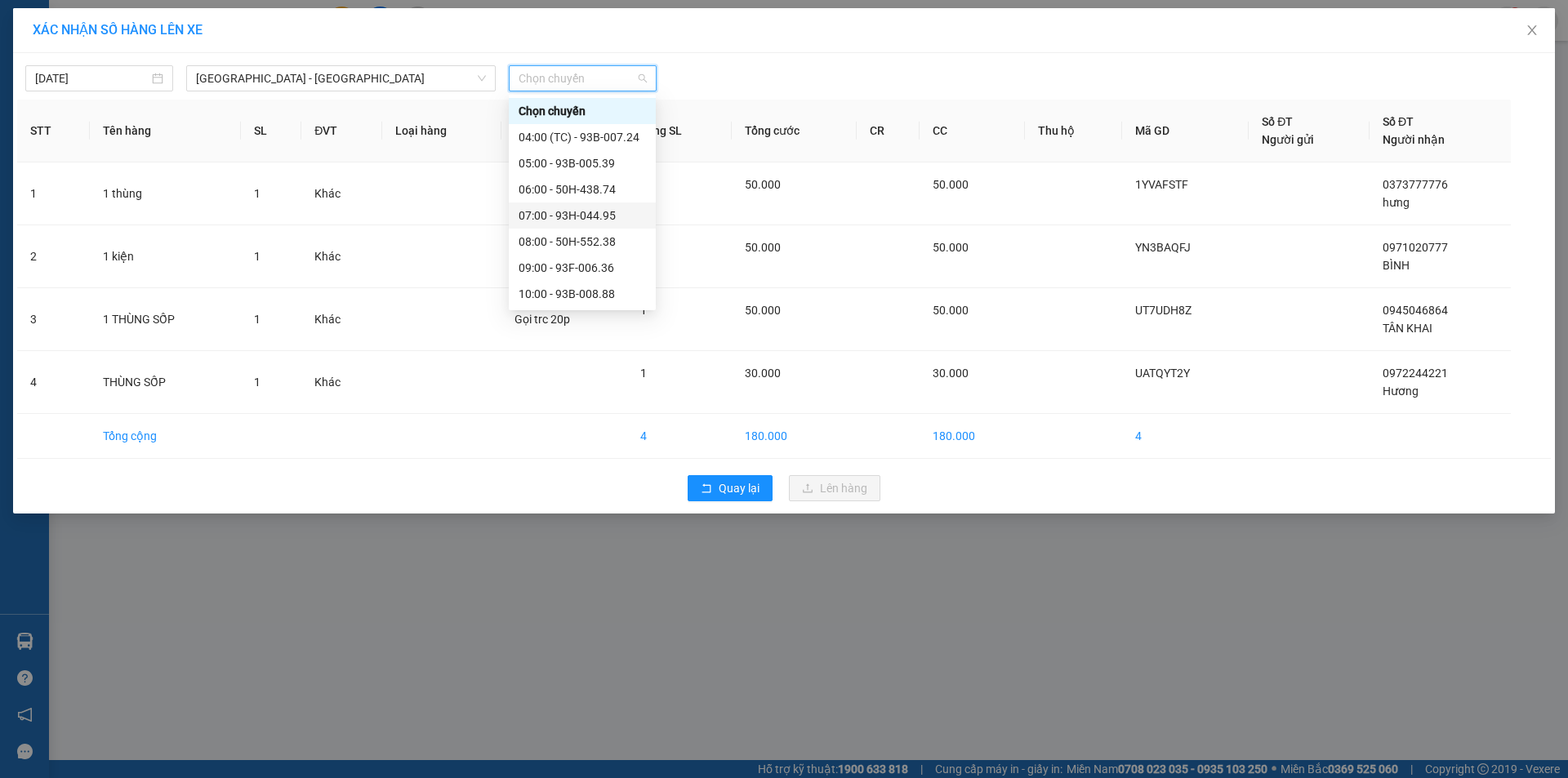
click at [597, 216] on div "07:00 - 93H-044.95" at bounding box center [582, 216] width 128 height 18
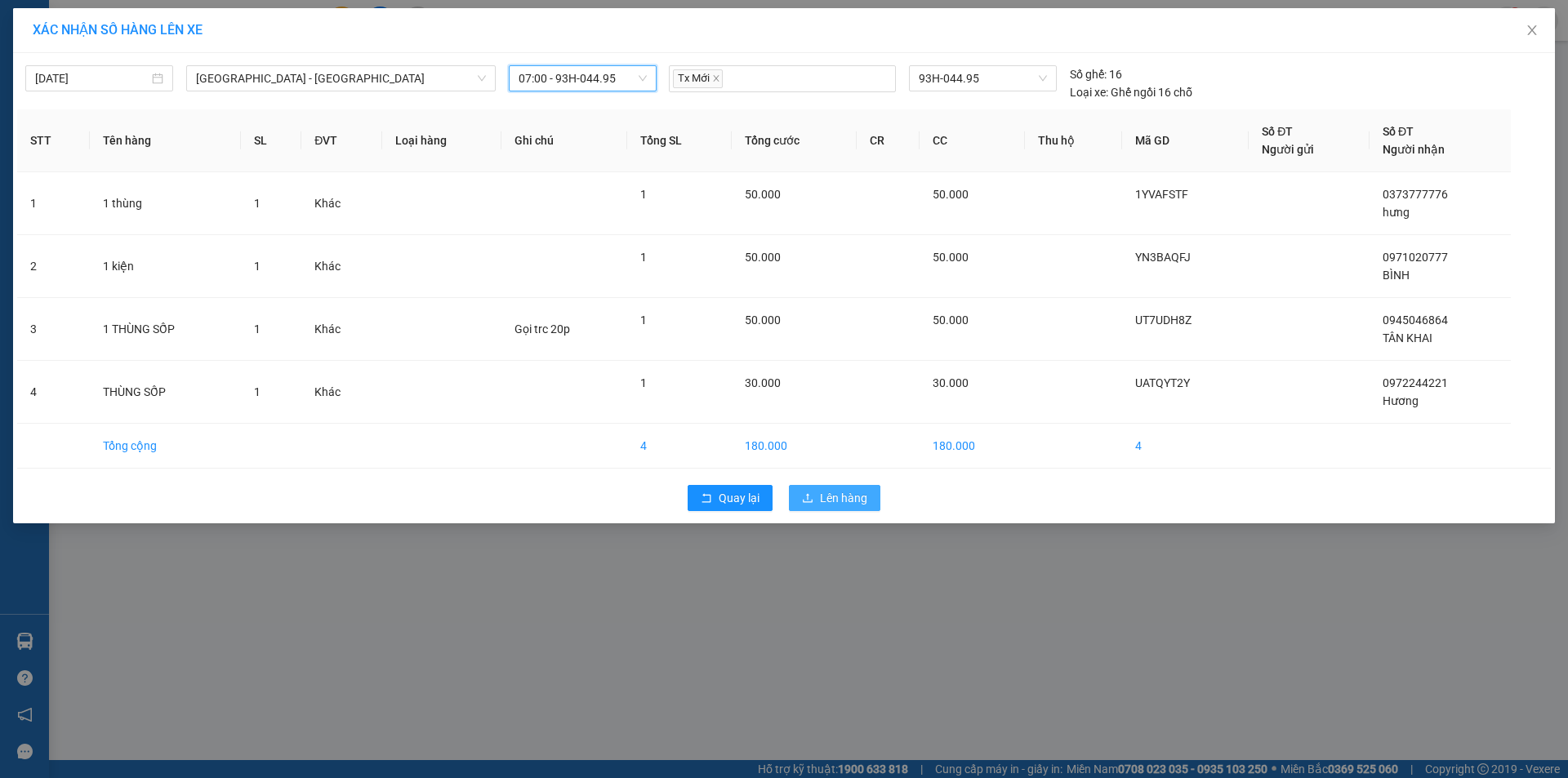
click at [821, 494] on span "Lên hàng" at bounding box center [844, 498] width 48 height 18
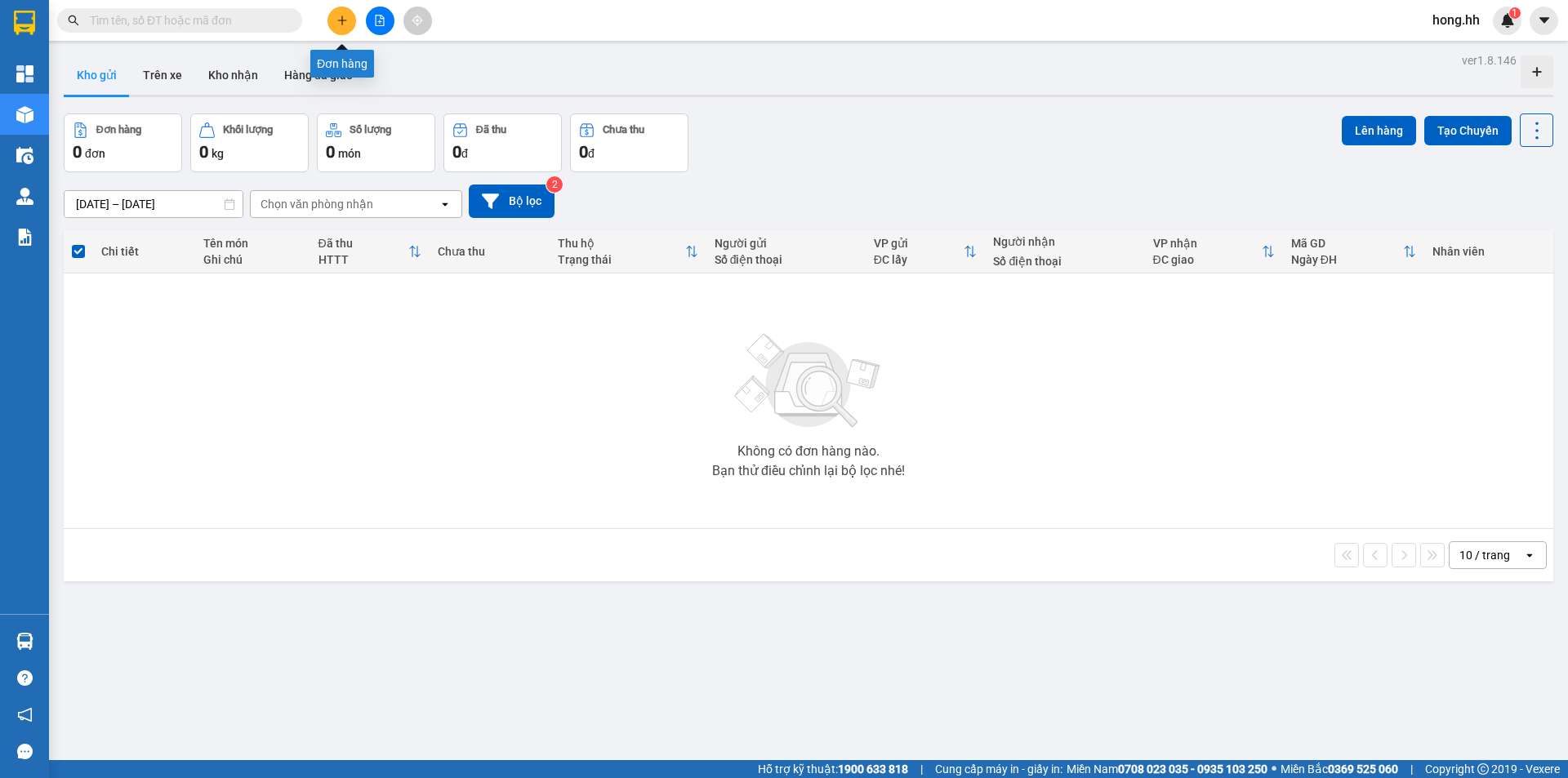
click at [334, 20] on button at bounding box center [341, 20] width 28 height 28
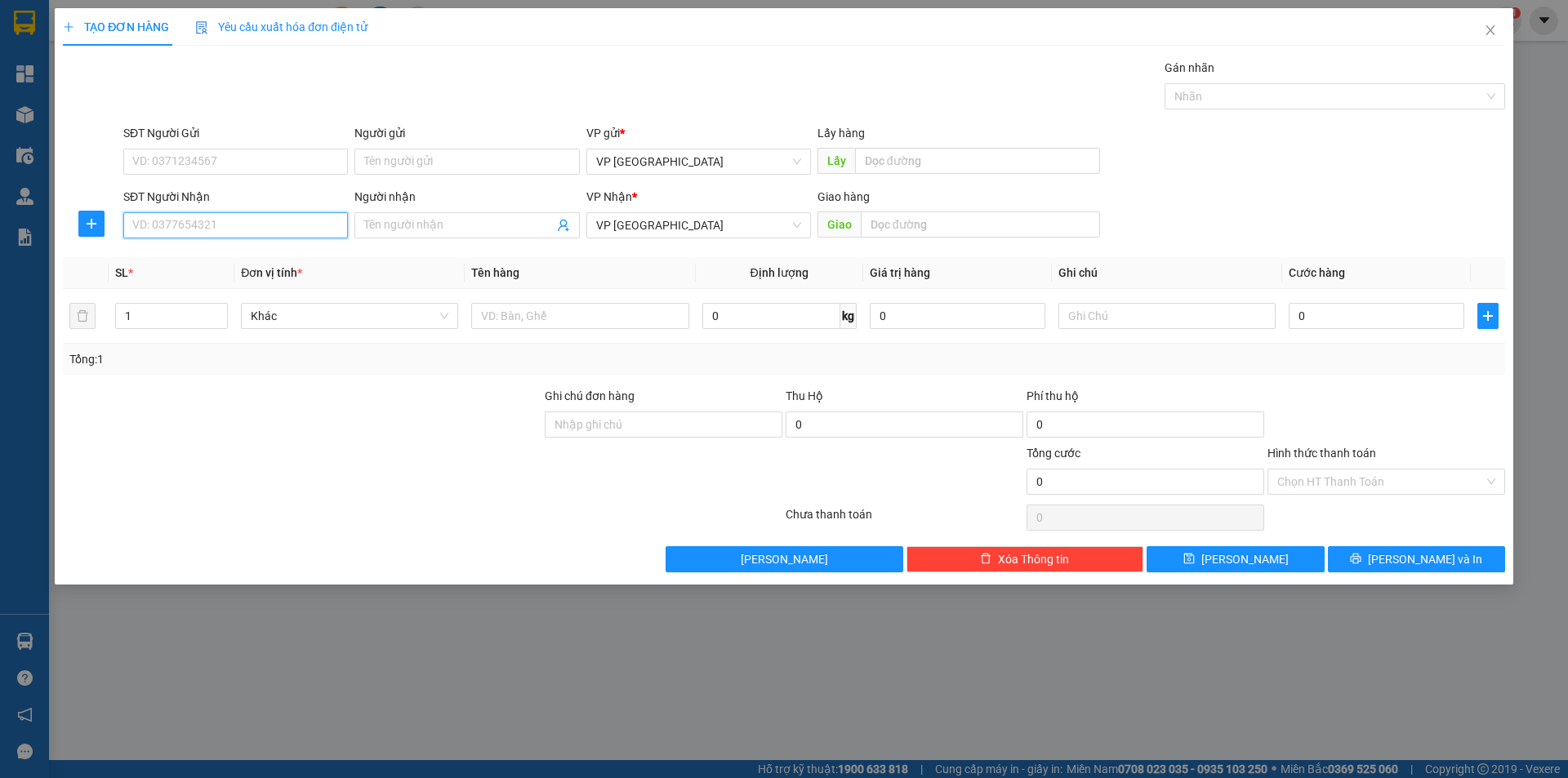
click at [199, 227] on input "SĐT Người Nhận" at bounding box center [235, 225] width 224 height 26
type input "0368775916"
click at [382, 227] on input "Người nhận" at bounding box center [458, 225] width 188 height 18
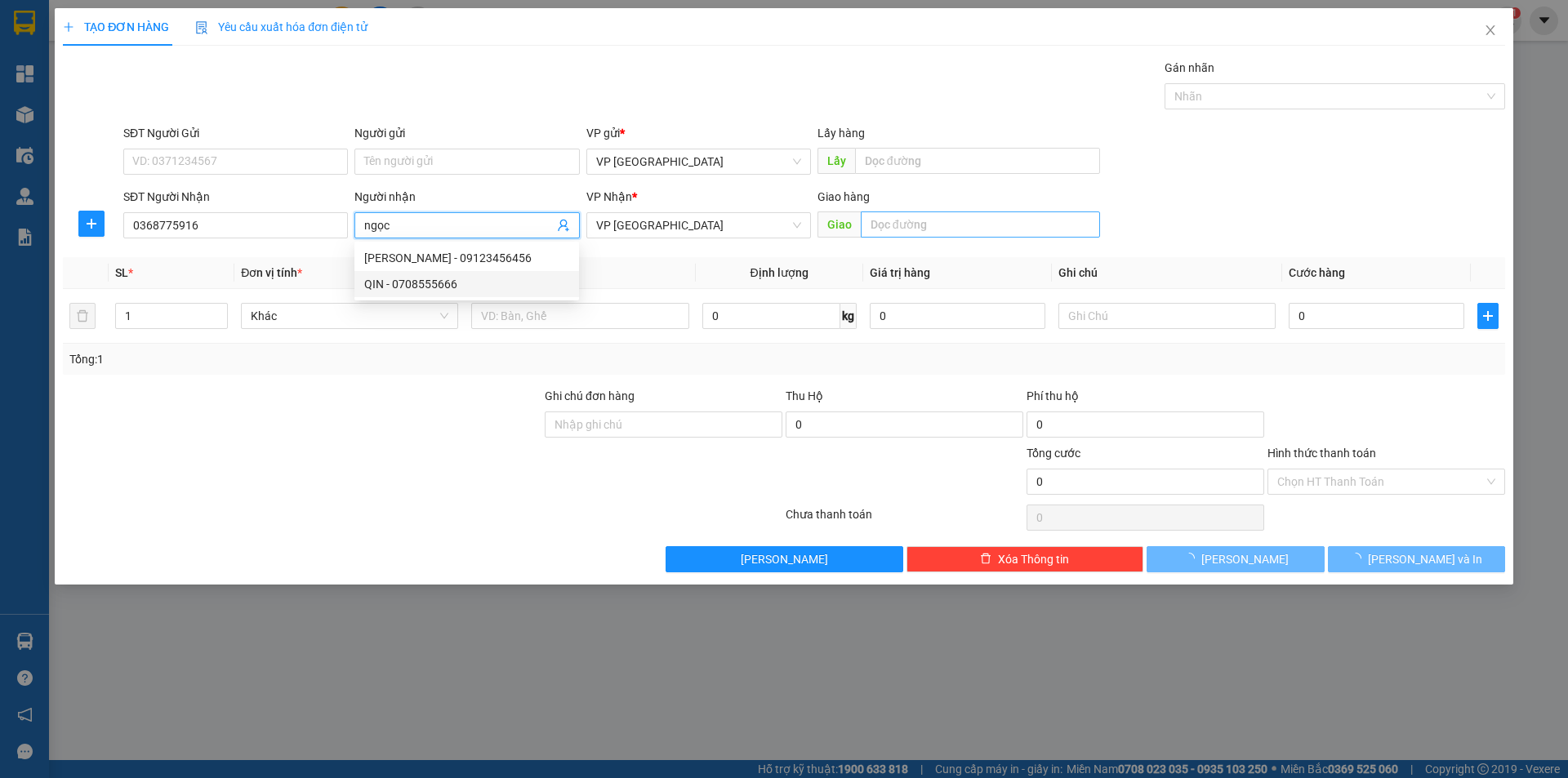
type input "ngọc"
click at [978, 217] on input "text" at bounding box center [981, 224] width 239 height 26
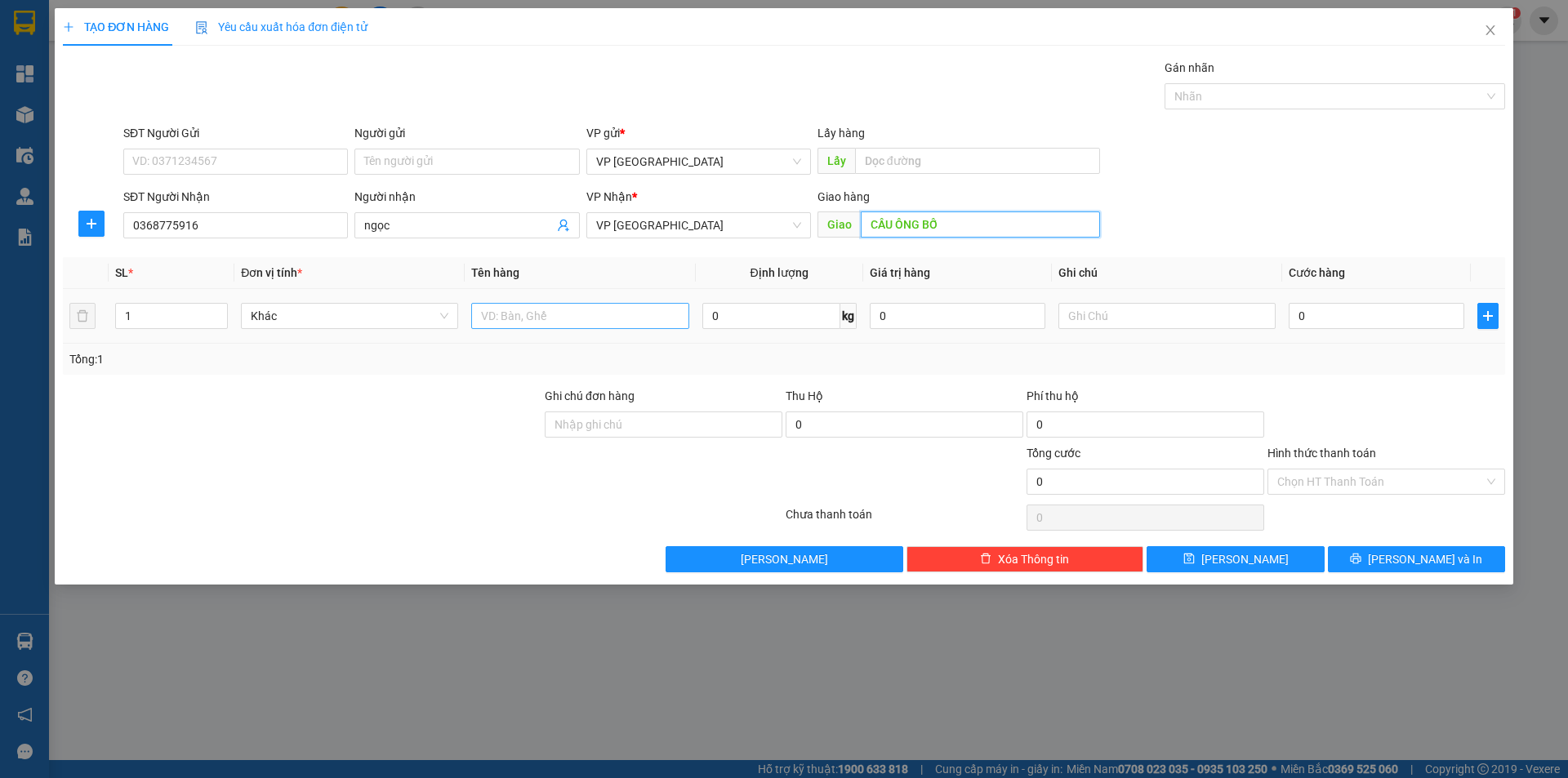
type input "CẦU ÔNG BỐ"
click at [525, 313] on input "text" at bounding box center [580, 316] width 217 height 26
type input "D"
type input "Đ"
type input "D"
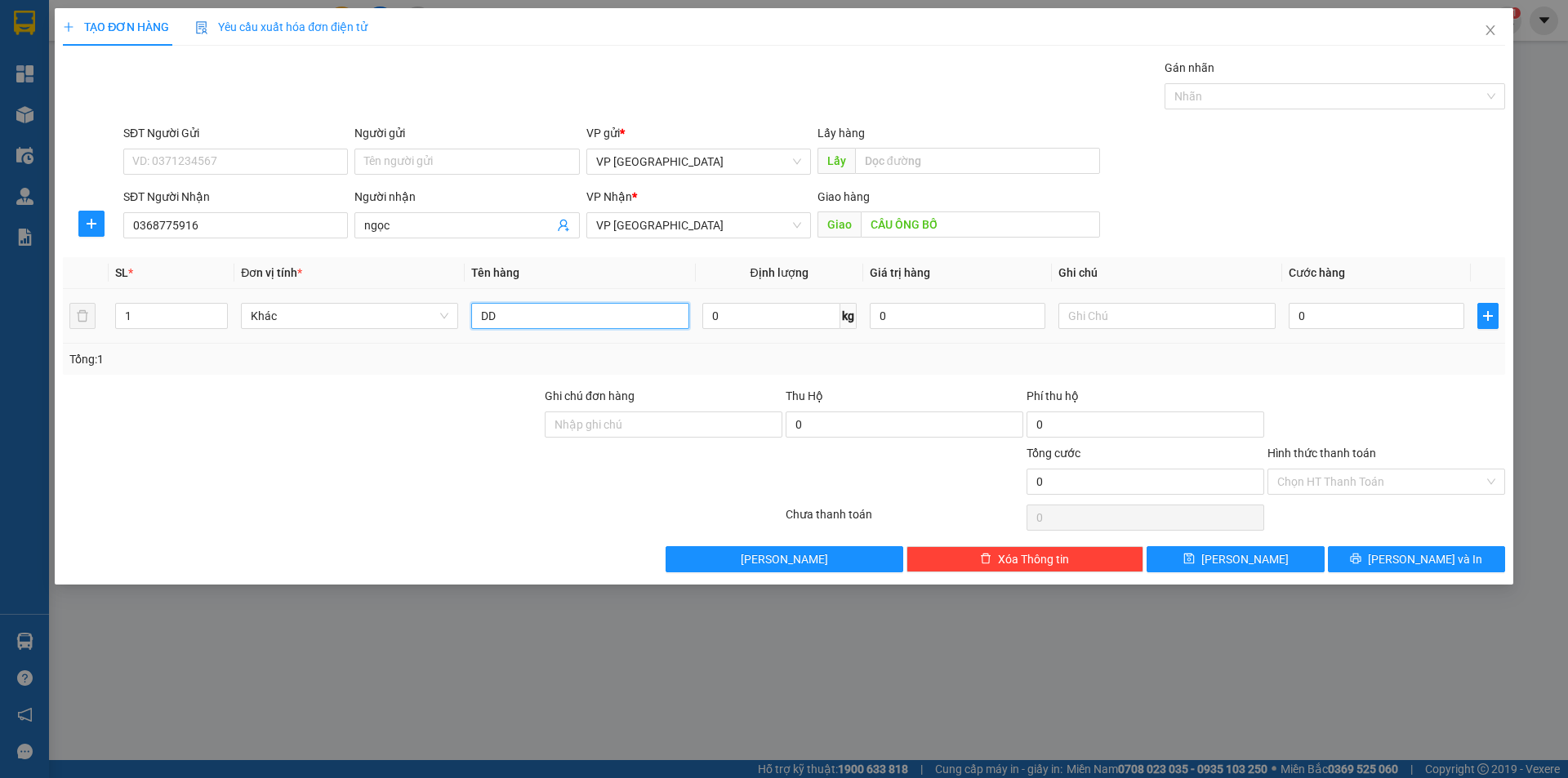
type input "D"
type input "ĐỒ ĂN"
click at [1327, 315] on input "0" at bounding box center [1376, 316] width 176 height 26
type input "3"
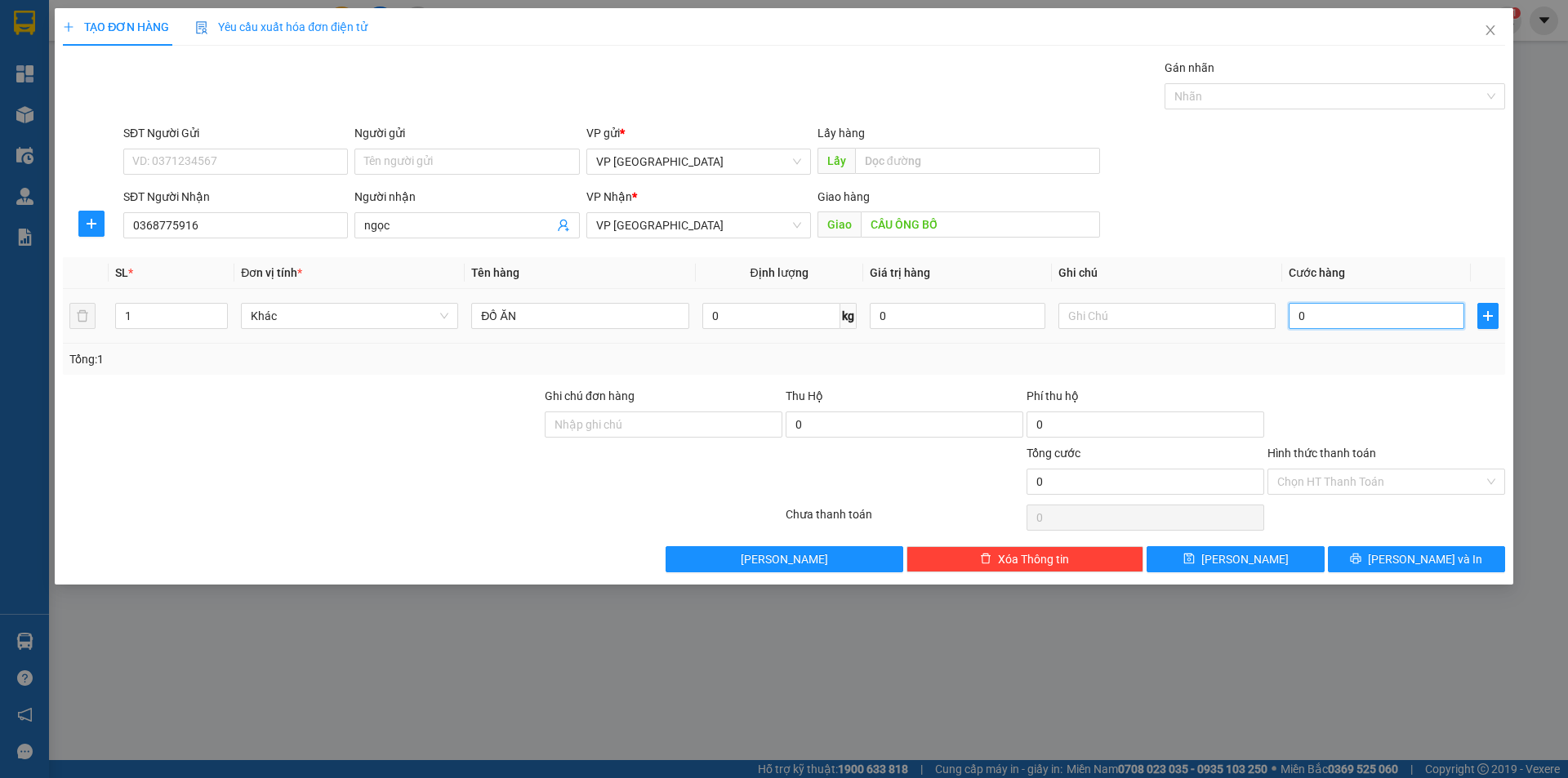
type input "3"
type input "30"
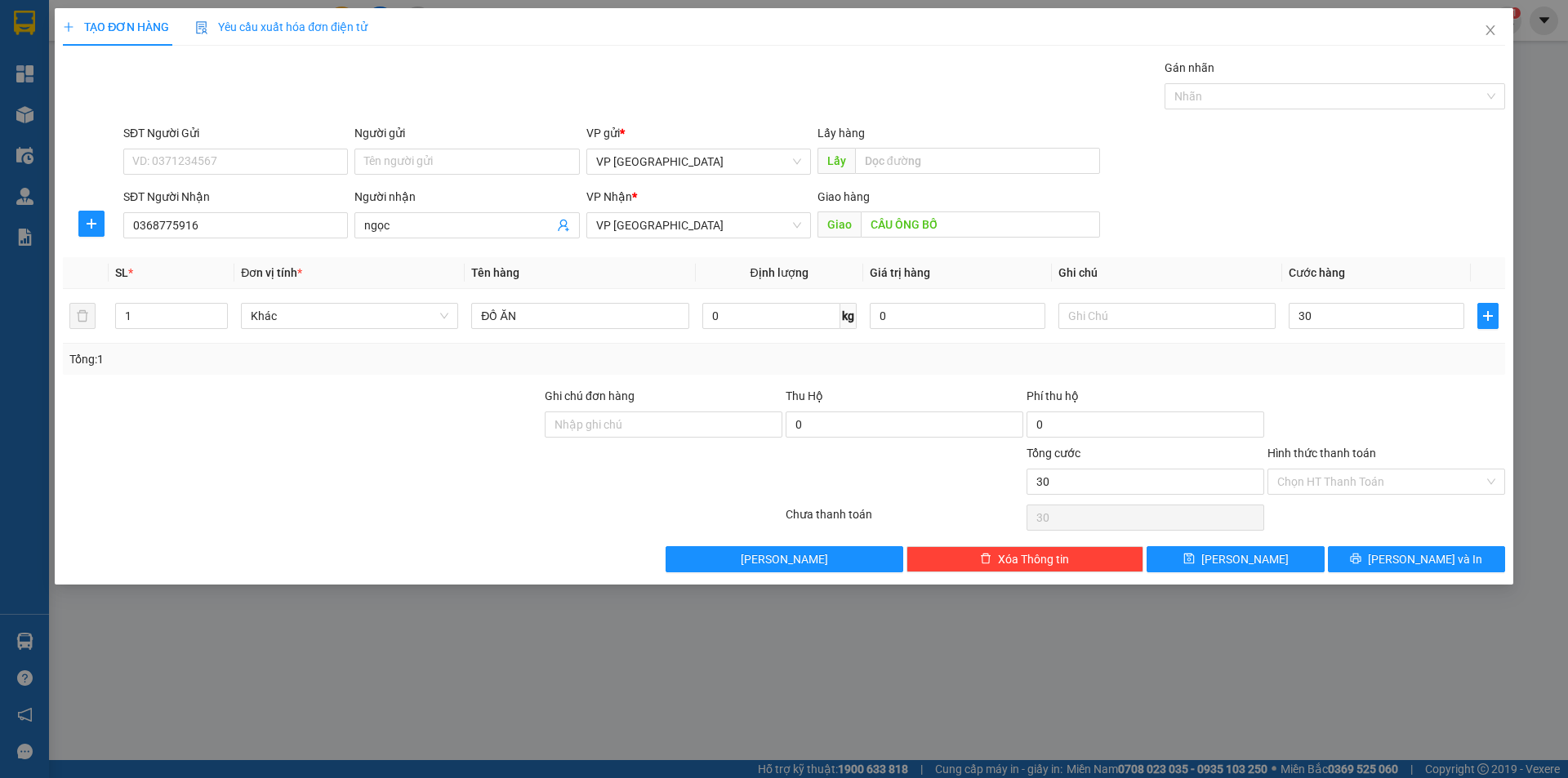
type input "30.000"
click at [1355, 370] on div "Tổng: 1" at bounding box center [783, 359] width 1442 height 31
click at [597, 164] on span "VP [GEOGRAPHIC_DATA]" at bounding box center [699, 162] width 205 height 25
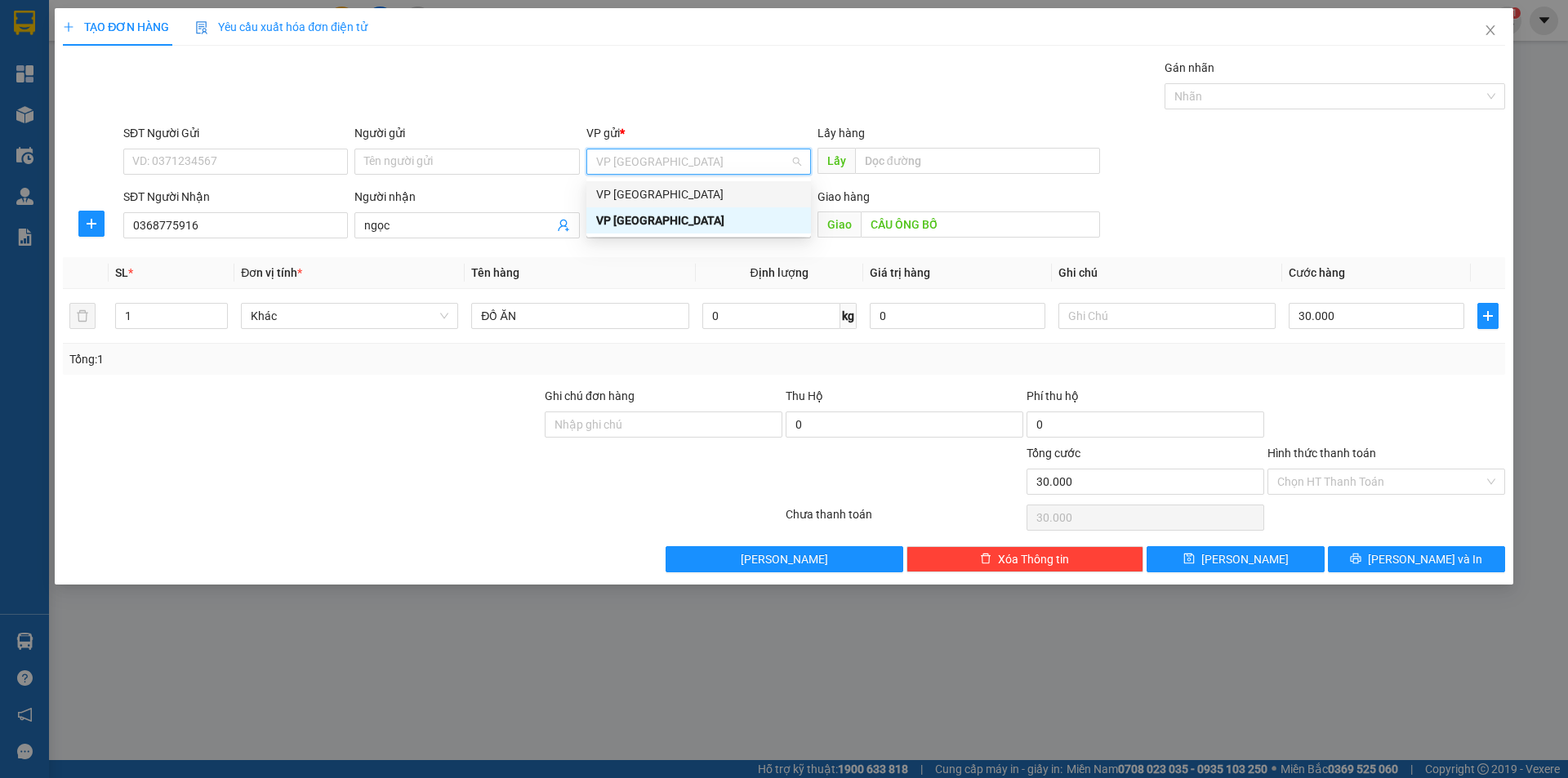
click at [642, 198] on div "VP [GEOGRAPHIC_DATA]" at bounding box center [699, 195] width 205 height 18
click at [652, 220] on span "VP [GEOGRAPHIC_DATA]" at bounding box center [699, 225] width 205 height 25
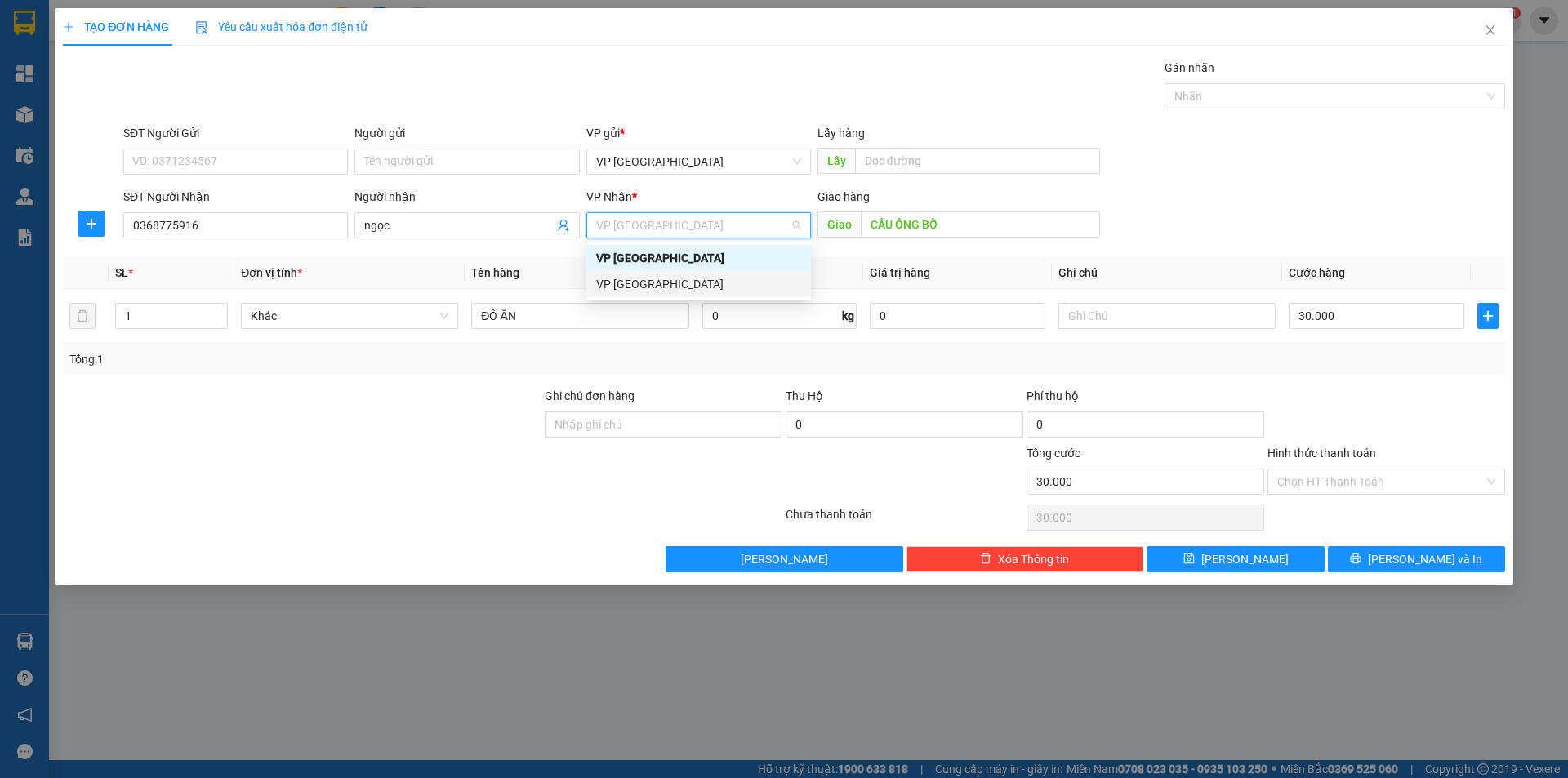
click at [621, 284] on div "VP [GEOGRAPHIC_DATA]" at bounding box center [699, 284] width 205 height 18
click at [1298, 494] on div "Chọn HT Thanh Toán" at bounding box center [1386, 481] width 238 height 26
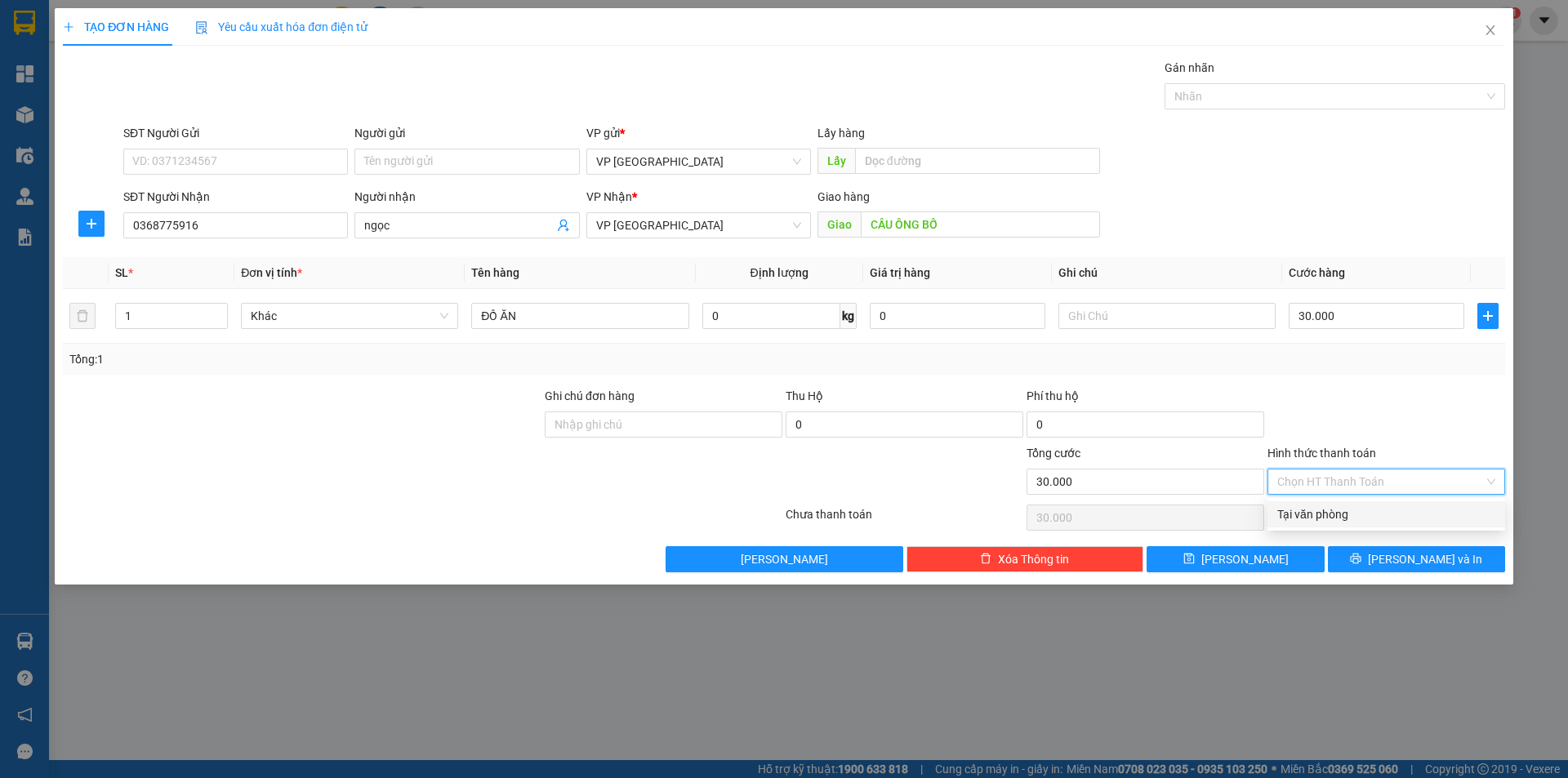
click at [1308, 510] on div "Tại văn phòng" at bounding box center [1386, 514] width 218 height 18
type input "0"
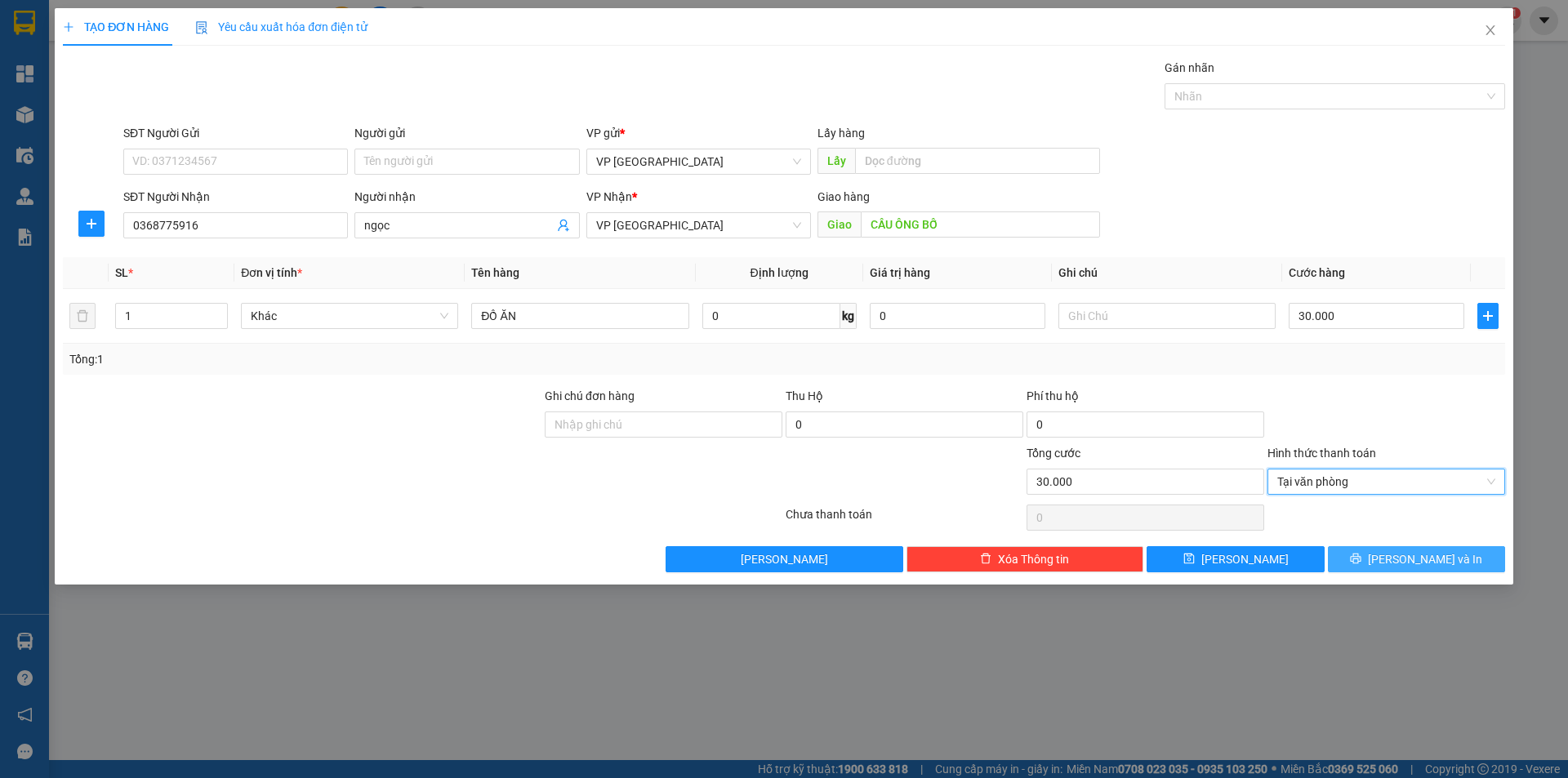
click at [1406, 558] on span "[PERSON_NAME] và In" at bounding box center [1425, 559] width 114 height 18
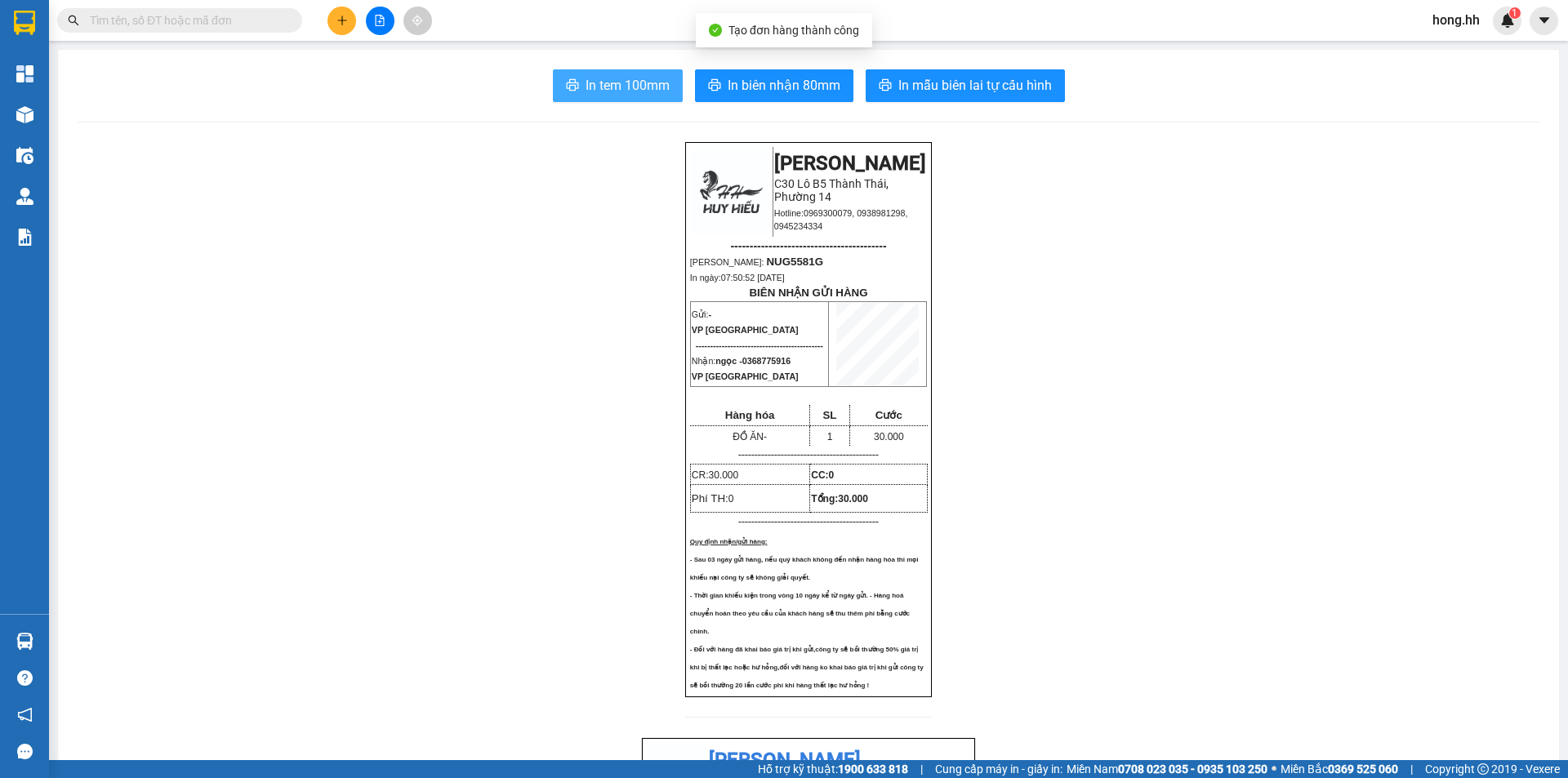
click at [623, 77] on span "In tem 100mm" at bounding box center [628, 85] width 85 height 20
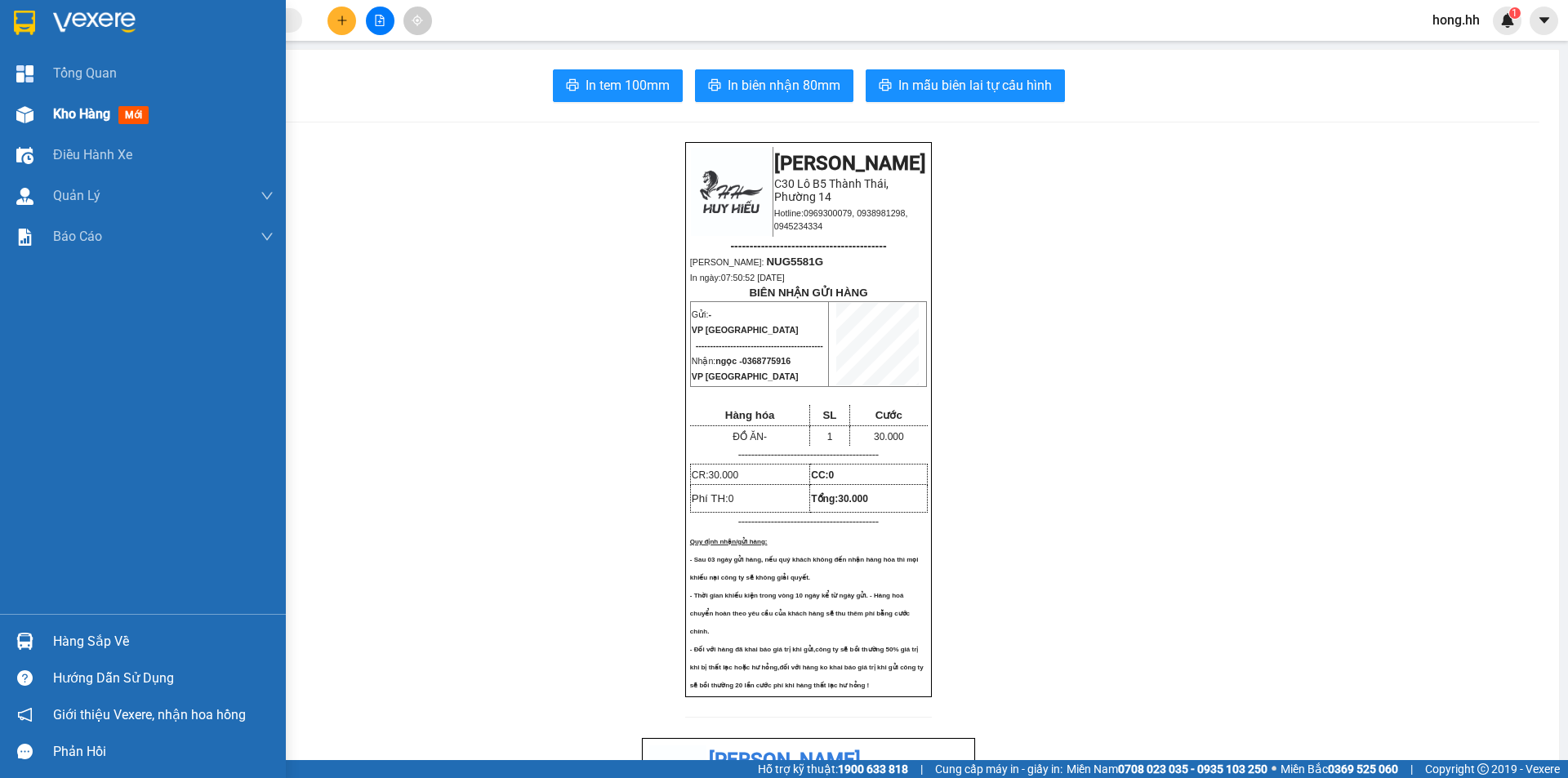
click at [83, 117] on span "Kho hàng" at bounding box center [82, 114] width 57 height 16
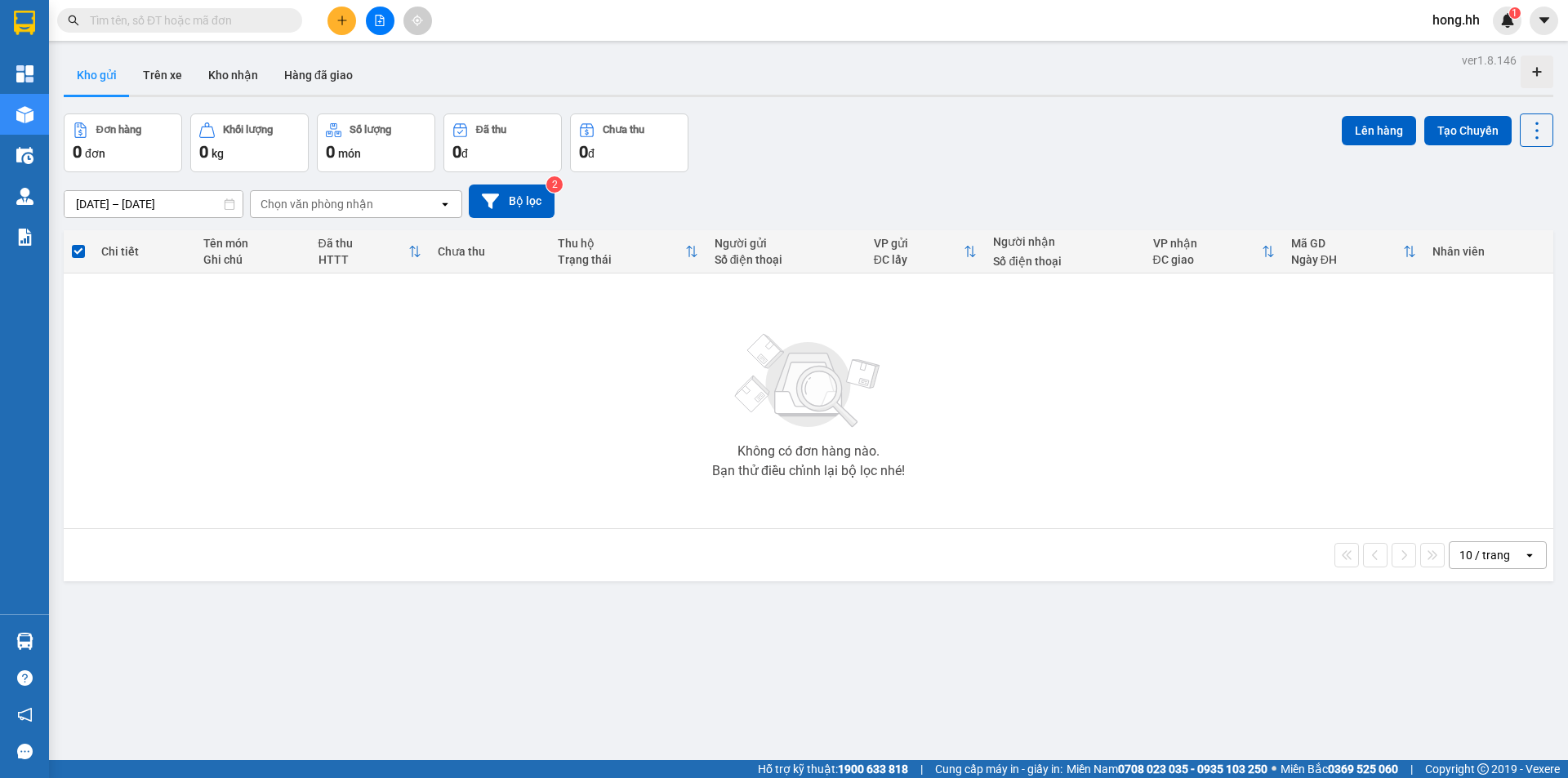
click at [334, 26] on button at bounding box center [341, 20] width 28 height 28
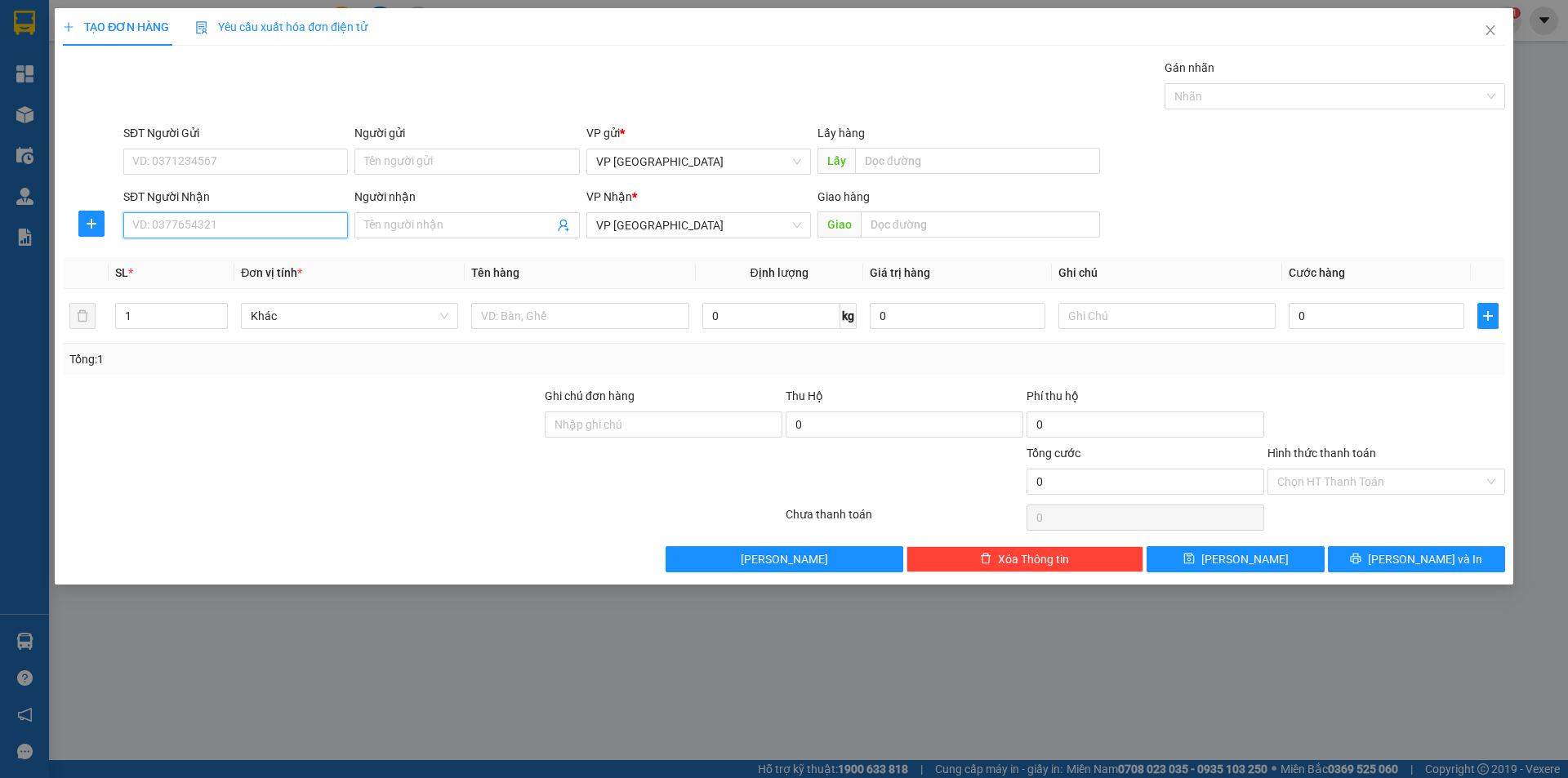
click at [157, 235] on input "SĐT Người Nhận" at bounding box center [235, 225] width 224 height 26
type input "0833429933"
click at [223, 265] on div "0833429933 - [PERSON_NAME]" at bounding box center [235, 258] width 205 height 18
type input "[PERSON_NAME]"
type input "Lộc Thái(cước rồi)"
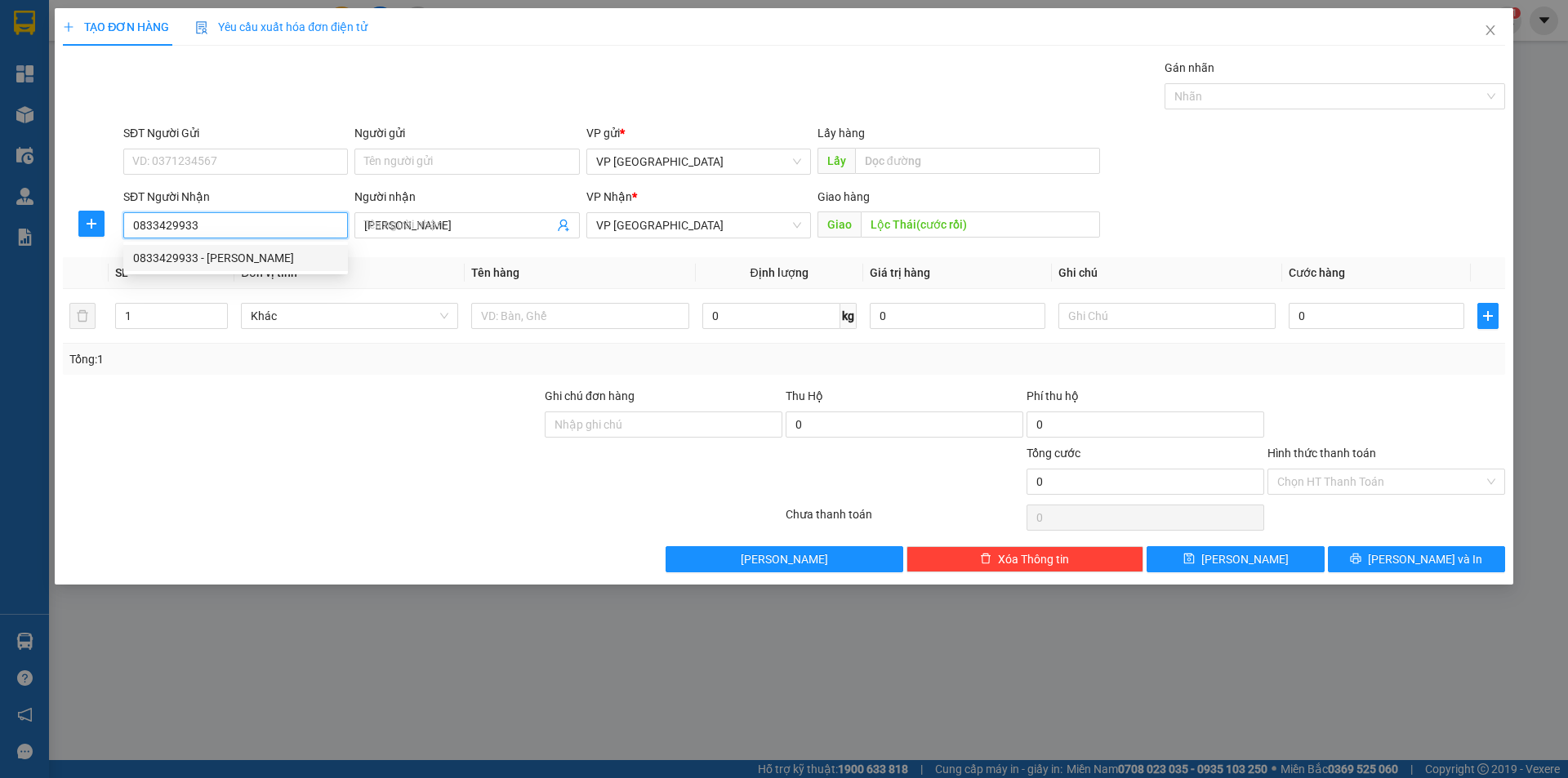
type input "30.000"
type input "0833429933"
click at [932, 221] on input "Lộc Thái(cước rồi)" at bounding box center [981, 224] width 239 height 26
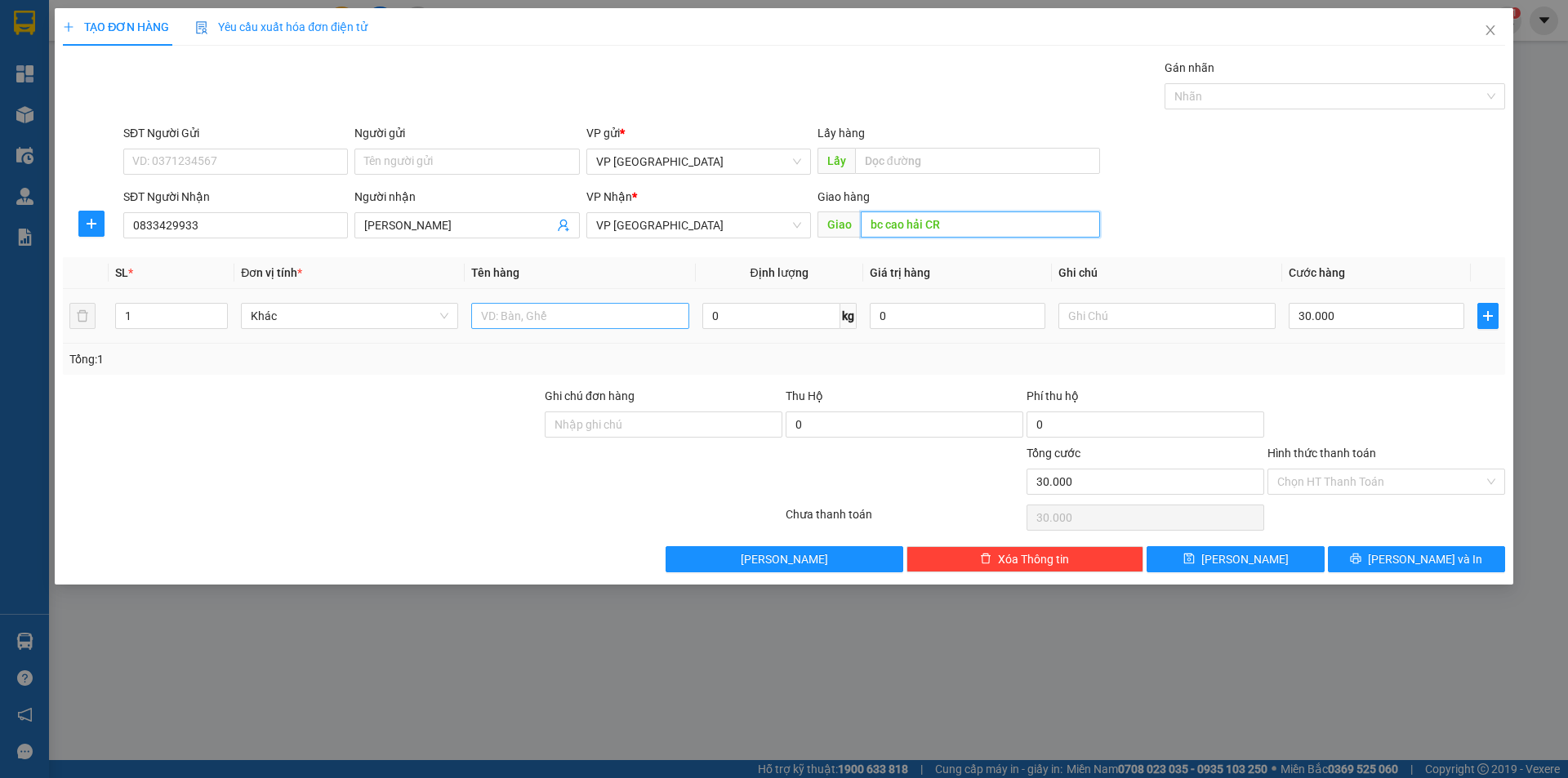
type input "bc cao hải CR"
click at [557, 315] on input "text" at bounding box center [580, 316] width 217 height 26
type input "1 thùng"
click at [1369, 312] on input "30.000" at bounding box center [1376, 316] width 176 height 26
type input "5"
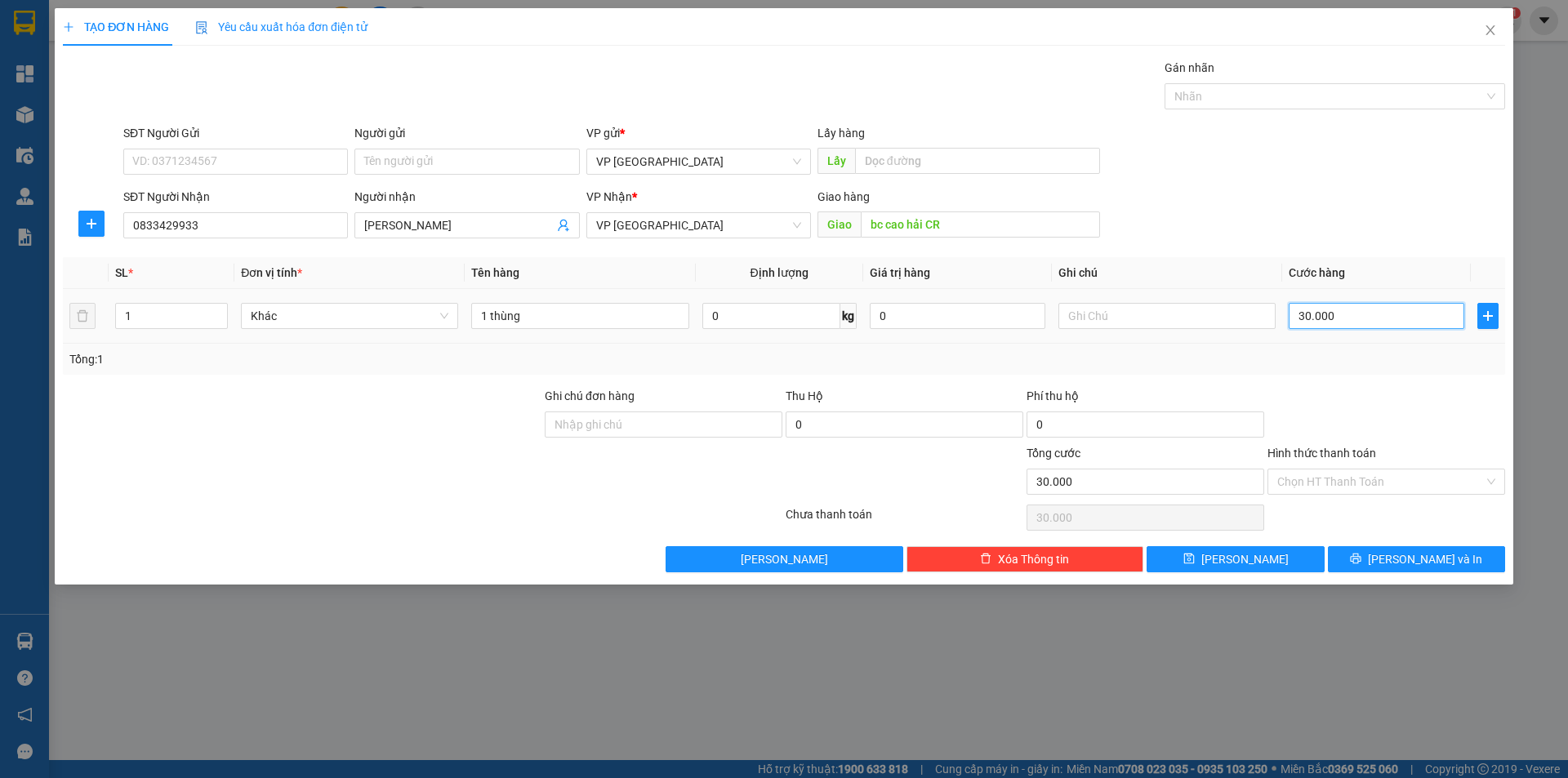
type input "5"
type input "50"
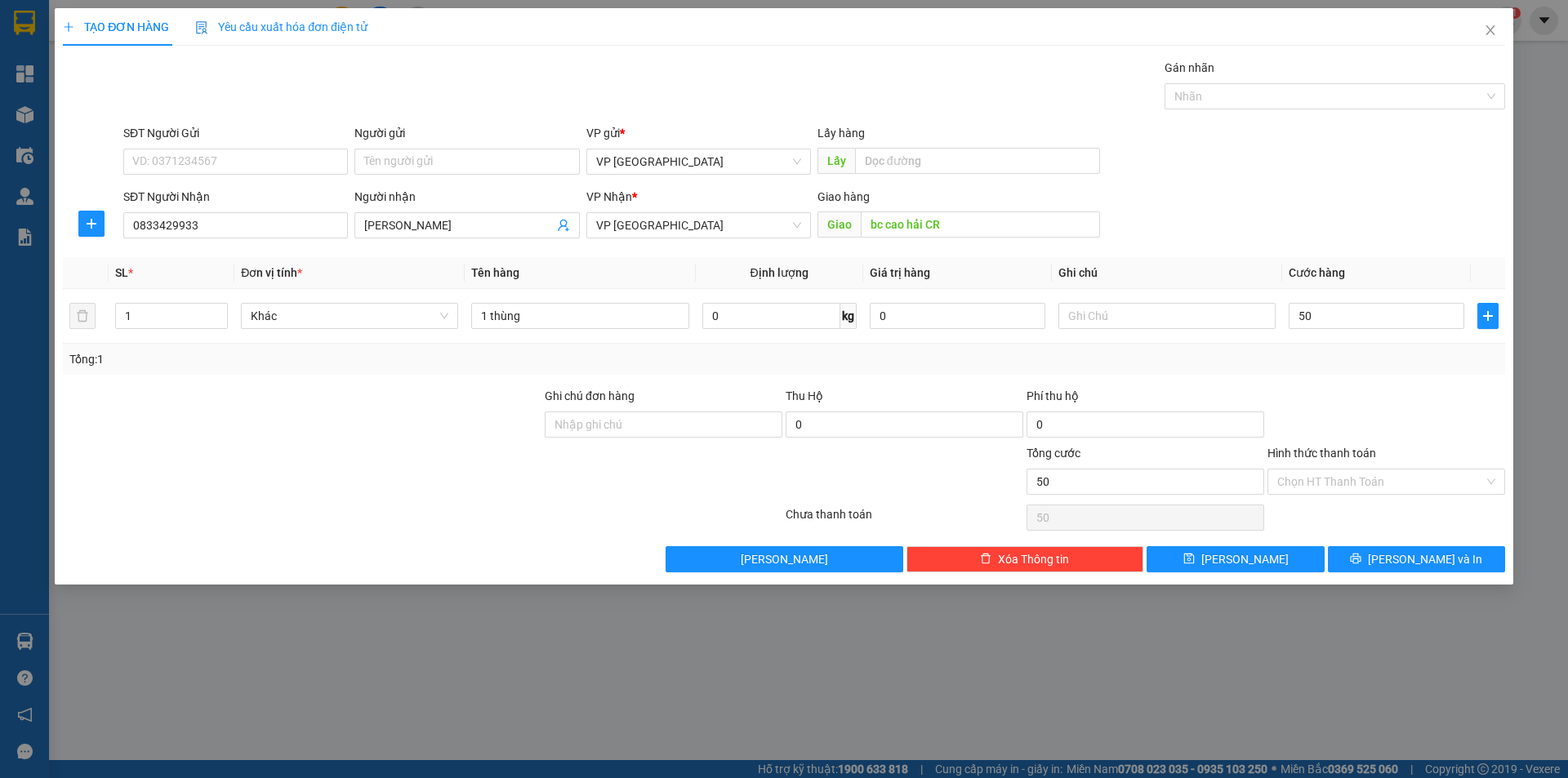
type input "50.000"
click at [1294, 369] on div "Tổng: 1" at bounding box center [783, 359] width 1442 height 31
click at [1352, 478] on input "Hình thức thanh toán" at bounding box center [1381, 481] width 207 height 25
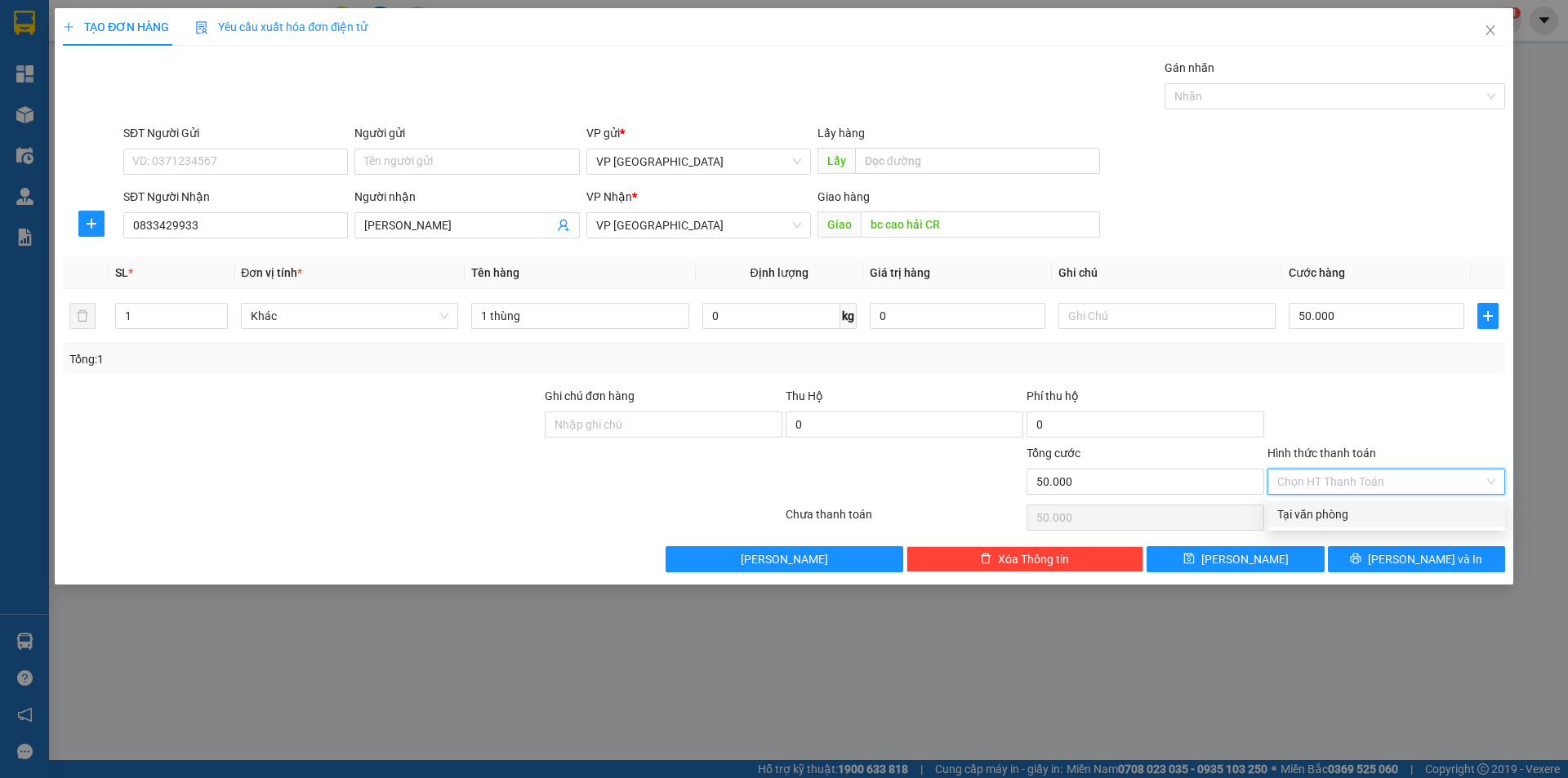
click at [1335, 505] on div "Tại văn phòng" at bounding box center [1386, 514] width 218 height 18
type input "0"
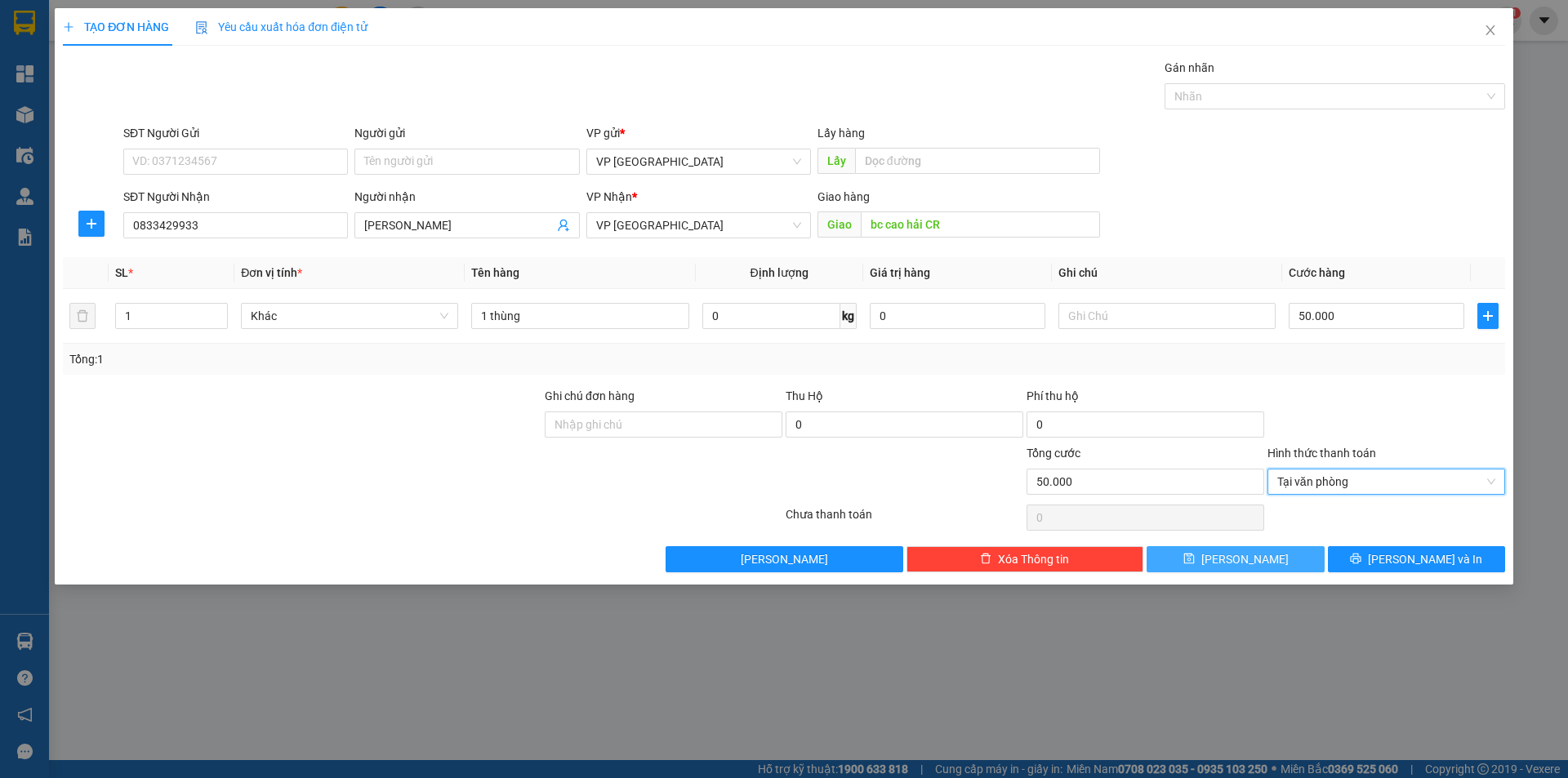
click at [1267, 550] on button "[PERSON_NAME]" at bounding box center [1235, 558] width 177 height 26
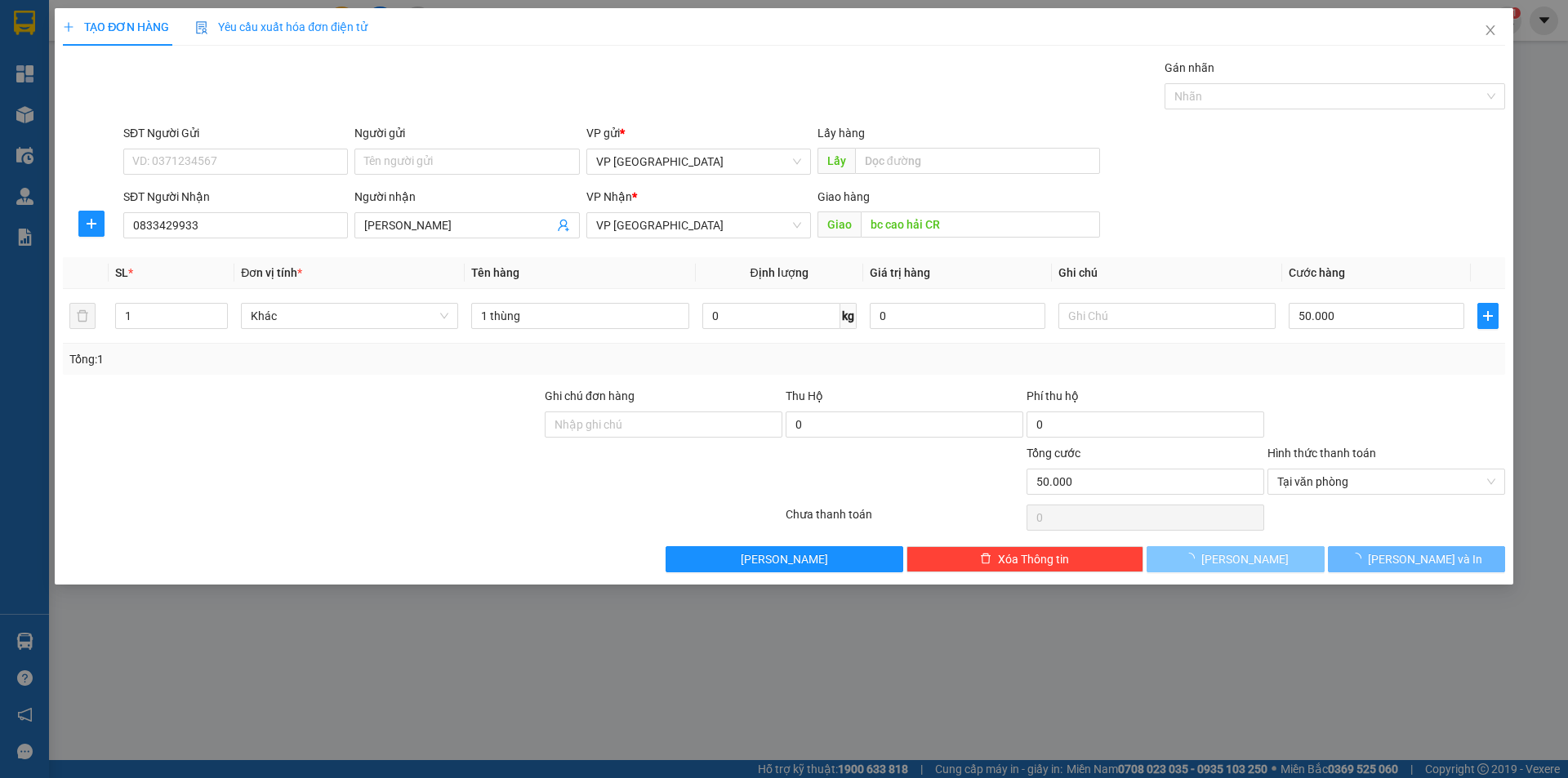
type input "0"
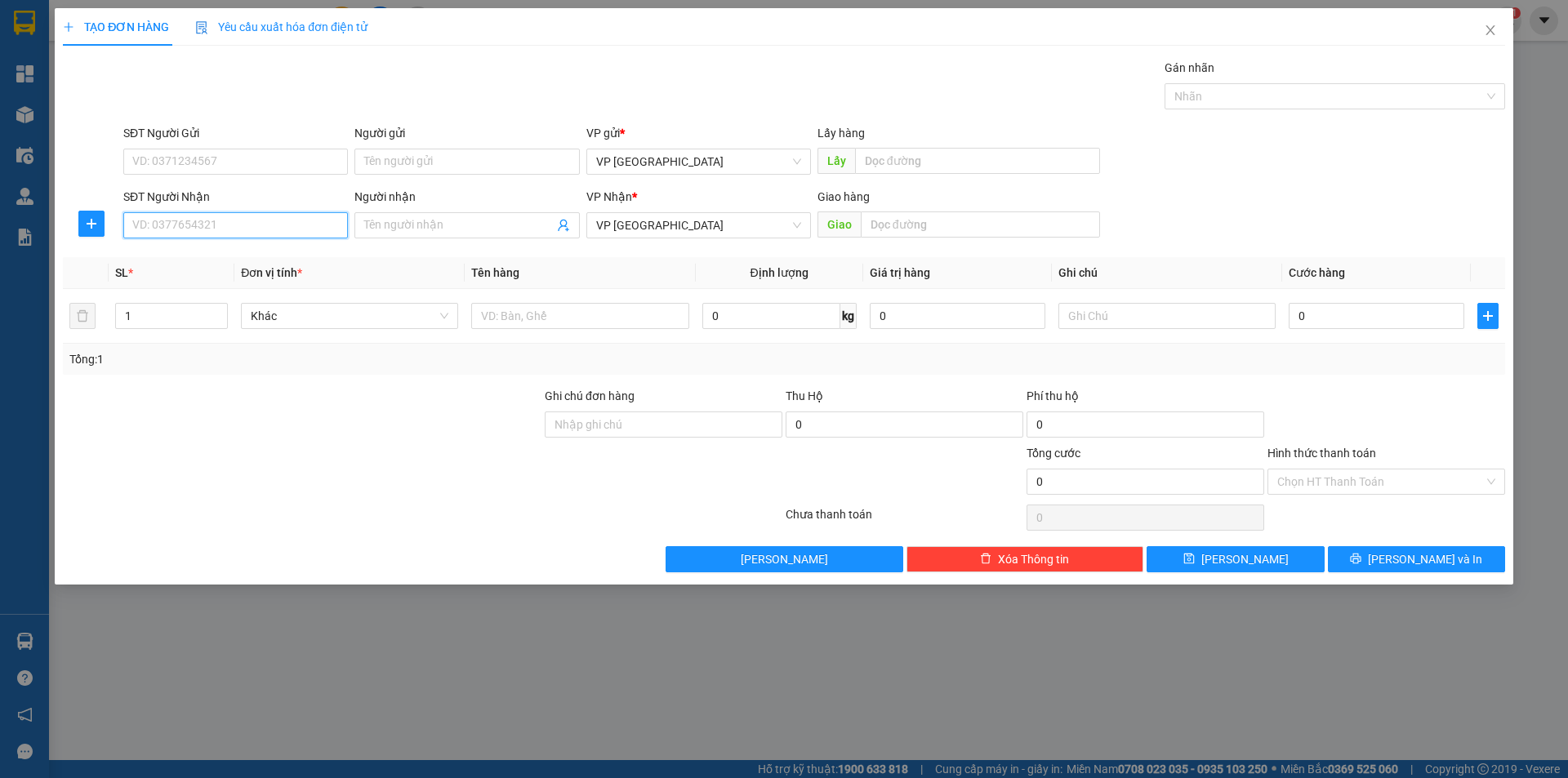
click at [186, 231] on input "SĐT Người Nhận" at bounding box center [235, 225] width 224 height 26
type input "0"
click at [228, 254] on div "0985435735 - AN LỘC" at bounding box center [235, 258] width 205 height 18
type input "0985435735"
type input "AN LỘC"
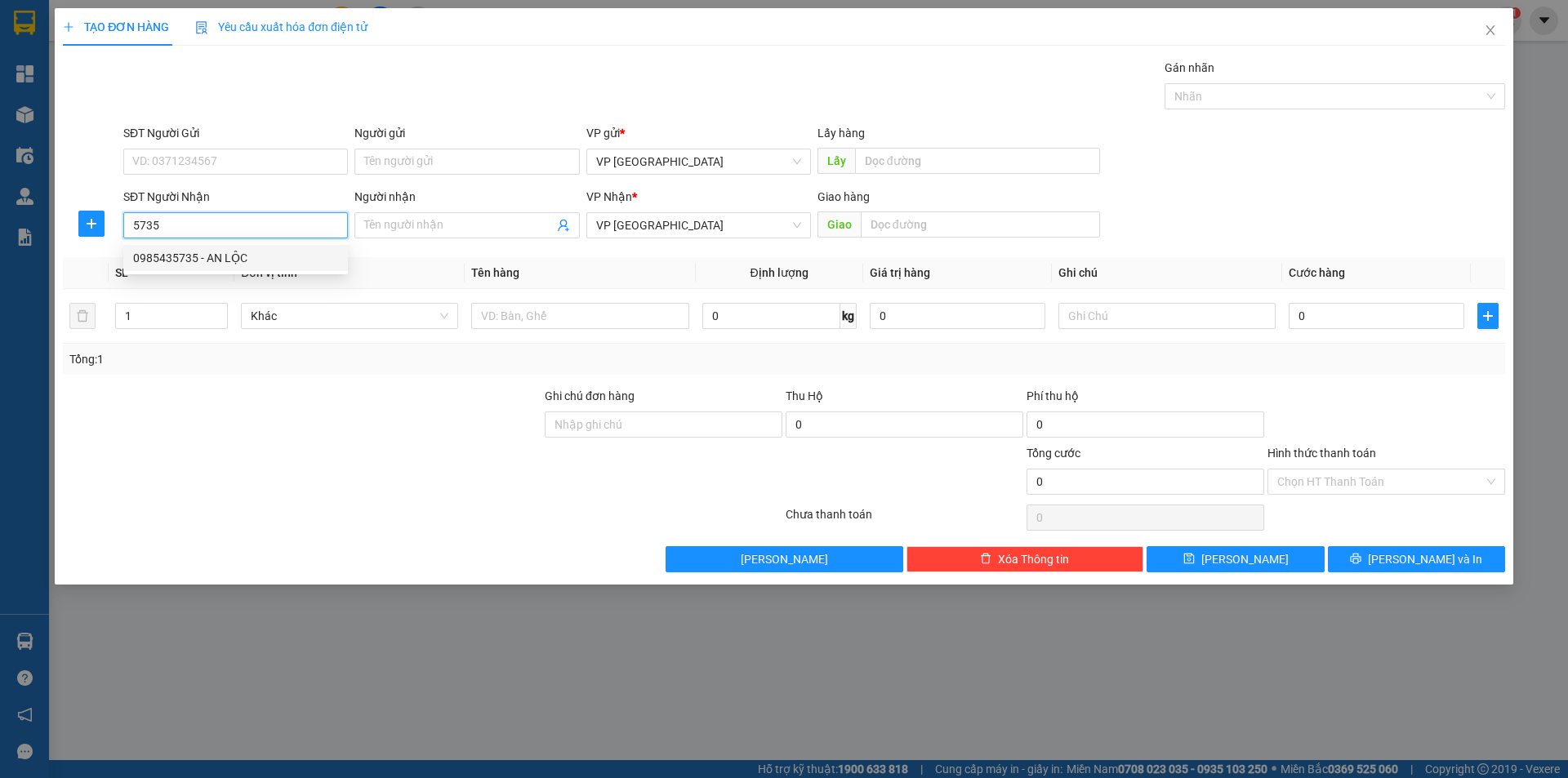
type input "nha khoa thanh luong"
type input "30.000"
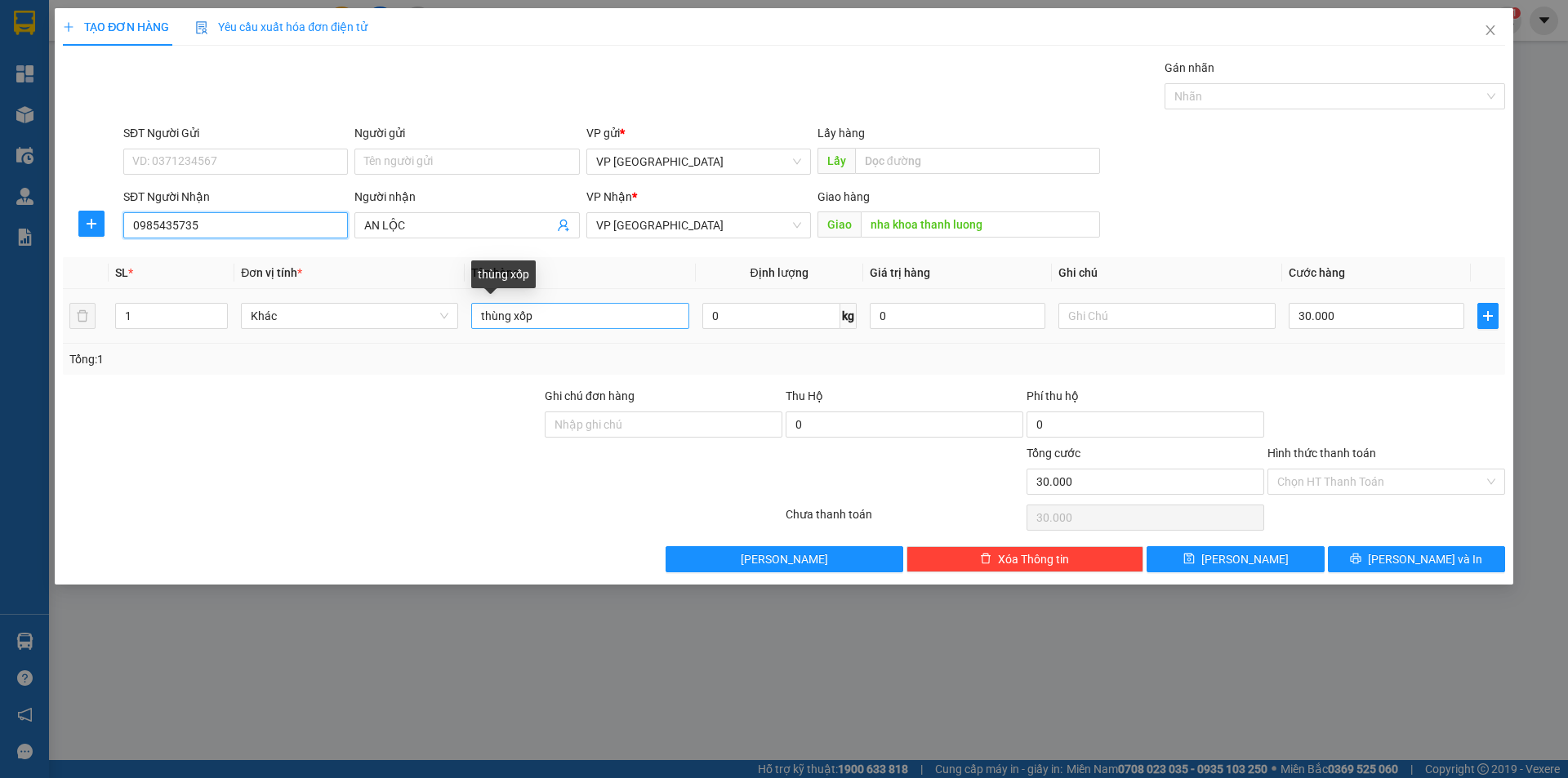
type input "0985435735"
click at [562, 318] on input "thùng xốp" at bounding box center [580, 316] width 217 height 26
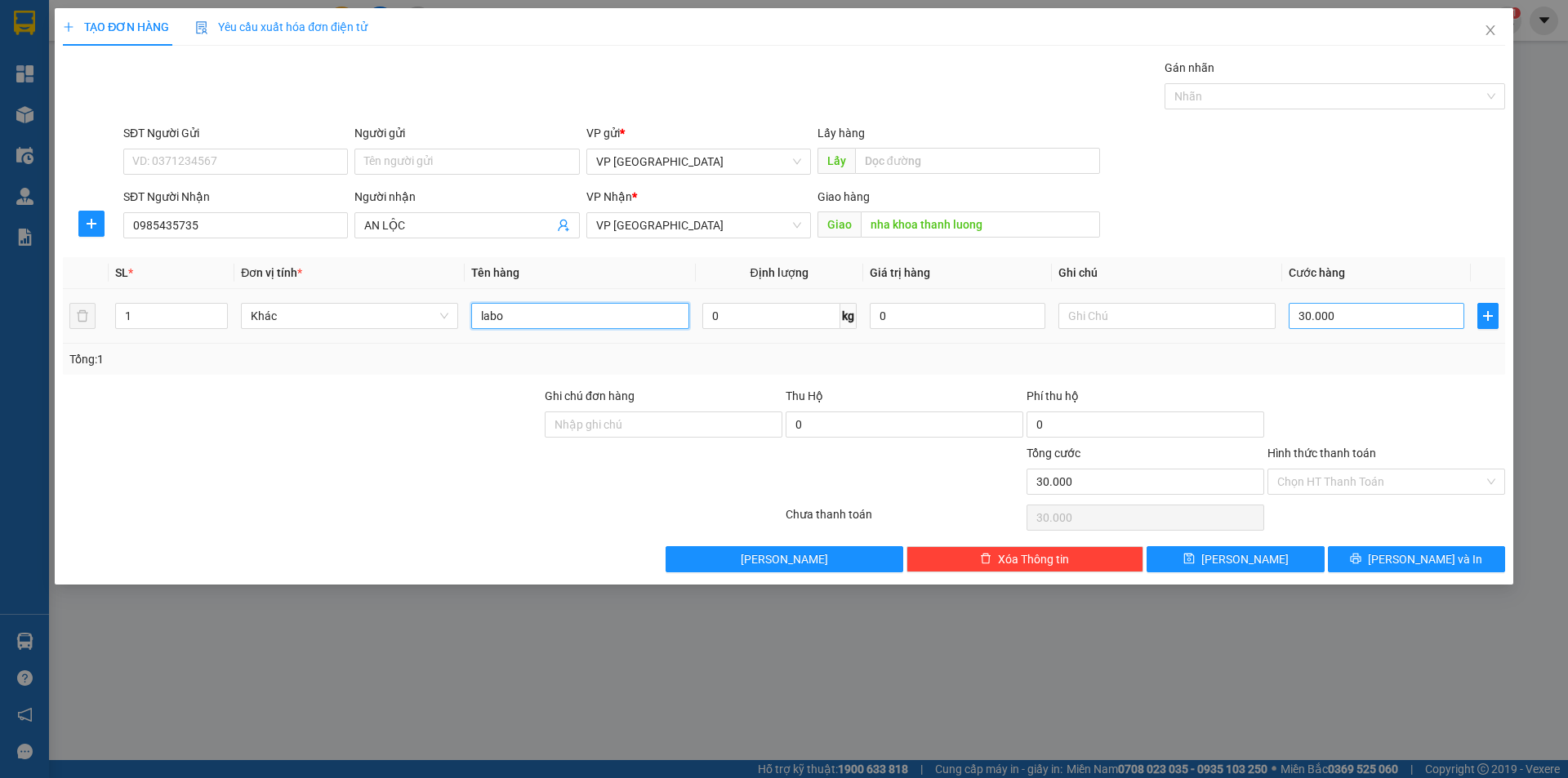
type input "labo"
click at [1332, 305] on input "30.000" at bounding box center [1376, 316] width 176 height 26
click at [1375, 320] on input "30.000" at bounding box center [1376, 316] width 176 height 26
click at [1371, 316] on input "30.000" at bounding box center [1376, 316] width 176 height 26
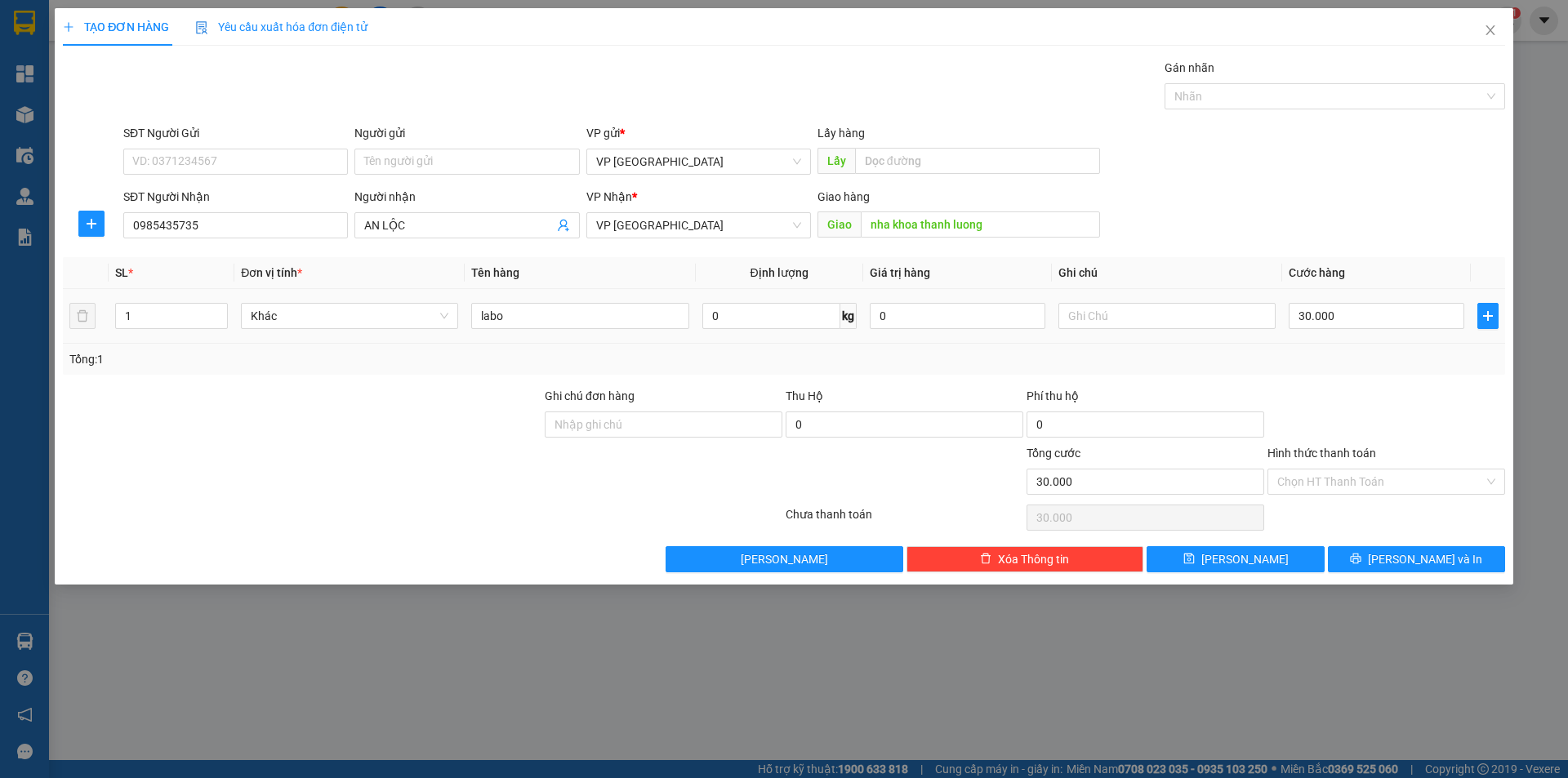
click at [1385, 338] on td "30.000" at bounding box center [1376, 317] width 188 height 55
click at [1322, 479] on input "Hình thức thanh toán" at bounding box center [1381, 481] width 207 height 25
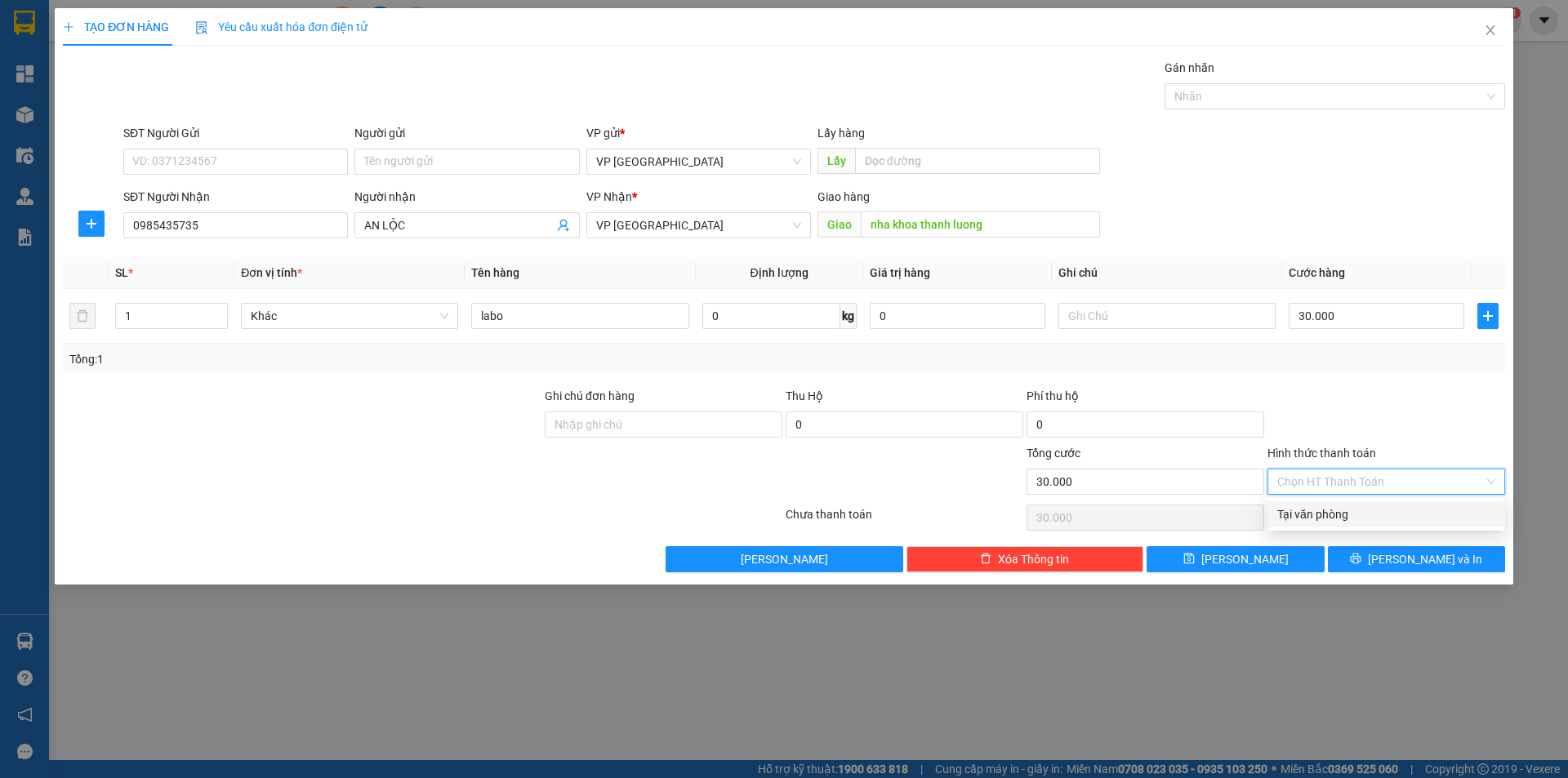
click at [1315, 513] on div "Tại văn phòng" at bounding box center [1386, 514] width 218 height 18
type input "0"
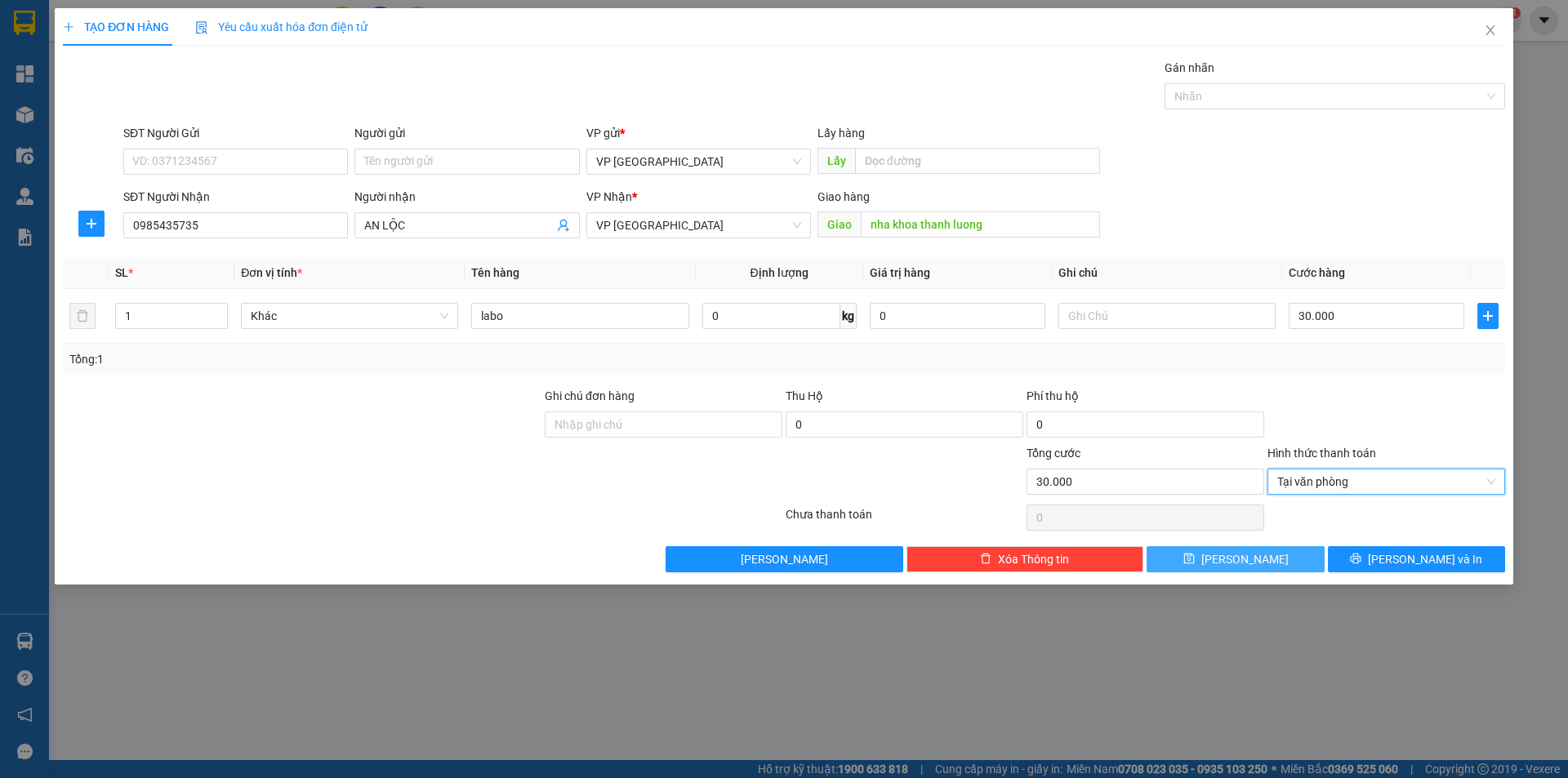
click at [1194, 556] on icon "save" at bounding box center [1188, 558] width 11 height 11
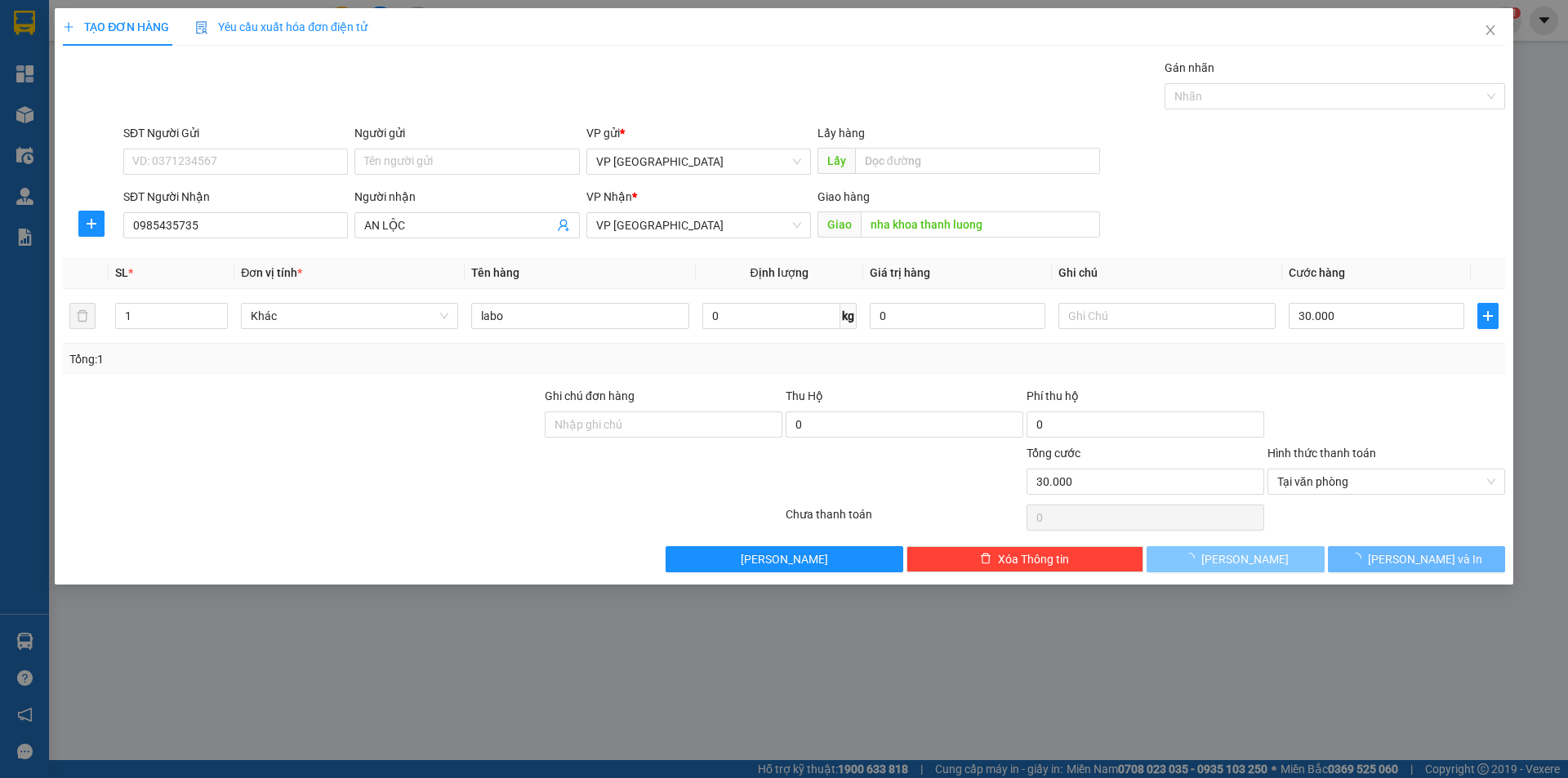
type input "0"
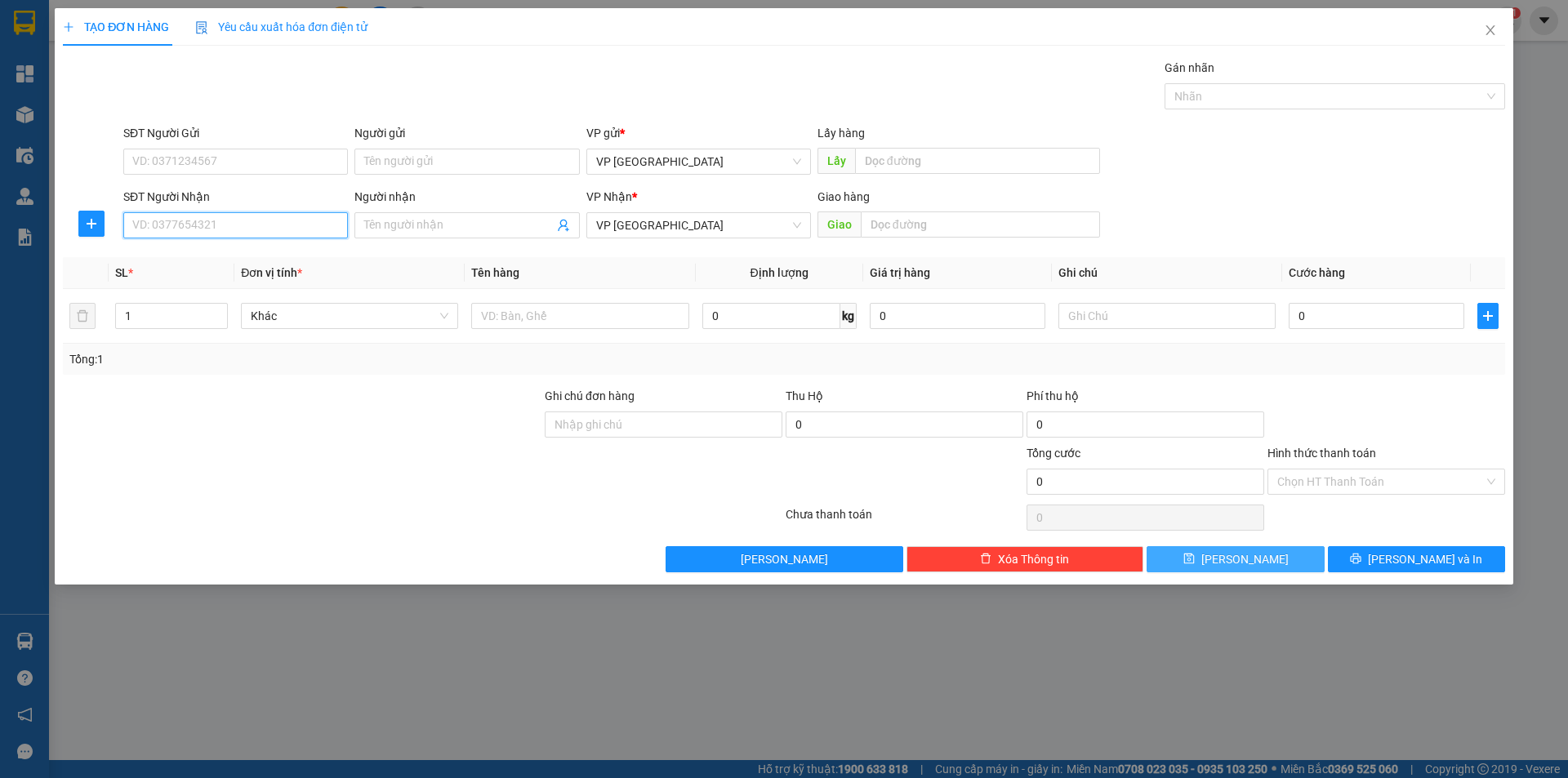
click at [275, 221] on input "SĐT Người Nhận" at bounding box center [235, 225] width 224 height 26
click at [168, 253] on div "0335398934 - [PERSON_NAME]" at bounding box center [235, 258] width 205 height 18
type input "0335398934"
type input "[PERSON_NAME]"
type input "HOA [PERSON_NAME]"
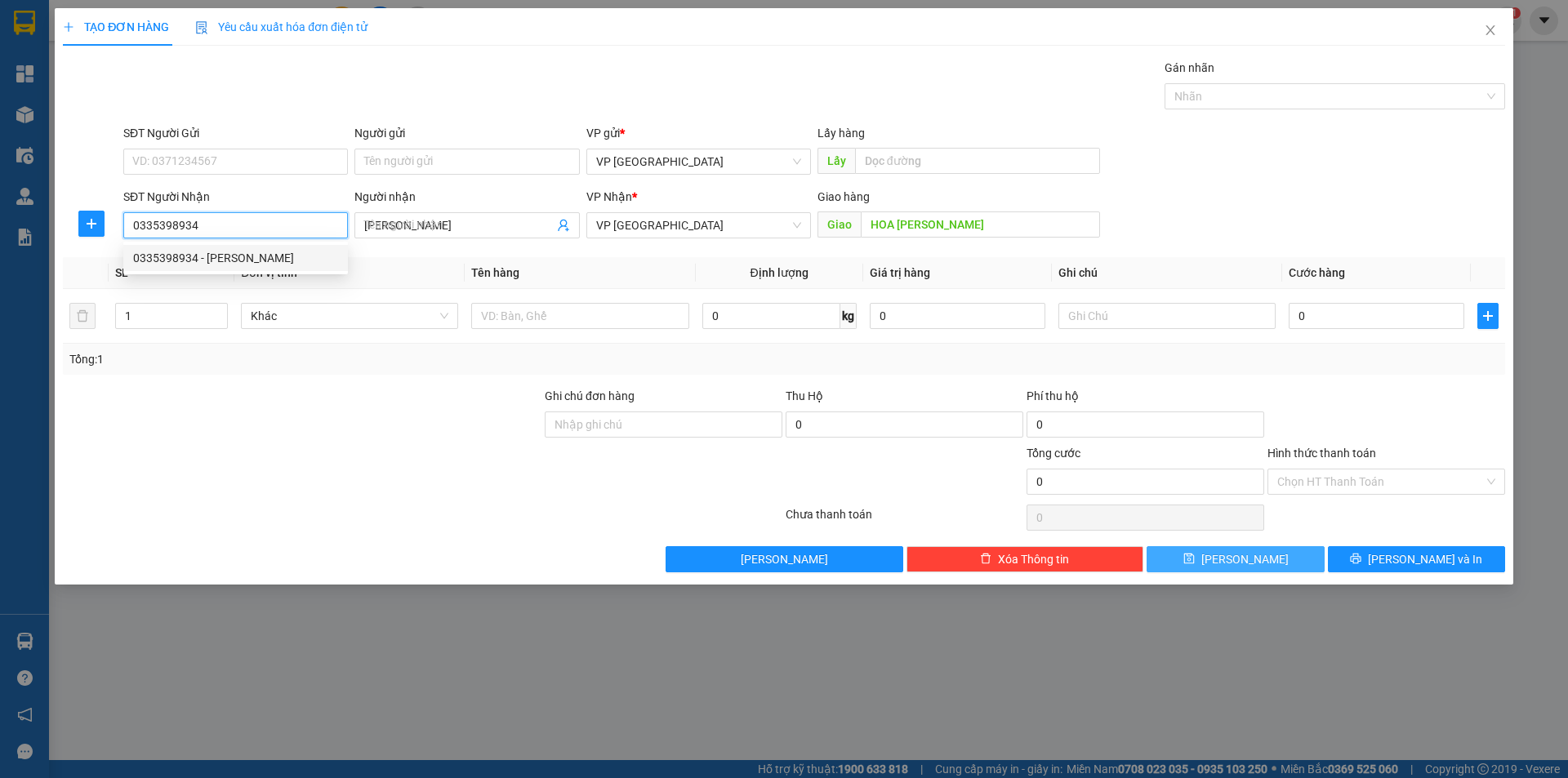
type input "50.000"
type input "0335398934"
click at [1245, 558] on span "[PERSON_NAME]" at bounding box center [1244, 559] width 87 height 18
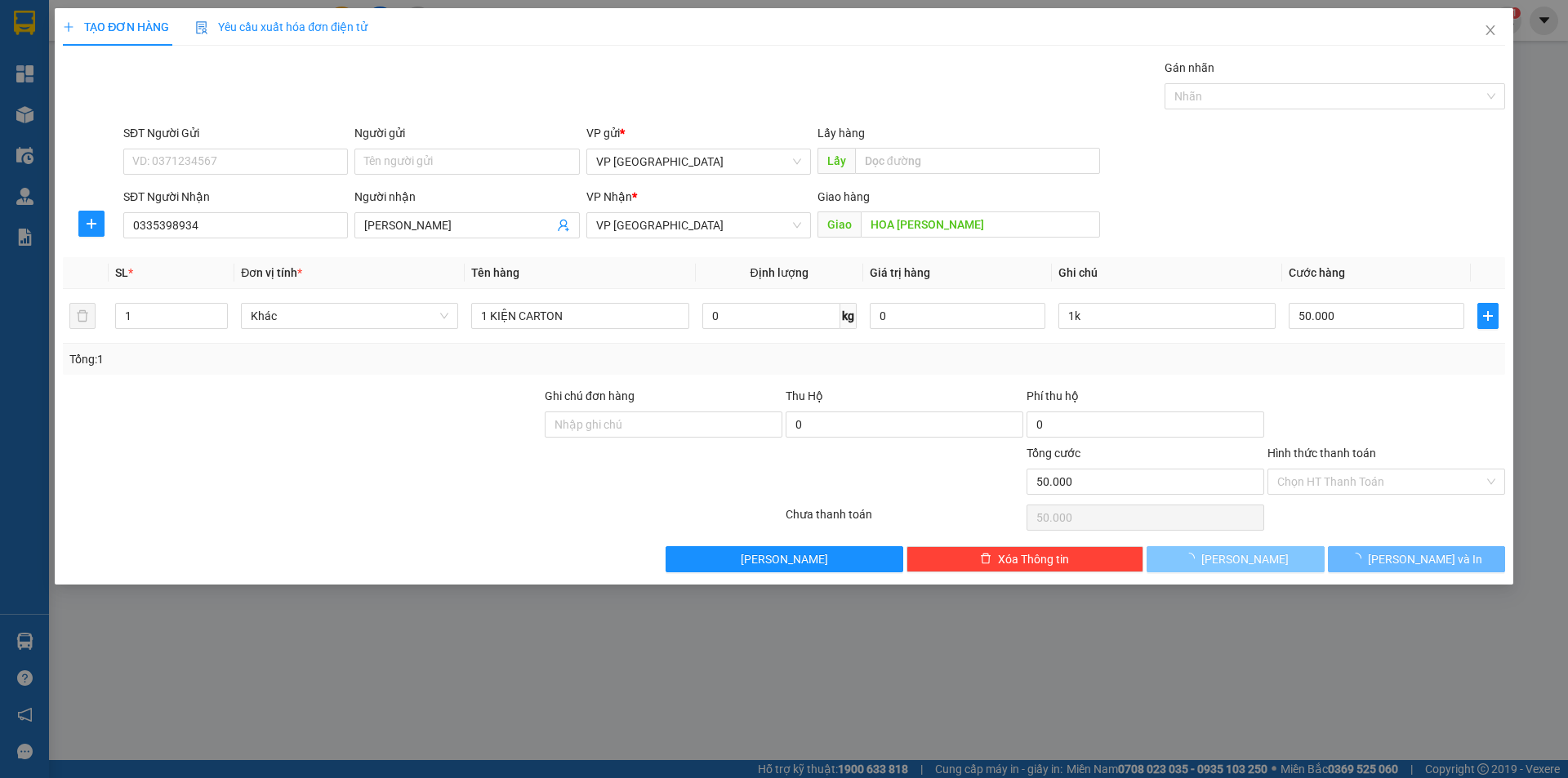
type input "0"
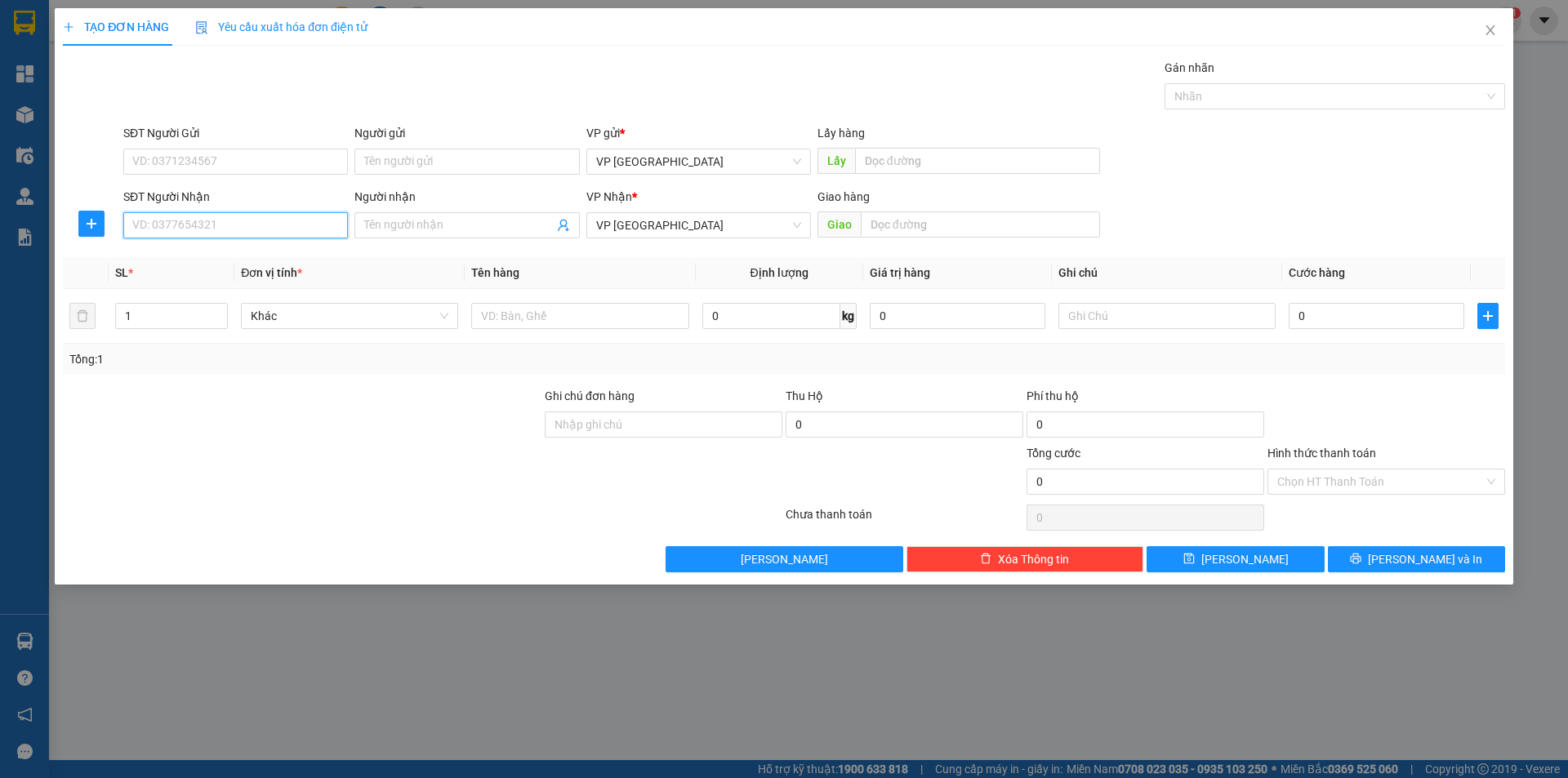
click at [225, 223] on input "SĐT Người Nhận" at bounding box center [235, 225] width 224 height 26
type input "0969770888"
click at [224, 244] on div "0969770888 0969770888" at bounding box center [235, 258] width 224 height 33
click at [234, 259] on th "Đơn vị tính *" at bounding box center [349, 273] width 231 height 32
click at [206, 231] on input "0969770888" at bounding box center [235, 225] width 224 height 26
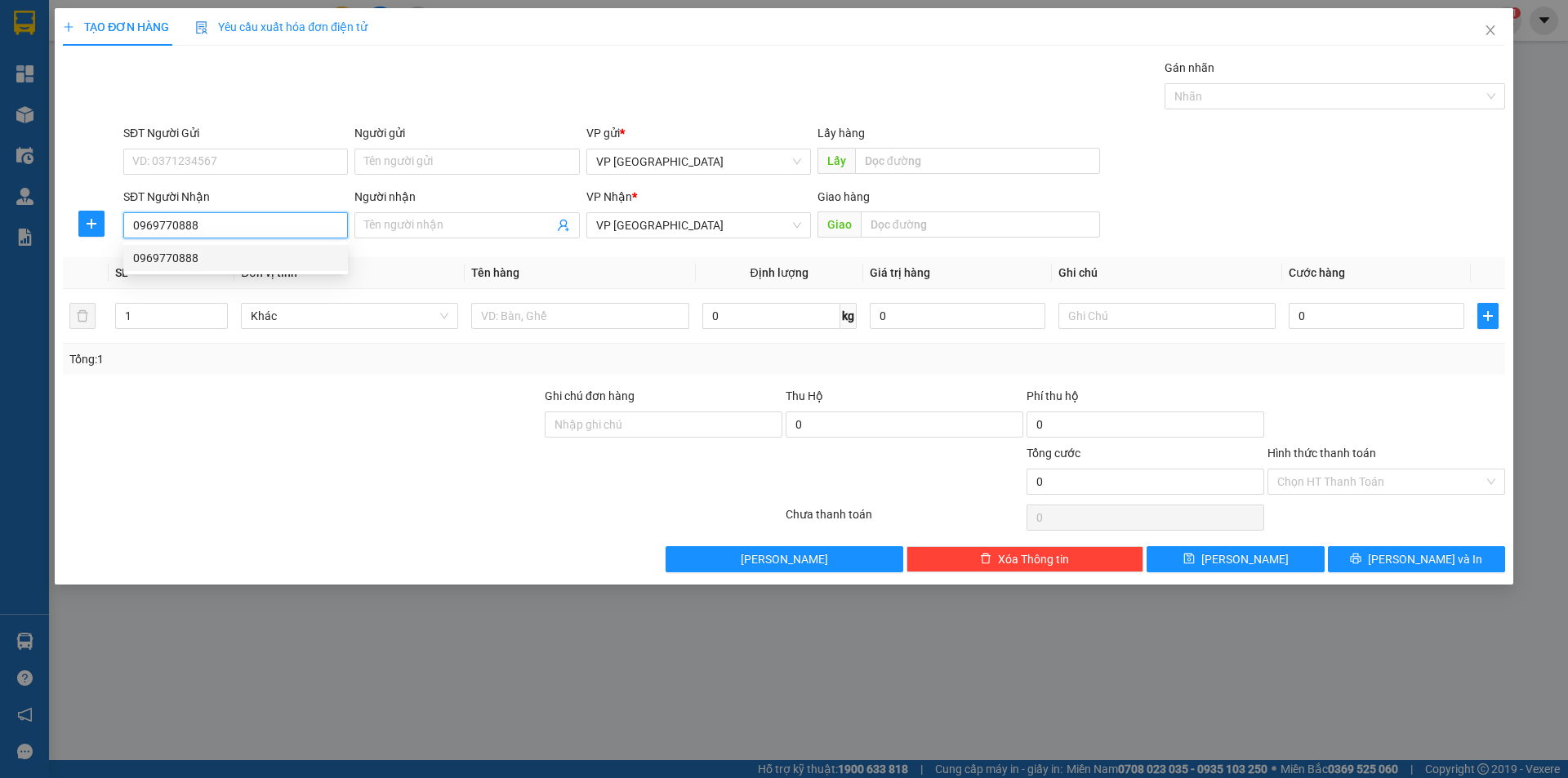
click at [209, 265] on div "0969770888" at bounding box center [235, 258] width 205 height 18
type input "huu phat ben cat"
type input "50.000"
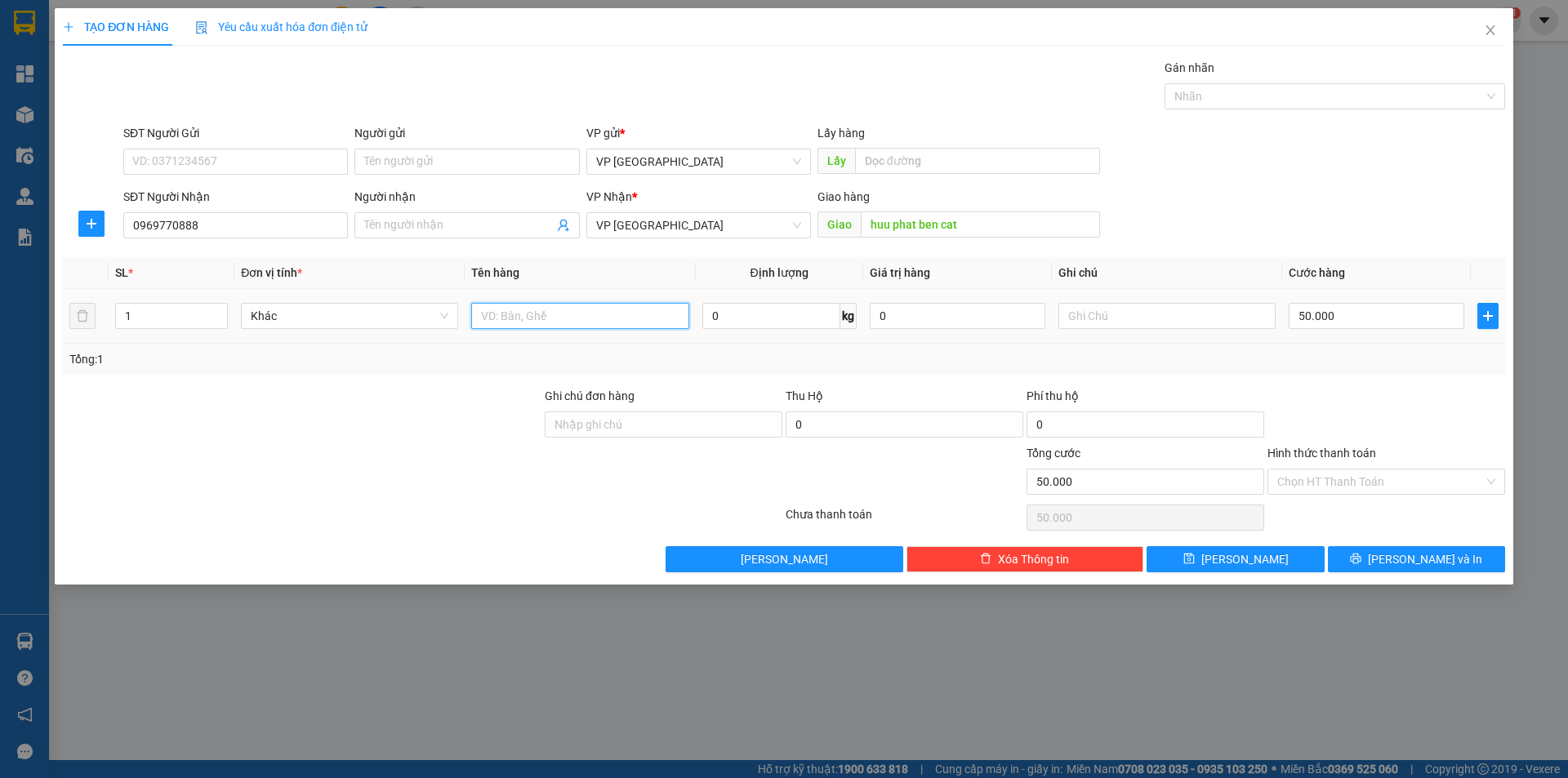
click at [582, 310] on input "text" at bounding box center [580, 316] width 217 height 26
type input "1 kiện vàng"
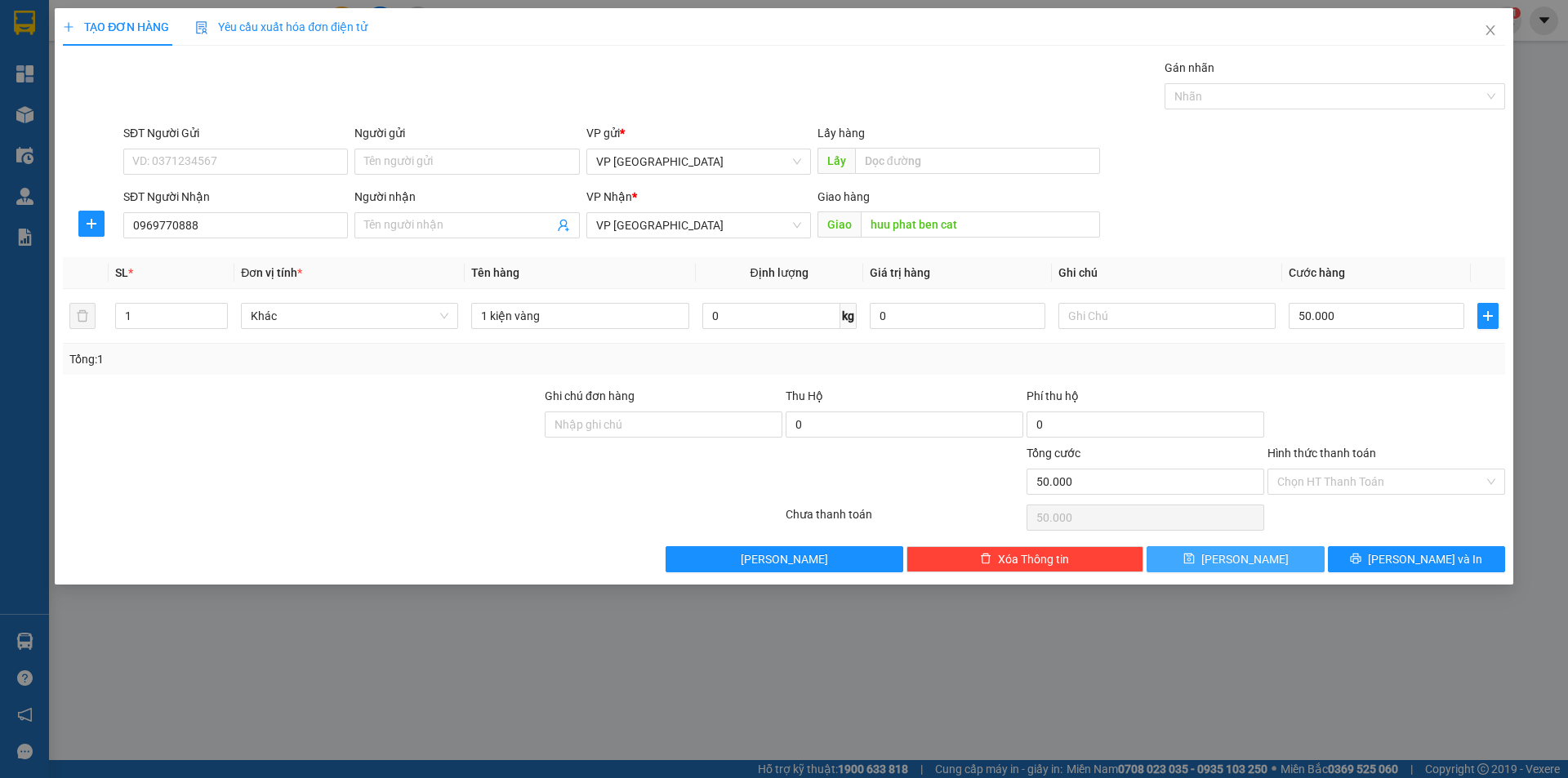
click at [1267, 566] on button "[PERSON_NAME]" at bounding box center [1235, 558] width 177 height 26
type input "0"
